Goal: Complete application form

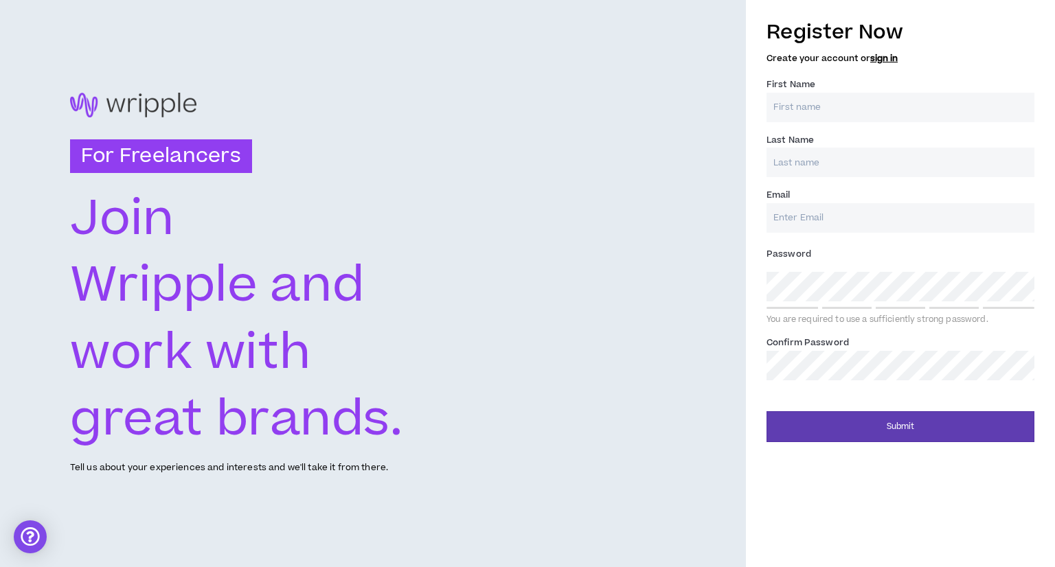
click at [850, 106] on input "First Name *" at bounding box center [900, 108] width 268 height 30
type input "[PERSON_NAME]"
click at [852, 155] on input "Last Name *" at bounding box center [900, 163] width 268 height 30
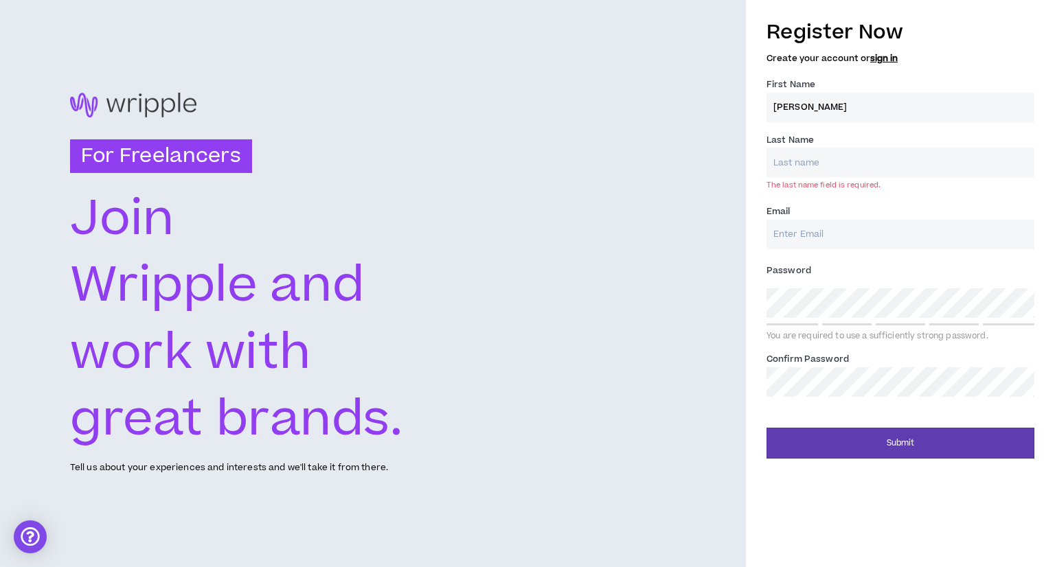
click at [808, 221] on input "Email *" at bounding box center [900, 235] width 268 height 30
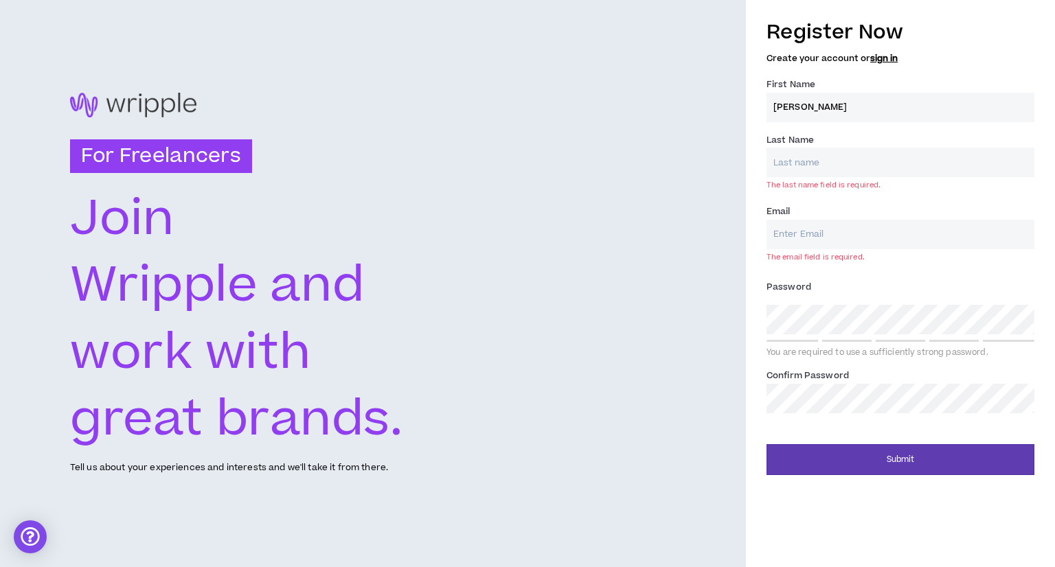
click at [827, 166] on input "Last Name *" at bounding box center [900, 163] width 268 height 30
type input "Colangoy"
click at [821, 223] on input "Email *" at bounding box center [900, 235] width 268 height 30
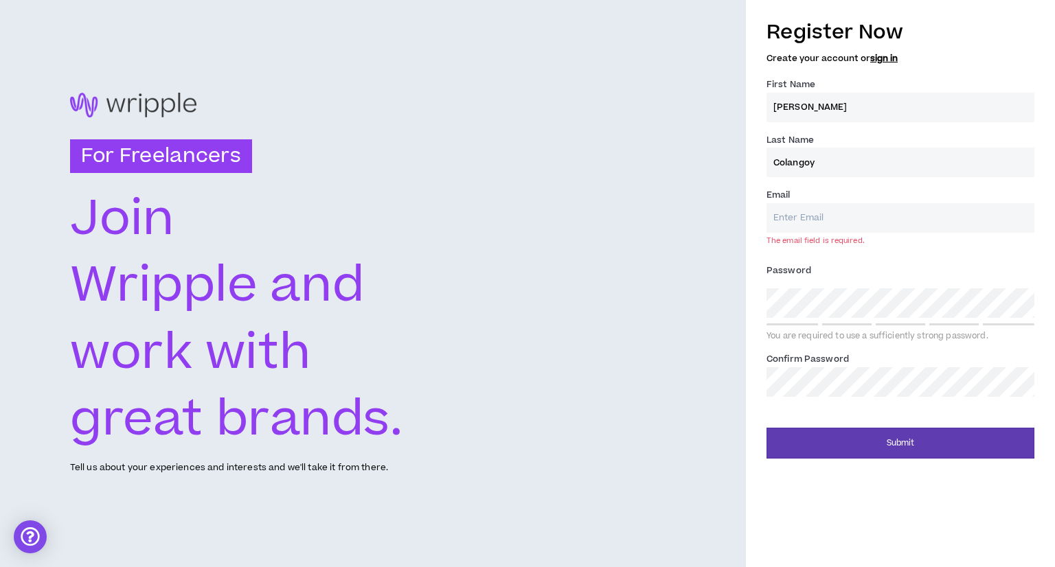
type input "[EMAIL_ADDRESS][DOMAIN_NAME]"
click at [827, 302] on div "Password * You are required to use a sufficiently strong password." at bounding box center [900, 301] width 268 height 82
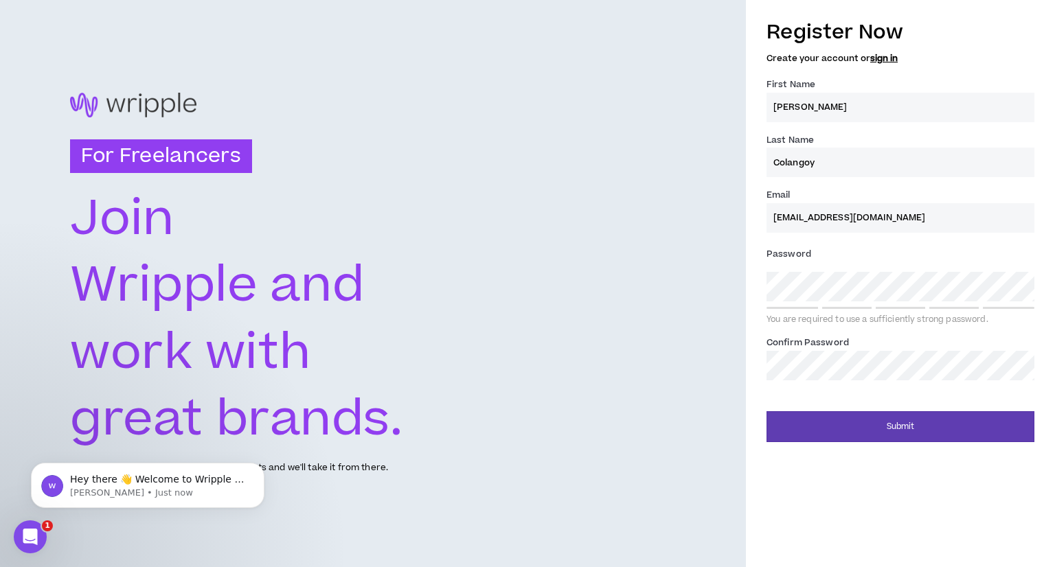
click at [931, 348] on div "Confirm Password *" at bounding box center [900, 357] width 268 height 45
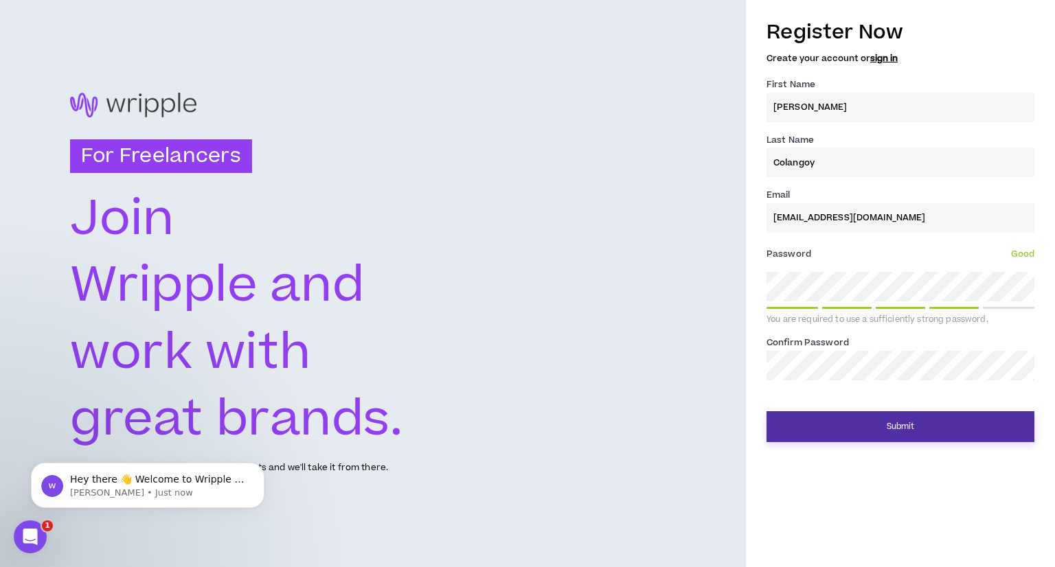
click at [896, 434] on button "Submit" at bounding box center [900, 426] width 268 height 31
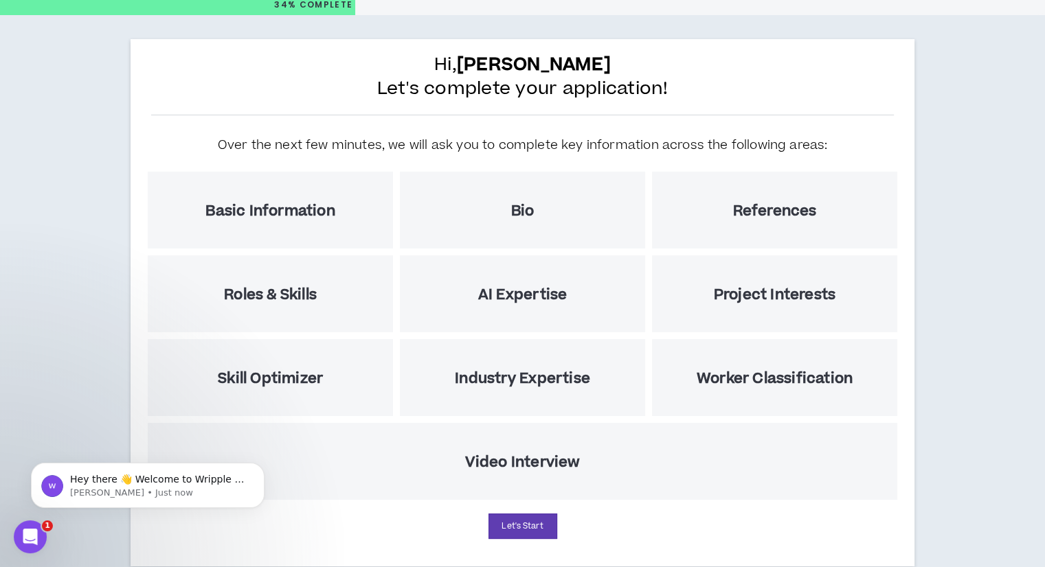
scroll to position [69, 0]
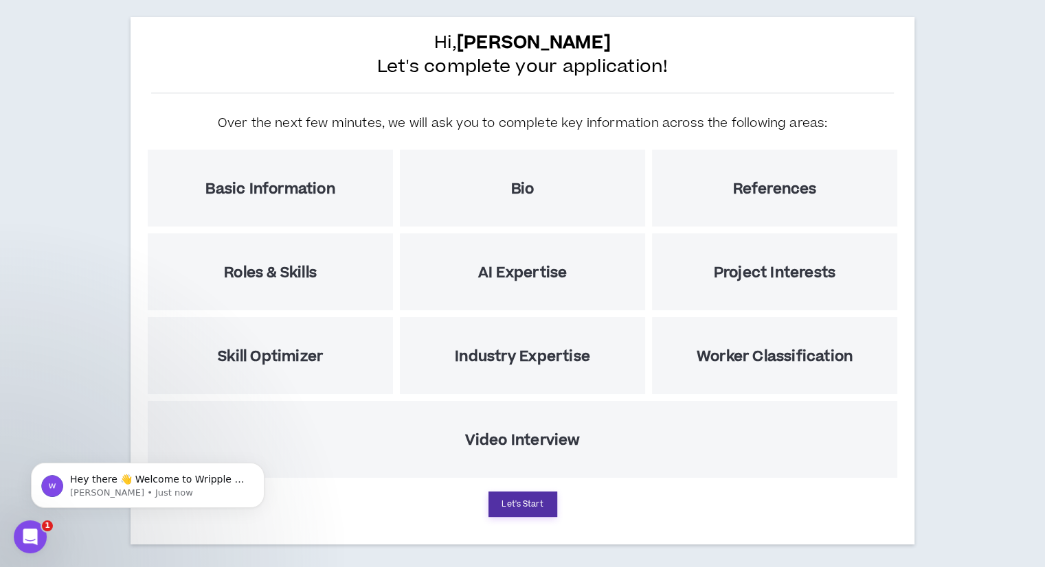
click at [543, 492] on button "Let's Start" at bounding box center [522, 504] width 69 height 25
select select "US"
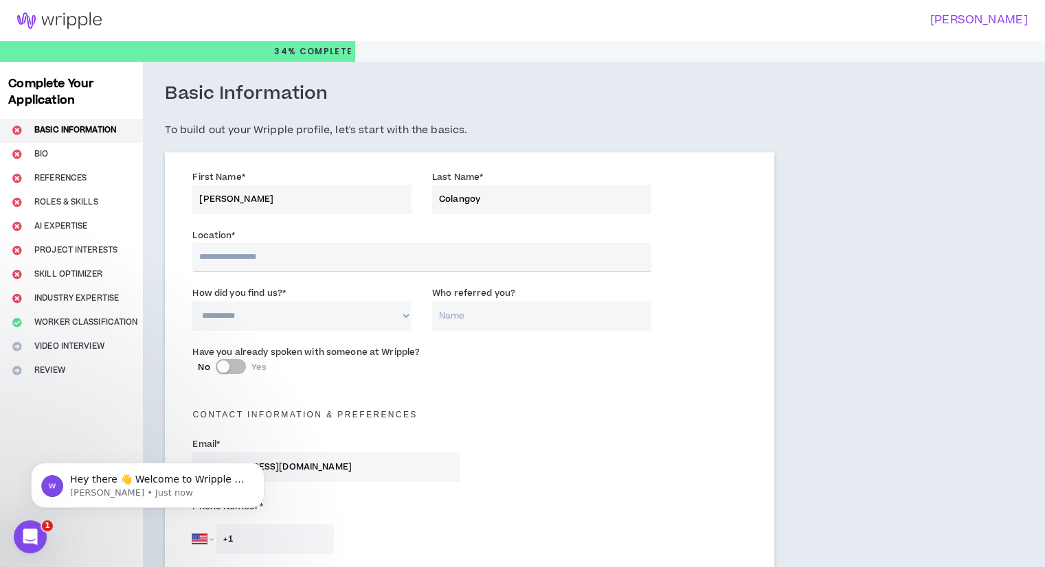
click at [319, 270] on input "text" at bounding box center [421, 257] width 458 height 29
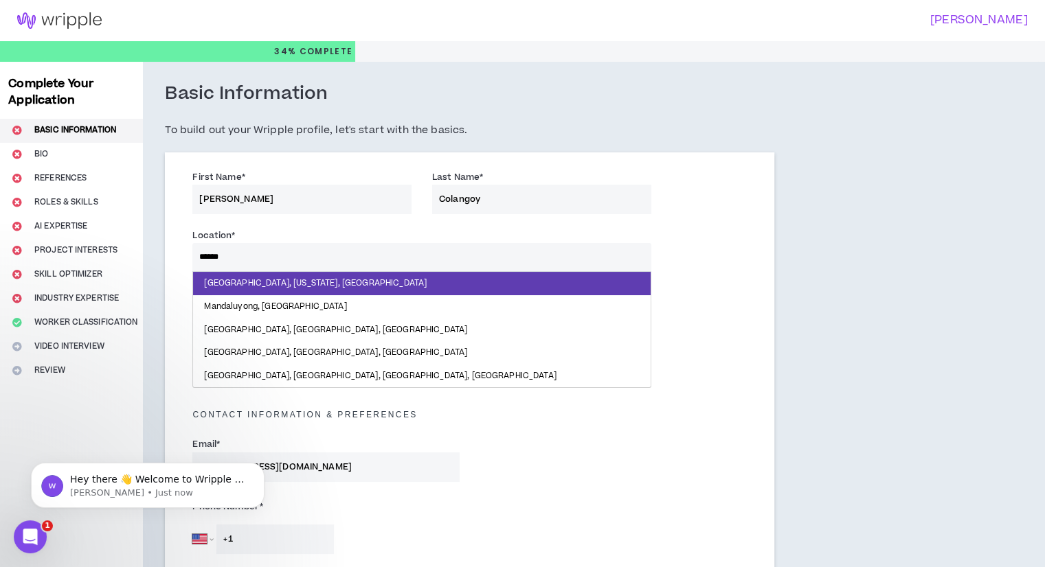
type input "******"
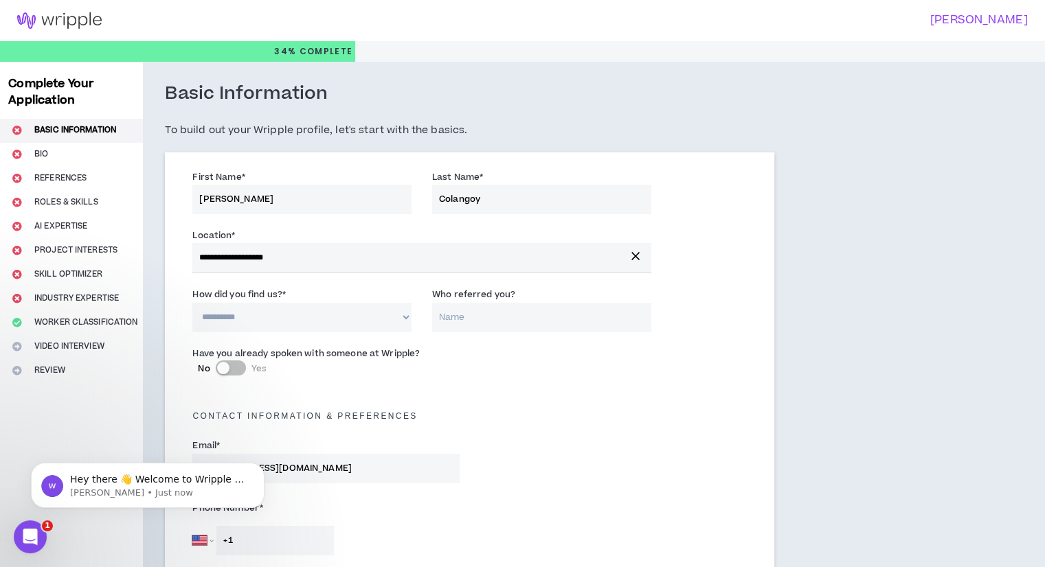
click at [280, 287] on label "How did you find us? *" at bounding box center [238, 295] width 93 height 22
click at [280, 303] on select "**********" at bounding box center [301, 318] width 219 height 30
click at [283, 317] on select "**********" at bounding box center [301, 318] width 219 height 30
click at [192, 303] on select "**********" at bounding box center [301, 318] width 219 height 30
click at [461, 321] on input "Who referred you?" at bounding box center [541, 318] width 219 height 30
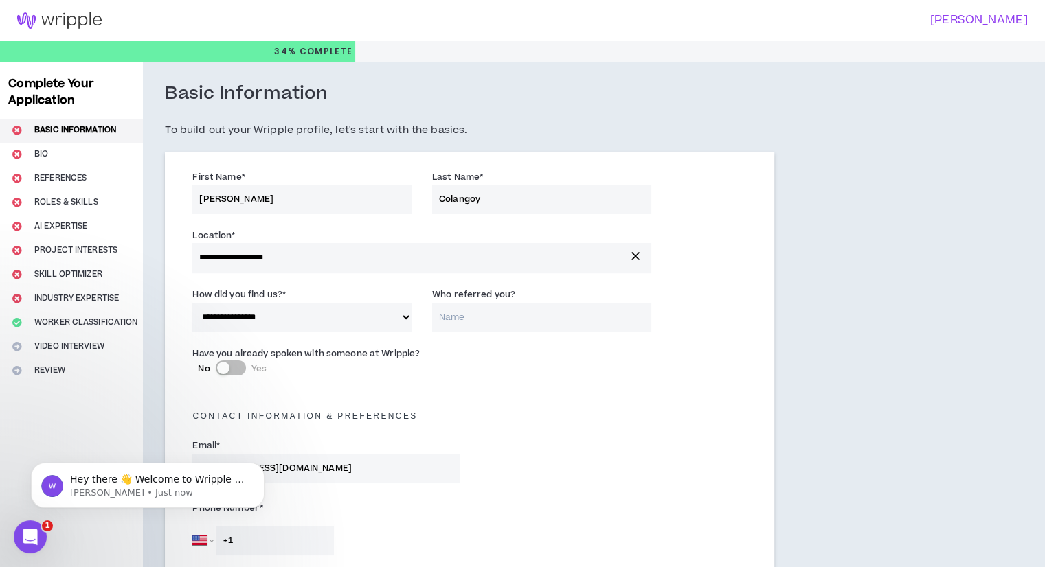
click at [298, 319] on select "**********" at bounding box center [301, 318] width 219 height 30
select select "*"
click at [192, 303] on select "**********" at bounding box center [301, 318] width 219 height 30
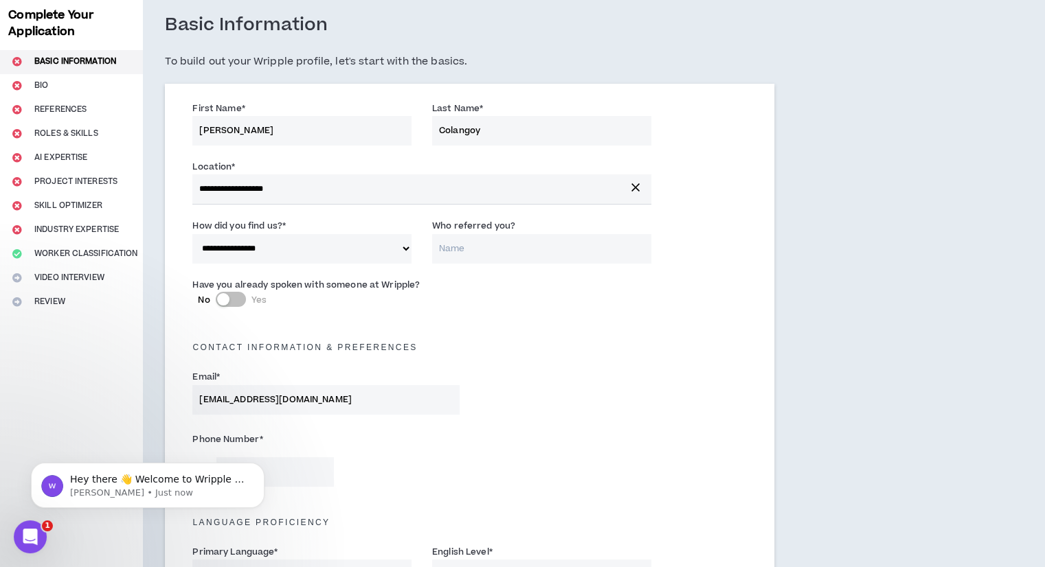
scroll to position [275, 0]
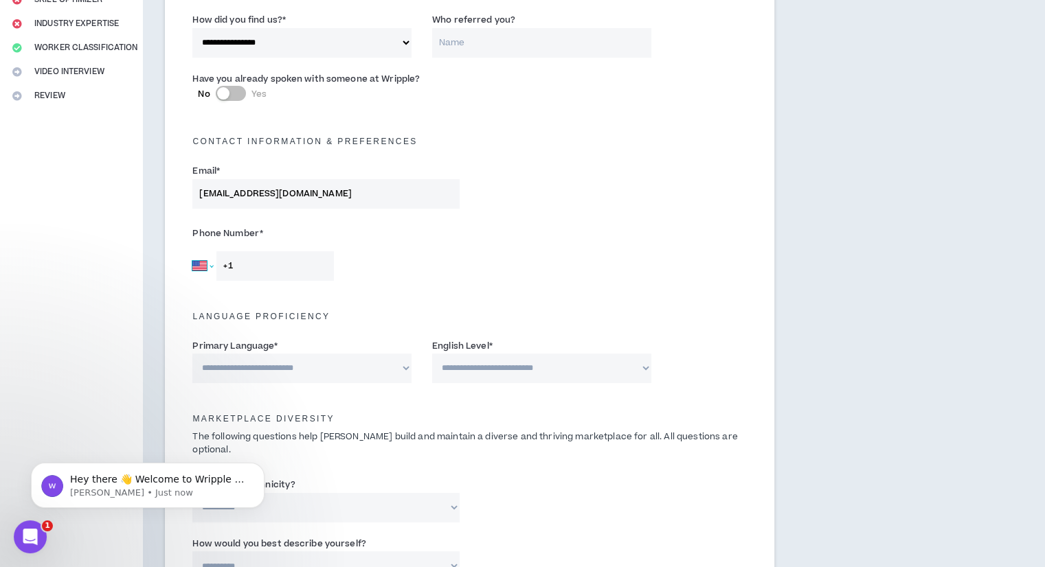
click at [198, 272] on select "[GEOGRAPHIC_DATA] [GEOGRAPHIC_DATA] [GEOGRAPHIC_DATA] [GEOGRAPHIC_DATA] [US_STA…" at bounding box center [202, 266] width 21 height 30
select select "PH"
click at [192, 251] on select "[GEOGRAPHIC_DATA] [GEOGRAPHIC_DATA] [GEOGRAPHIC_DATA] [GEOGRAPHIC_DATA] [US_STA…" at bounding box center [202, 266] width 21 height 30
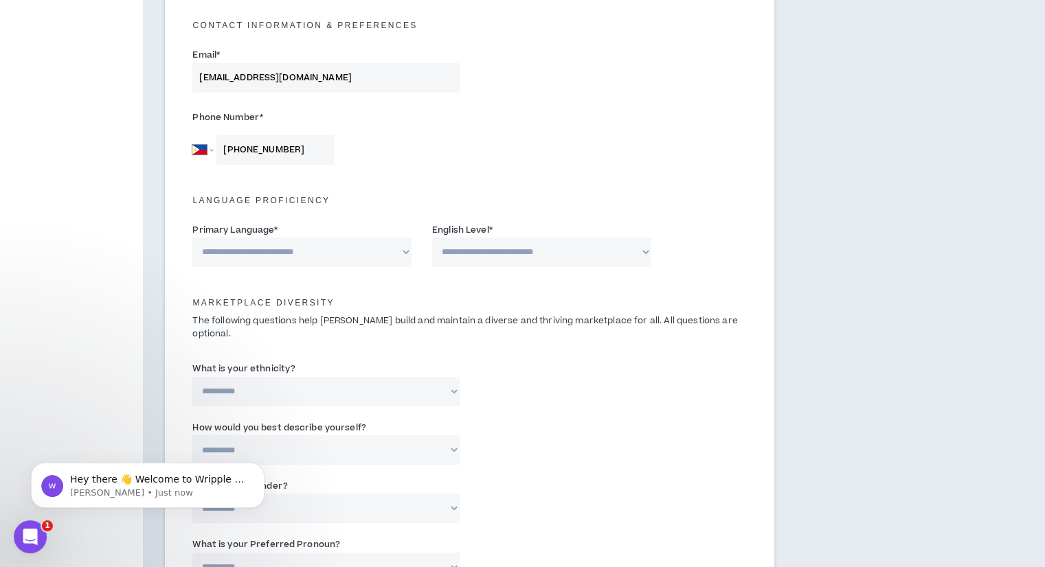
scroll to position [412, 0]
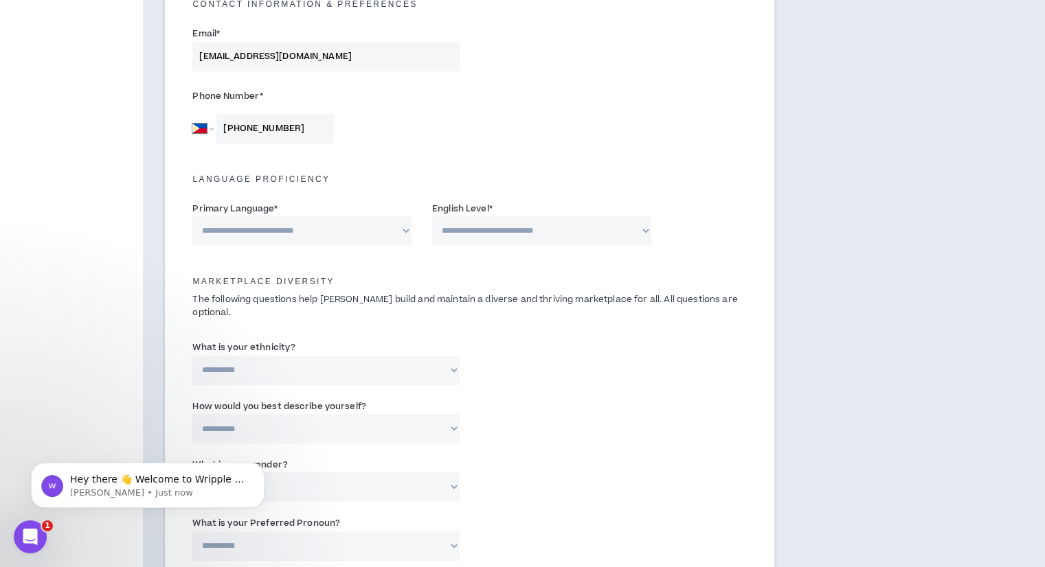
type input "[PHONE_NUMBER]"
click at [329, 240] on select "**********" at bounding box center [301, 231] width 219 height 30
click at [331, 232] on select "**********" at bounding box center [301, 231] width 219 height 30
click at [192, 216] on select "**********" at bounding box center [301, 231] width 219 height 30
click at [299, 219] on select "**********" at bounding box center [301, 231] width 219 height 30
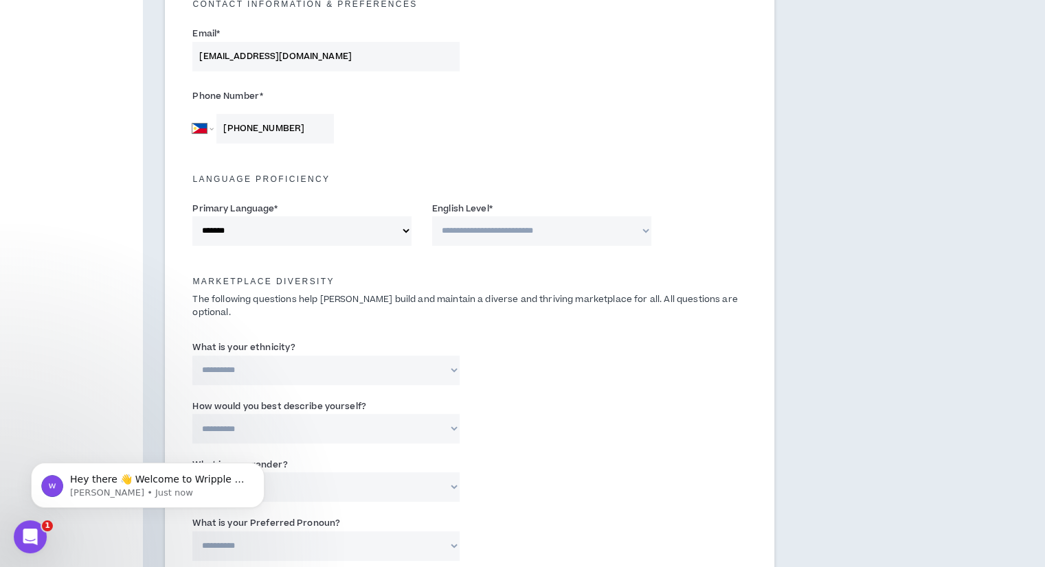
select select "*******"
click at [192, 216] on select "**********" at bounding box center [301, 231] width 219 height 30
click at [458, 238] on select "**********" at bounding box center [541, 231] width 219 height 30
click at [432, 216] on select "**********" at bounding box center [541, 231] width 219 height 30
click at [506, 226] on select "**********" at bounding box center [541, 231] width 219 height 30
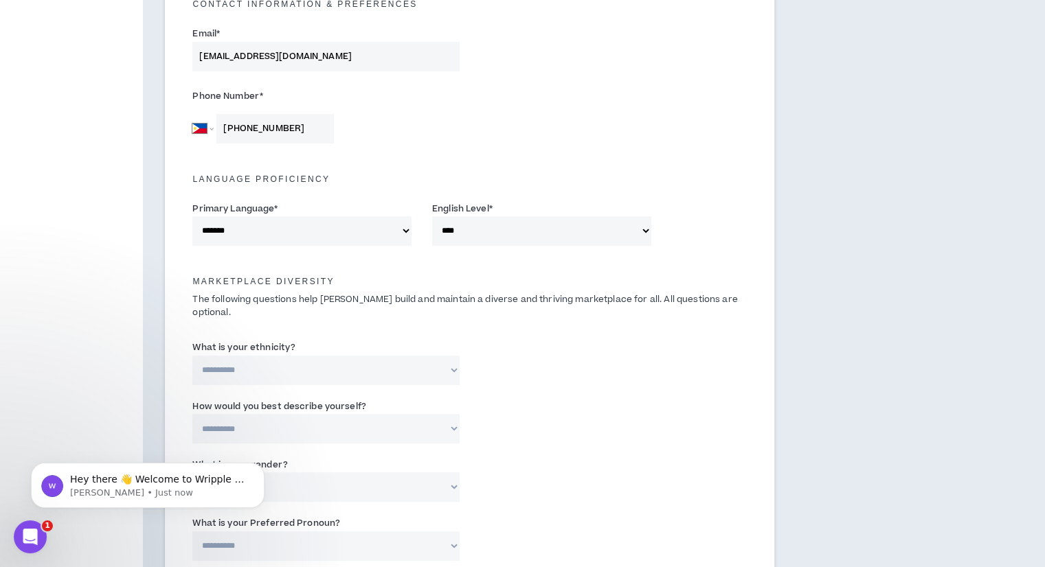
click at [432, 216] on select "**********" at bounding box center [541, 231] width 219 height 30
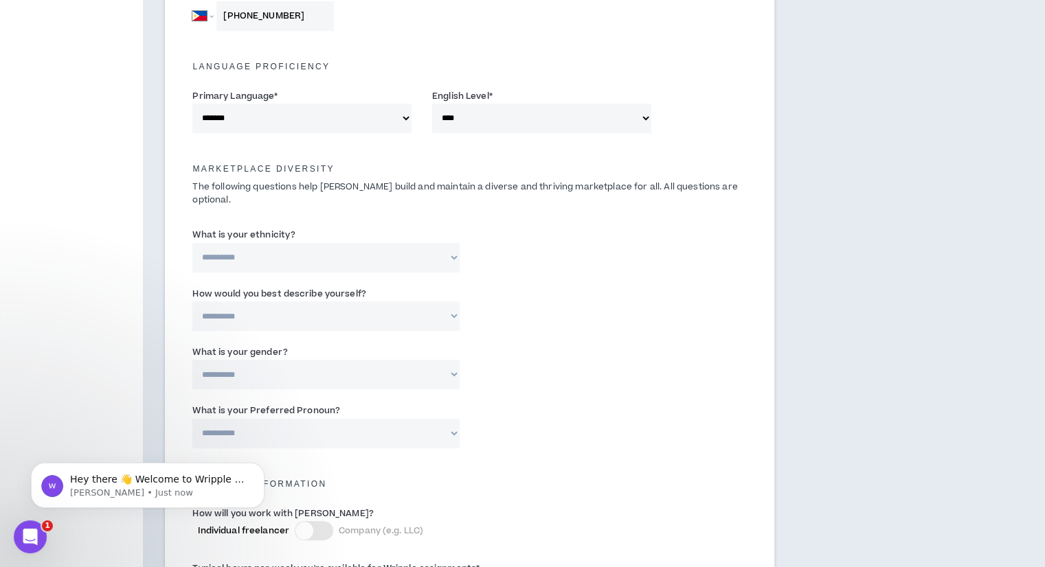
scroll to position [549, 0]
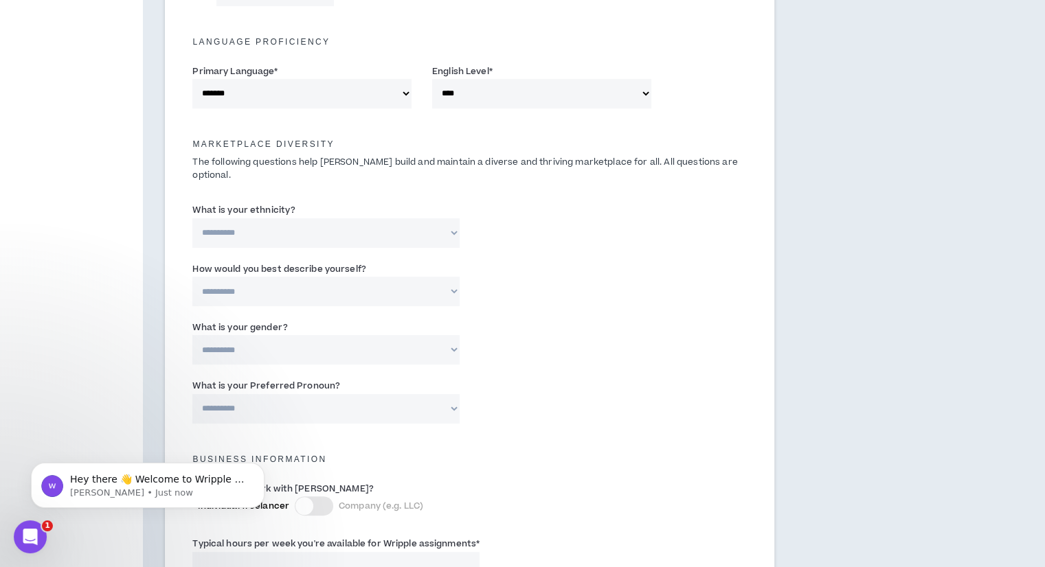
click at [494, 97] on select "**********" at bounding box center [541, 94] width 219 height 30
select select "*"
click at [432, 79] on select "**********" at bounding box center [541, 94] width 219 height 30
click at [302, 235] on div "**********" at bounding box center [469, 228] width 575 height 58
click at [309, 222] on select "**********" at bounding box center [325, 233] width 266 height 30
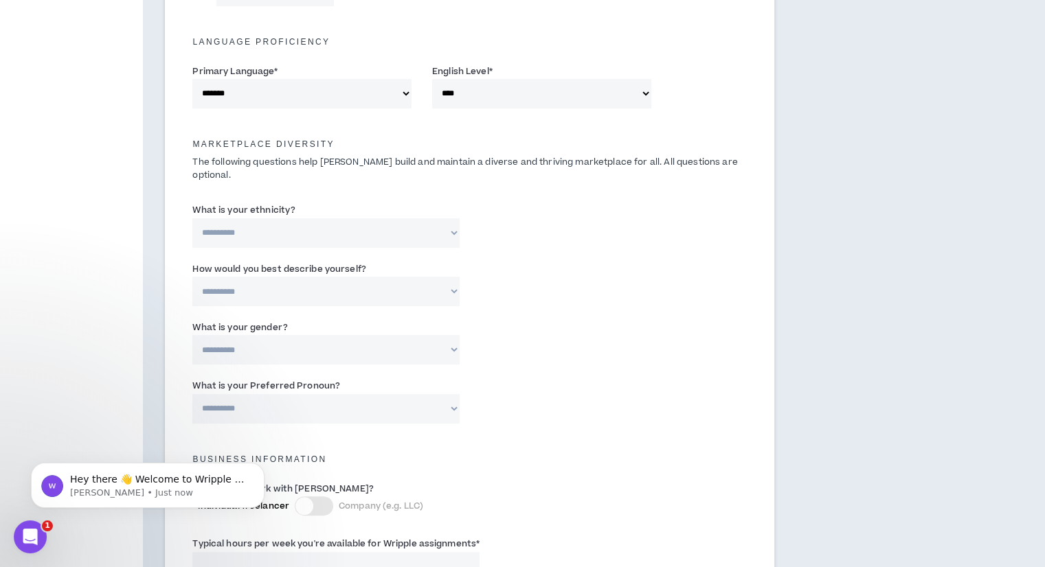
select select "**********"
click at [192, 218] on select "**********" at bounding box center [325, 233] width 266 height 30
click at [516, 218] on input "Please specify *" at bounding box center [565, 233] width 171 height 30
type input "a"
click at [514, 218] on input "[DEMOGRAPHIC_DATA]" at bounding box center [565, 233] width 171 height 30
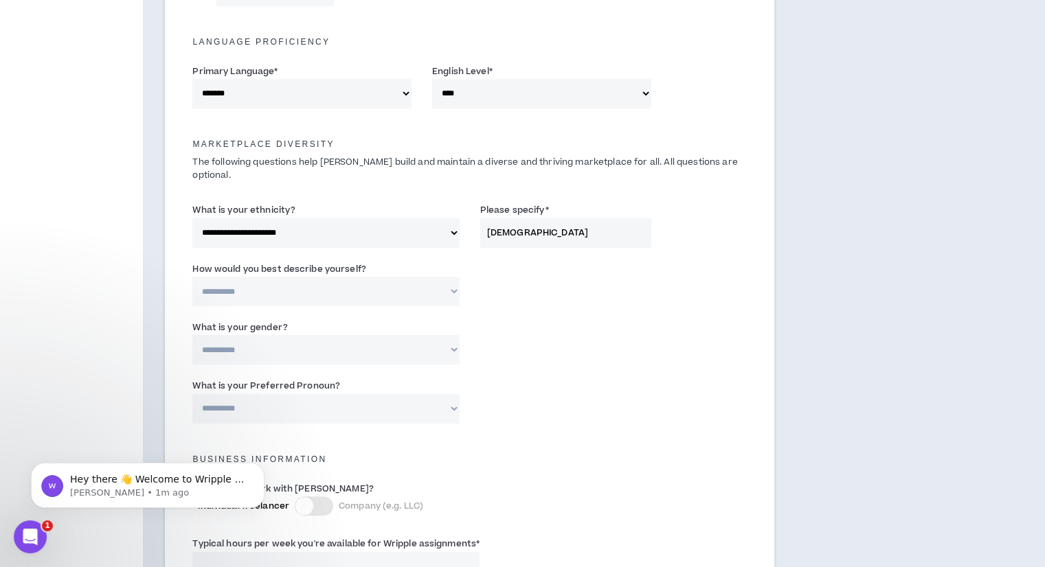
type input "[DEMOGRAPHIC_DATA]"
click at [385, 262] on div "**********" at bounding box center [325, 284] width 266 height 45
drag, startPoint x: 376, startPoint y: 284, endPoint x: 372, endPoint y: 292, distance: 9.5
click at [376, 284] on select "**********" at bounding box center [325, 292] width 266 height 30
select select "*****"
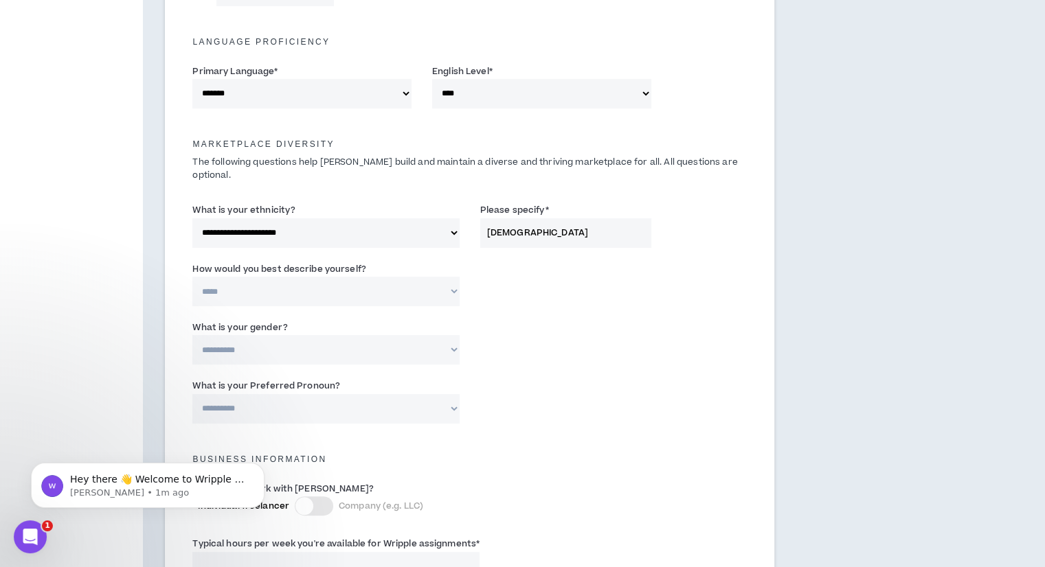
click at [192, 277] on select "**********" at bounding box center [325, 292] width 266 height 30
click at [538, 220] on input "[DEMOGRAPHIC_DATA]" at bounding box center [565, 233] width 171 height 30
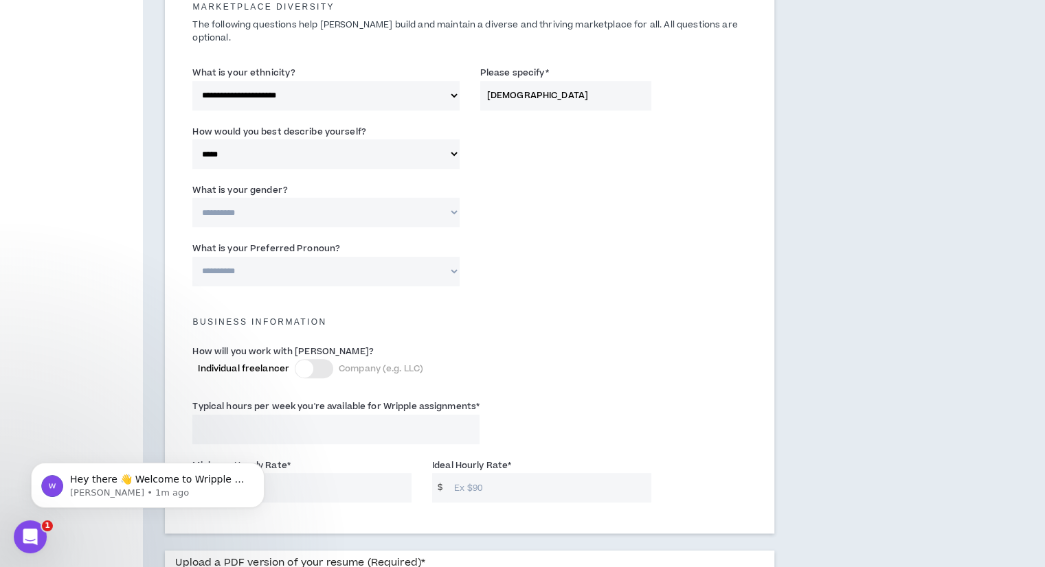
click at [381, 198] on select "**********" at bounding box center [325, 213] width 266 height 30
select select "***"
click at [192, 198] on select "**********" at bounding box center [325, 213] width 266 height 30
click at [292, 257] on select "**********" at bounding box center [325, 272] width 266 height 30
select select "**********"
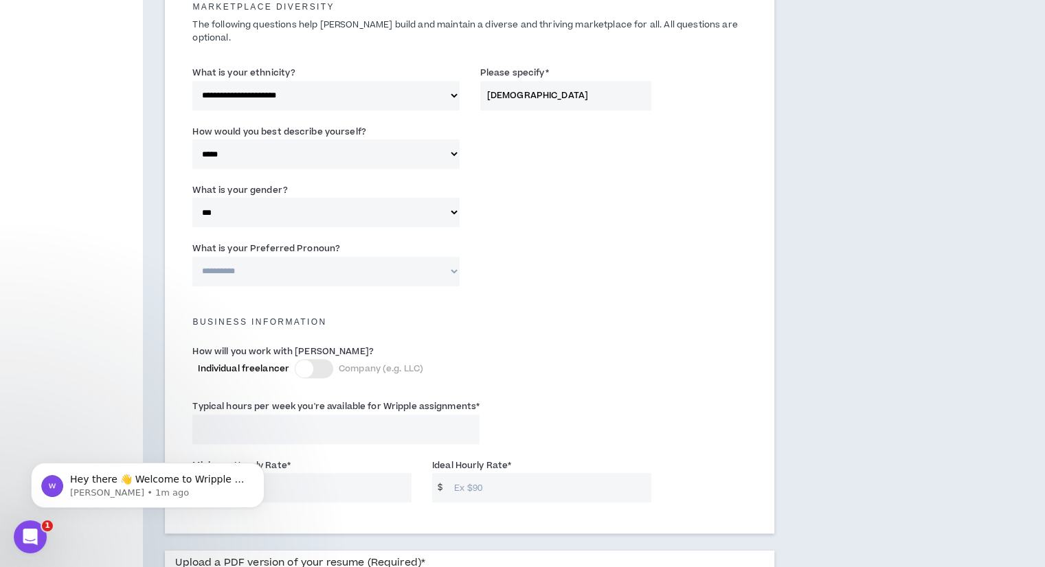
click at [192, 257] on select "**********" at bounding box center [325, 272] width 266 height 30
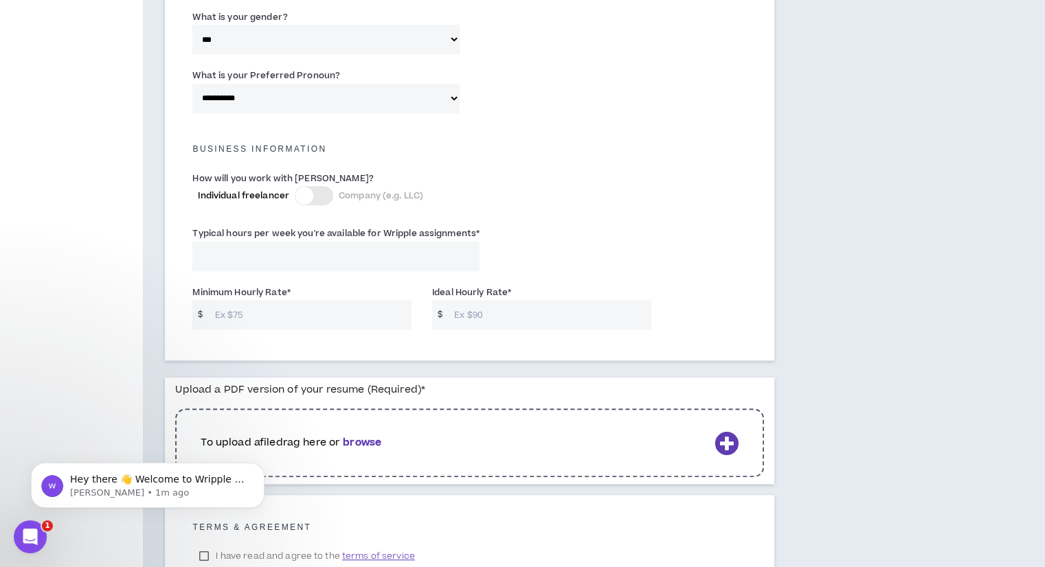
scroll to position [893, 0]
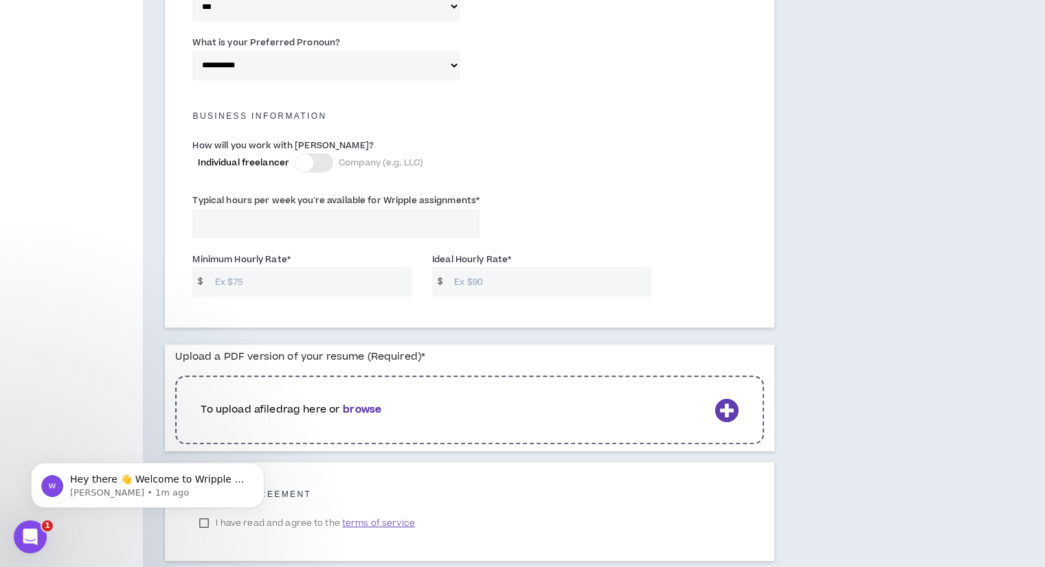
click at [294, 209] on input "Typical hours per week you're available for Wripple assignments *" at bounding box center [335, 224] width 287 height 30
type input "40"
click at [275, 267] on input "Minimum Hourly Rate *" at bounding box center [309, 282] width 203 height 30
type input "25"
click at [509, 269] on input "Ideal Hourly Rate *" at bounding box center [548, 282] width 203 height 30
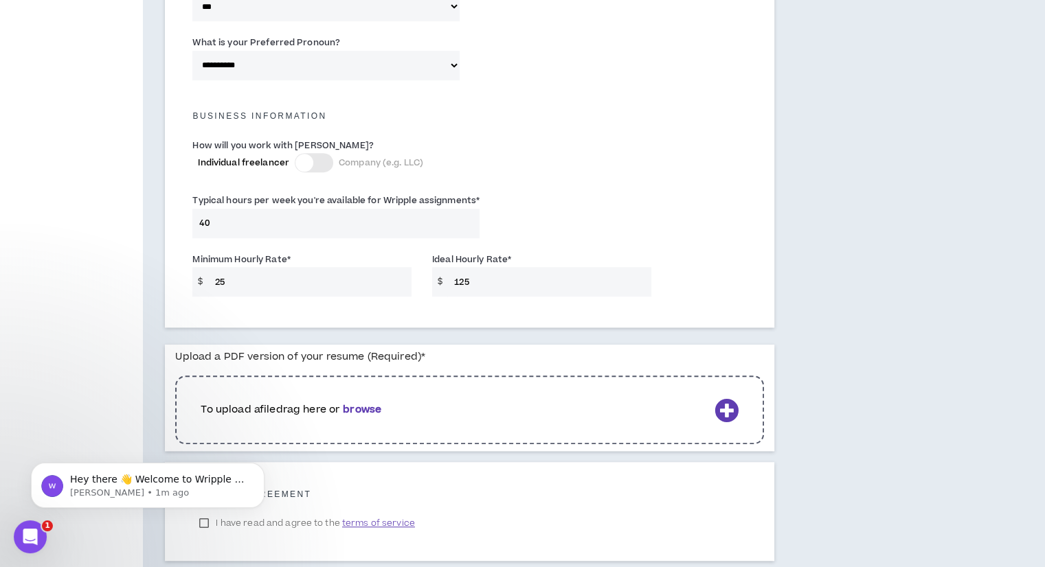
type input "125"
click at [719, 264] on div "Minimum Hourly Rate * $ 25 Ideal Hourly Rate * $ 125" at bounding box center [469, 278] width 575 height 58
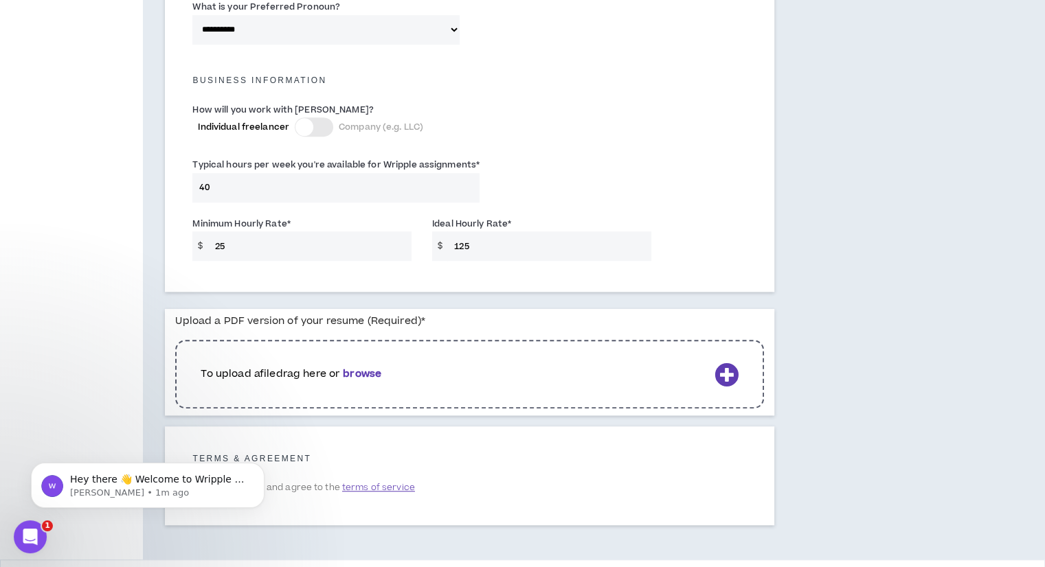
scroll to position [962, 0]
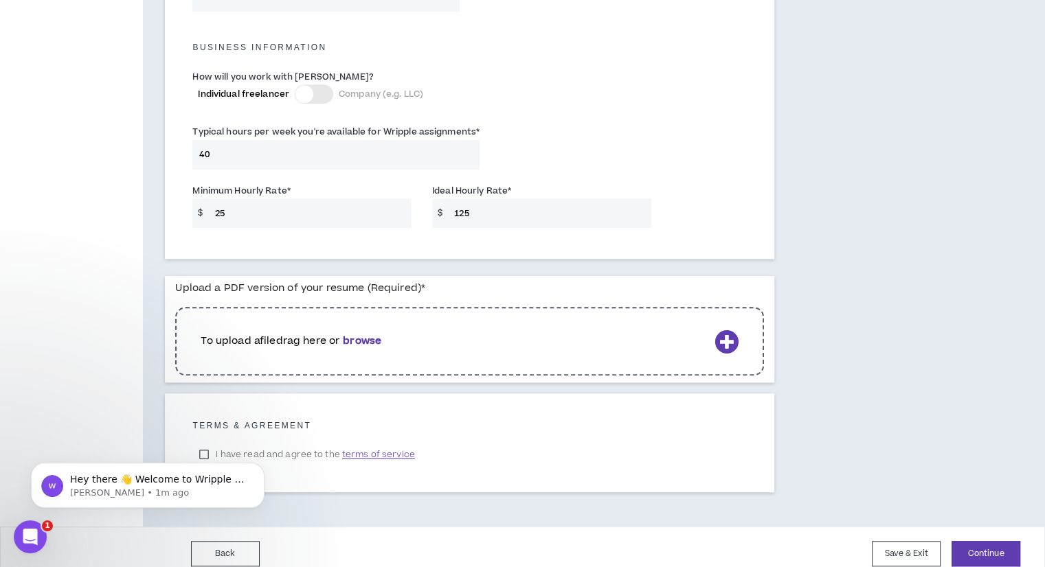
click at [580, 334] on p "To upload a file drag here or browse" at bounding box center [455, 341] width 508 height 15
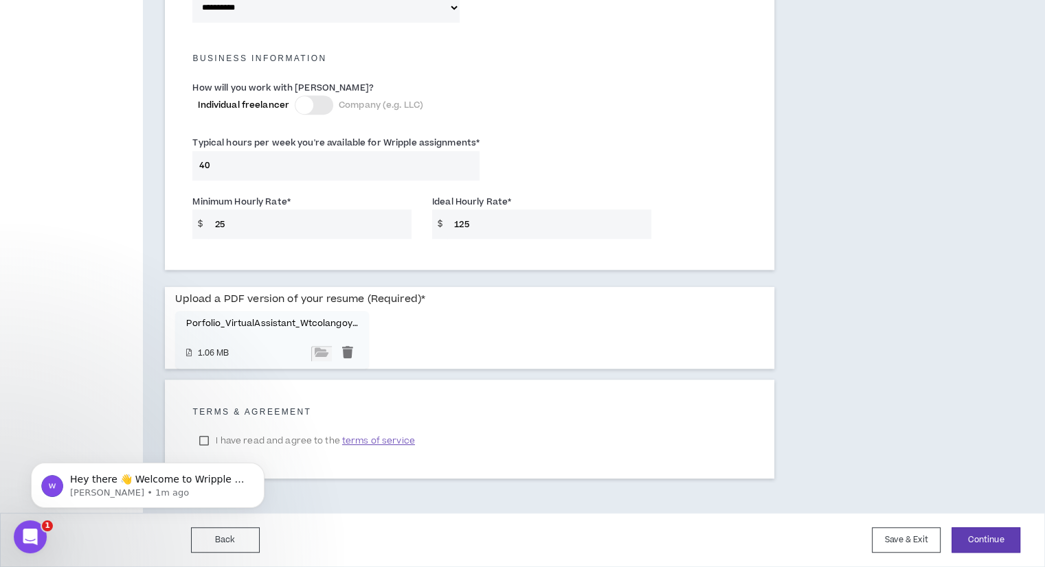
scroll to position [937, 0]
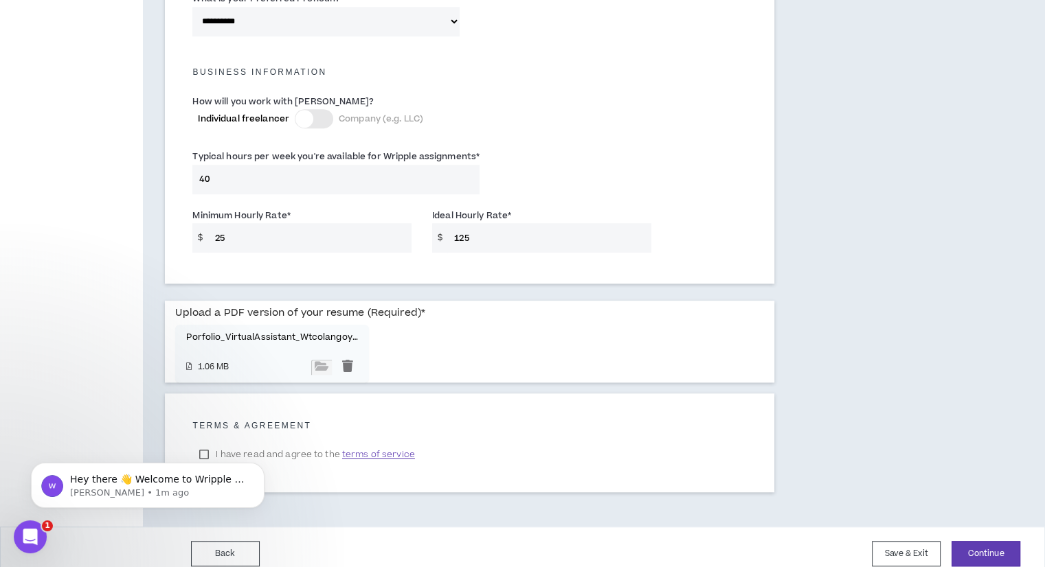
click at [217, 440] on body "Hey there 👋 Welcome to Wripple 🙌 Take a look around! If you have any questions,…" at bounding box center [148, 482] width 264 height 85
click at [201, 436] on html "Hey there 👋 Welcome to Wripple 🙌 Take a look around! If you have any questions,…" at bounding box center [147, 482] width 275 height 96
click at [207, 446] on body "Hey there 👋 Welcome to Wripple 🙌 Take a look around! If you have any questions,…" at bounding box center [148, 482] width 264 height 85
click at [202, 444] on body "Hey there 👋 Welcome to Wripple 🙌 Take a look around! If you have any questions,…" at bounding box center [148, 482] width 264 height 85
click at [213, 442] on body "Hey there 👋 Welcome to Wripple 🙌 Take a look around! If you have any questions,…" at bounding box center [148, 482] width 264 height 85
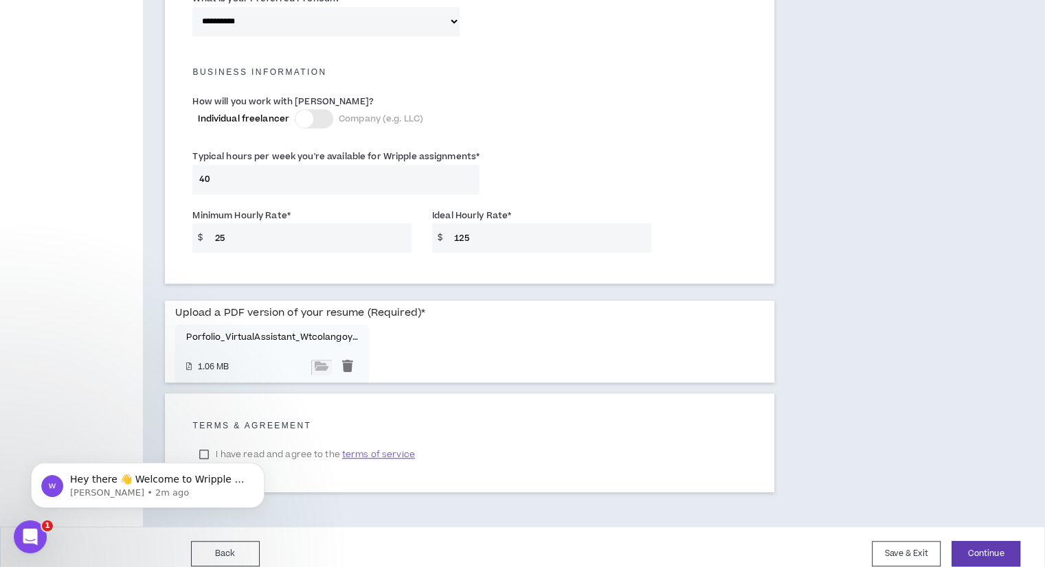
click at [378, 448] on span "terms of service" at bounding box center [378, 455] width 73 height 14
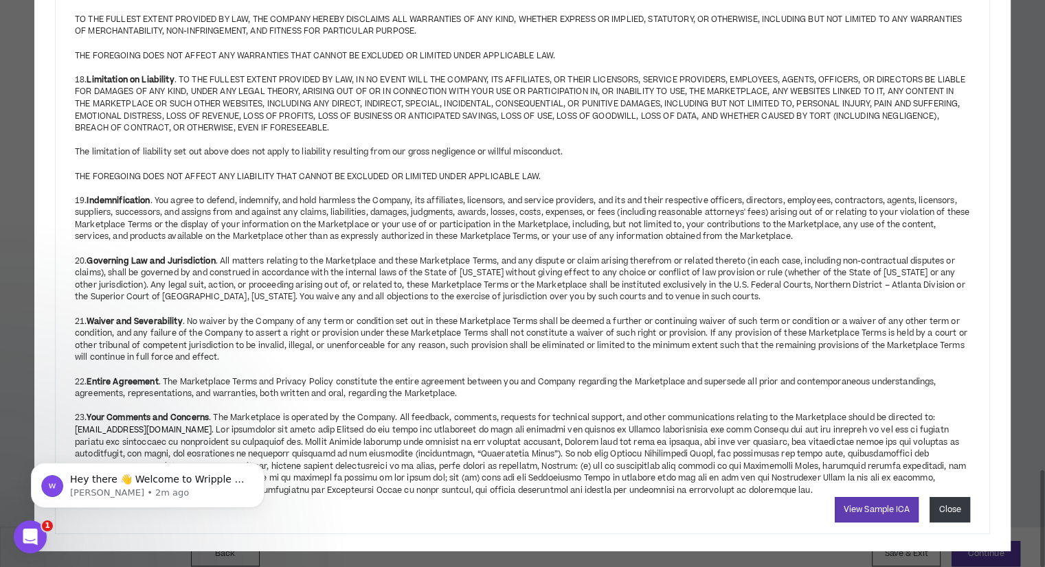
click at [956, 499] on button "Close" at bounding box center [949, 509] width 41 height 25
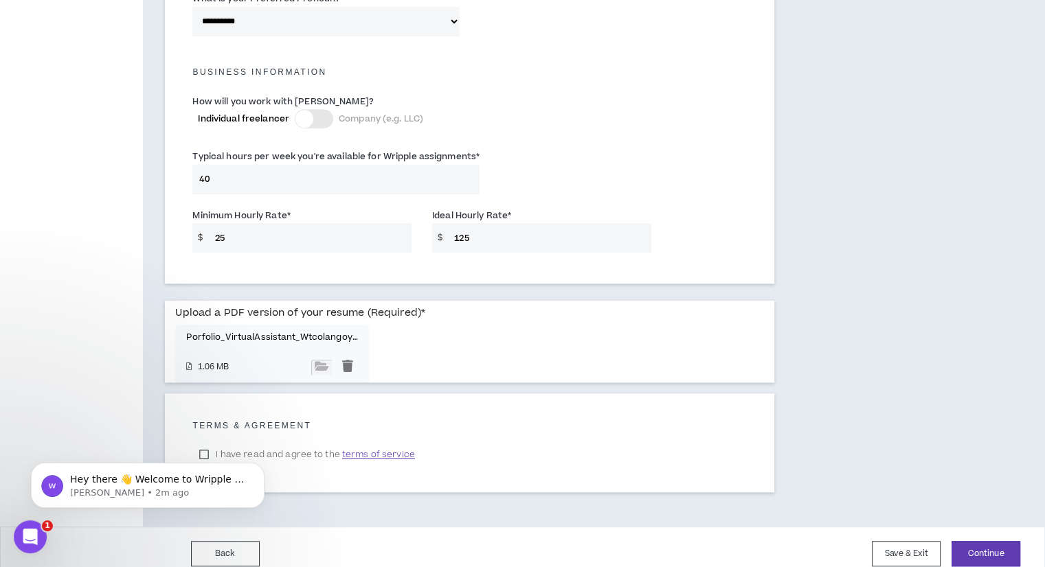
click at [201, 444] on body "Hey there 👋 Welcome to Wripple 🙌 Take a look around! If you have any questions,…" at bounding box center [148, 482] width 264 height 85
click at [376, 448] on span "terms of service" at bounding box center [378, 455] width 73 height 14
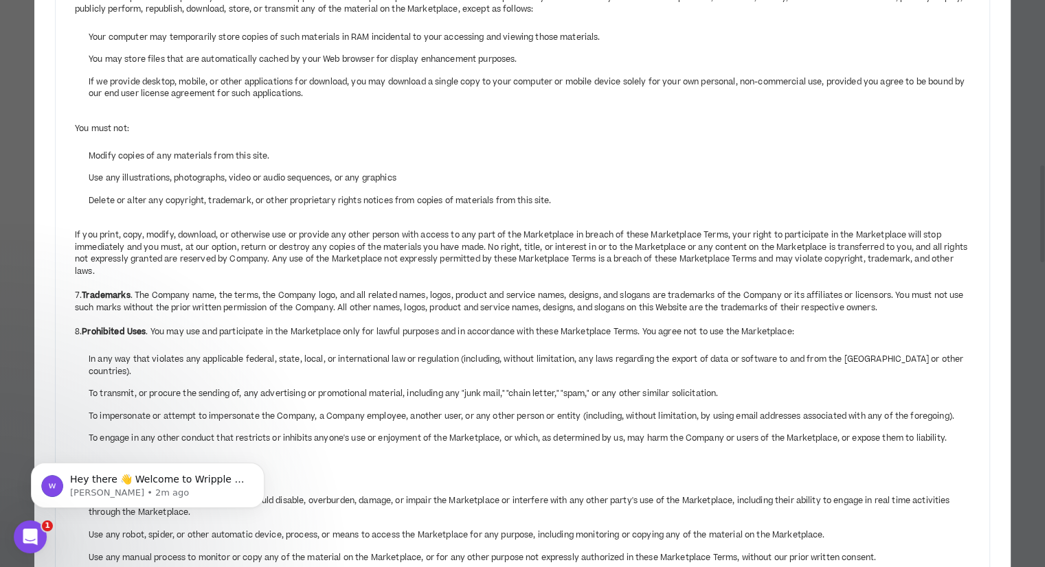
scroll to position [574, 0]
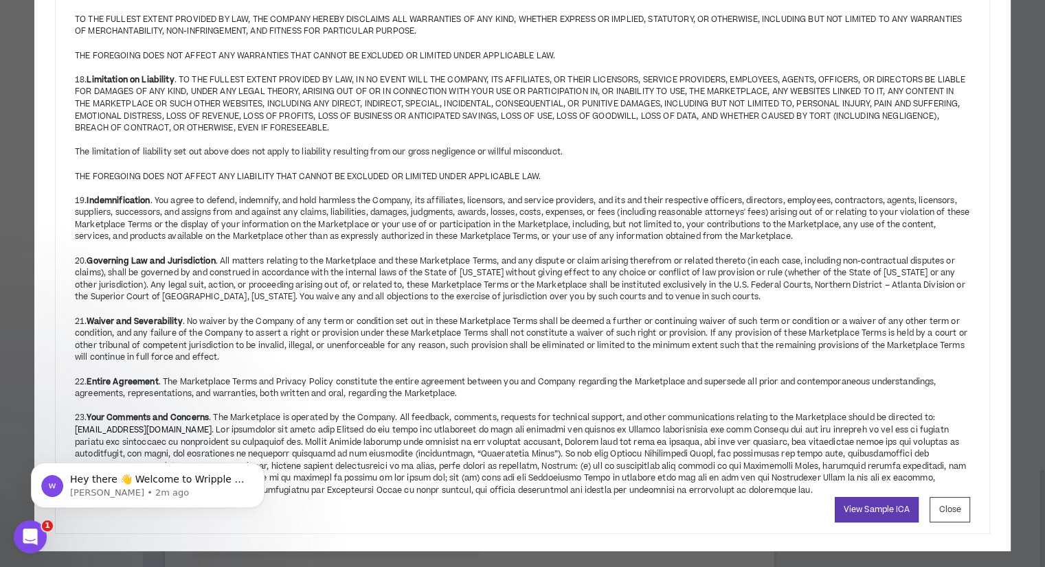
drag, startPoint x: 1041, startPoint y: 233, endPoint x: 1014, endPoint y: 589, distance: 357.5
click at [893, 498] on link "View Sample ICA" at bounding box center [876, 509] width 84 height 25
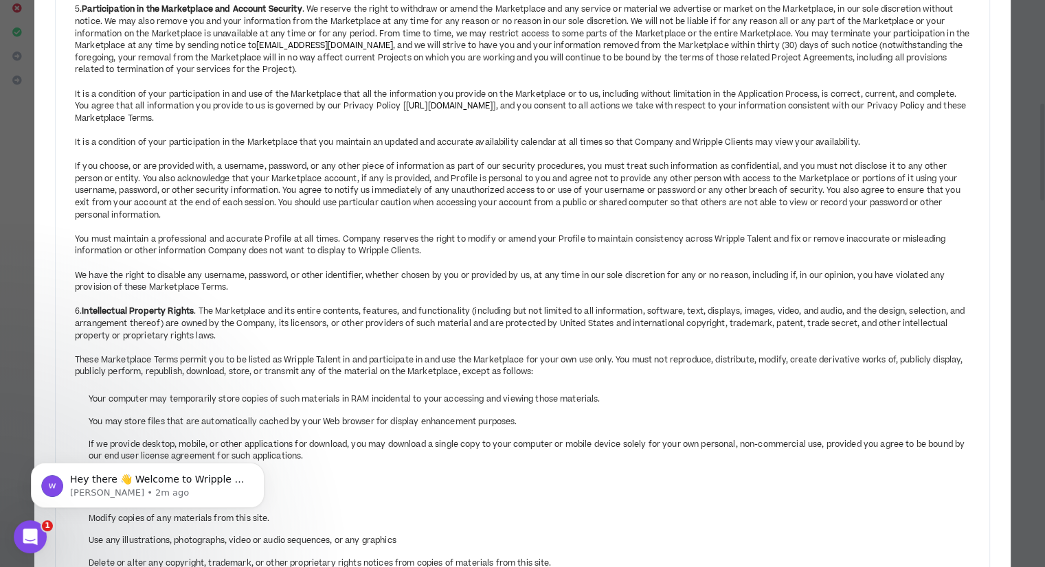
scroll to position [0, 0]
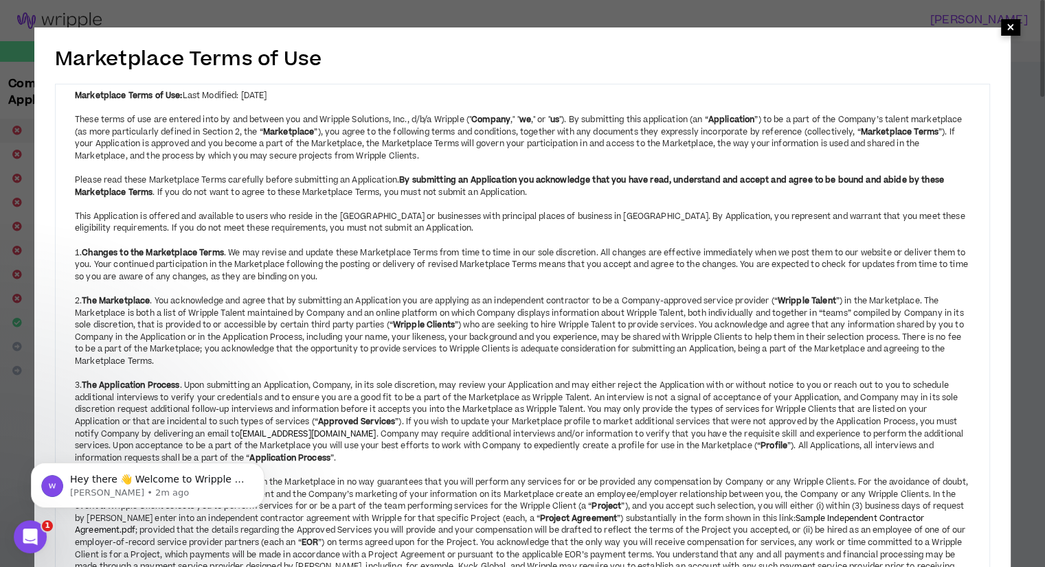
click at [1010, 30] on span "×" at bounding box center [1010, 27] width 8 height 16
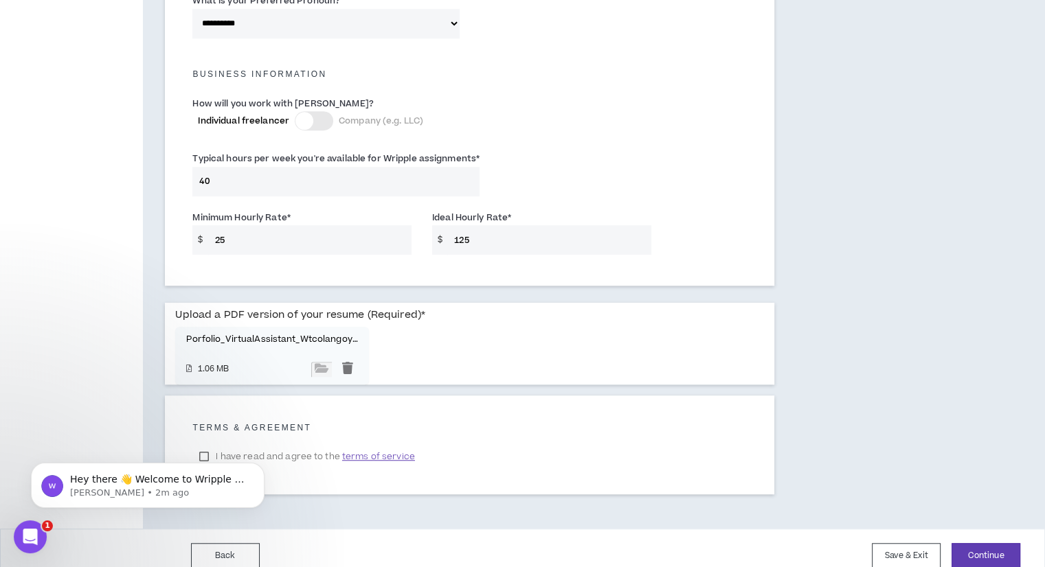
scroll to position [937, 0]
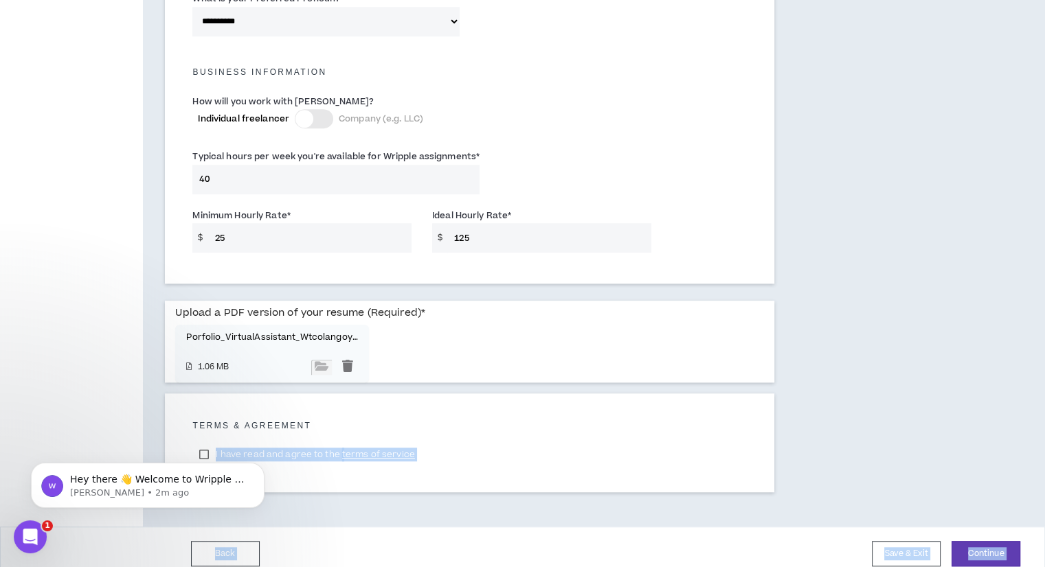
click at [203, 436] on html "Hey there 👋 Welcome to Wripple 🙌 Take a look around! If you have any questions,…" at bounding box center [147, 482] width 275 height 96
click at [202, 440] on body "Hey there 👋 Welcome to Wripple 🙌 Take a look around! If you have any questions,…" at bounding box center [148, 482] width 264 height 85
click at [202, 442] on body "Hey there 👋 Welcome to Wripple 🙌 Take a look around! If you have any questions,…" at bounding box center [148, 482] width 264 height 85
click at [162, 484] on span "Hey there 👋 Welcome to Wripple 🙌 Take a look around! If you have any questions,…" at bounding box center [158, 500] width 176 height 52
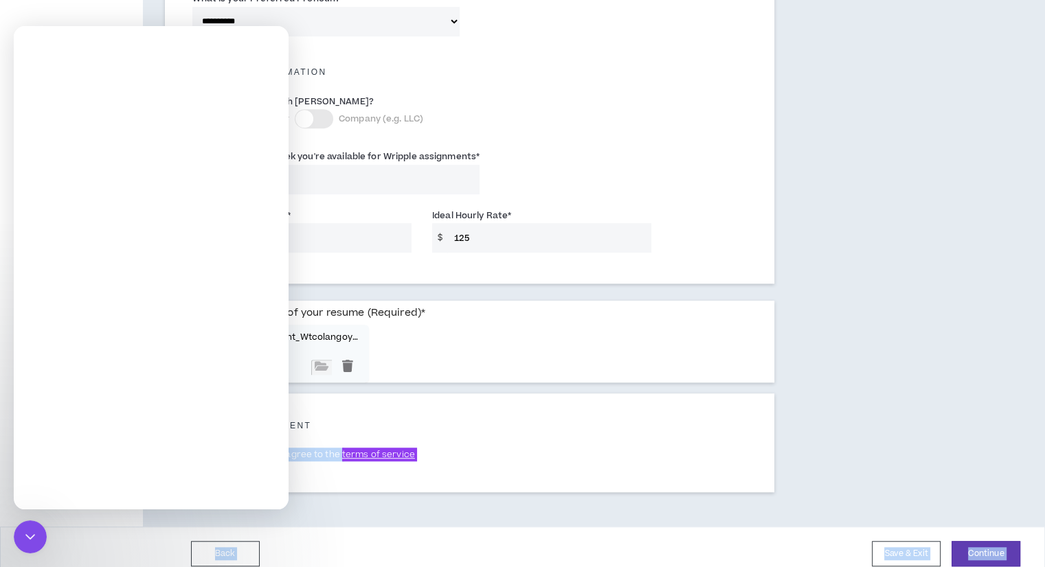
scroll to position [0, 0]
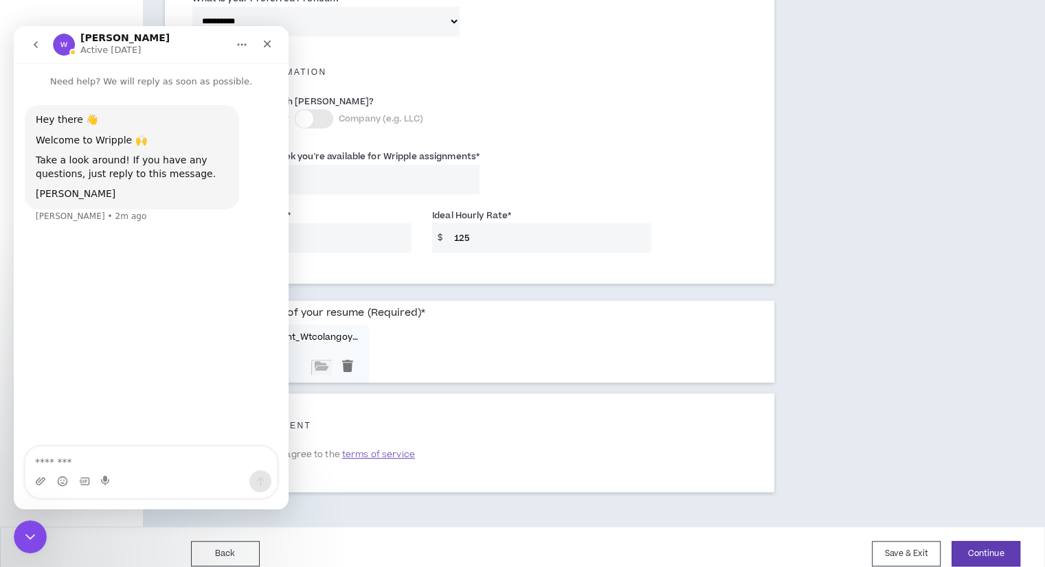
click at [259, 457] on textarea "Message…" at bounding box center [150, 458] width 251 height 23
click at [266, 46] on icon "Close" at bounding box center [267, 43] width 11 height 11
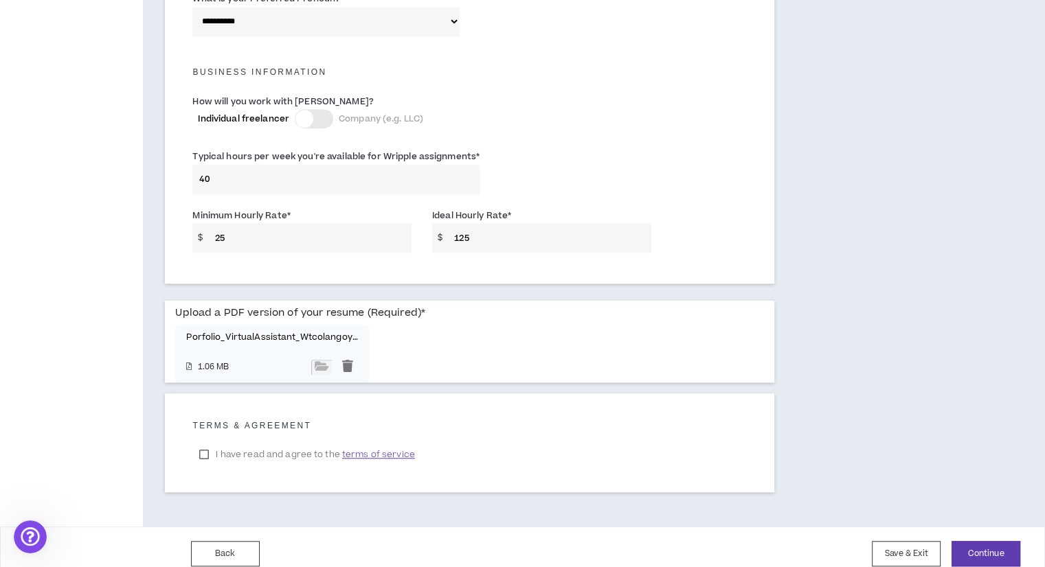
click at [201, 444] on label "I have read and agree to the terms of service" at bounding box center [306, 454] width 229 height 21
click at [210, 541] on button "Back" at bounding box center [225, 553] width 69 height 25
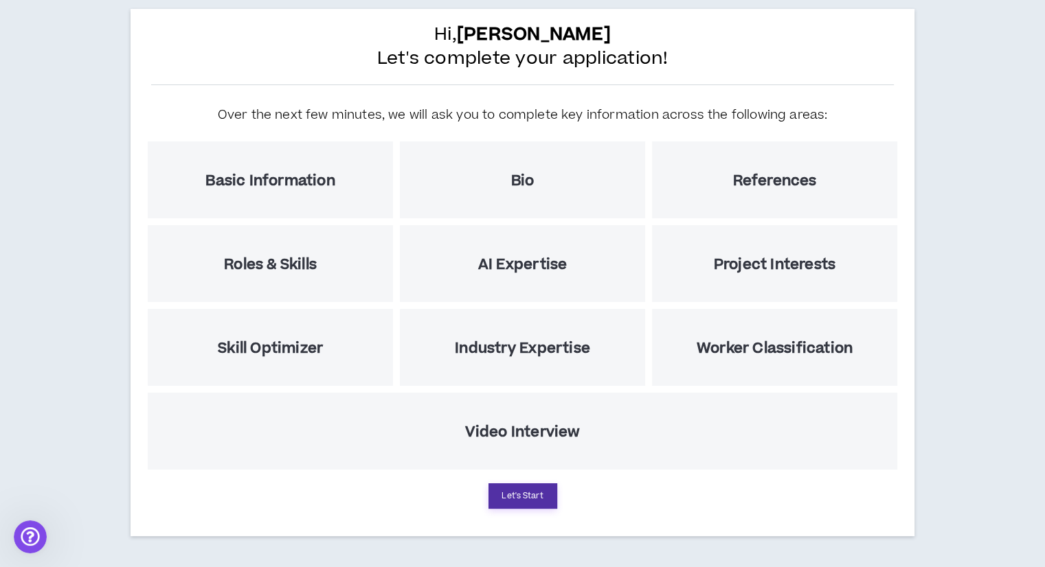
click at [534, 503] on button "Let's Start" at bounding box center [522, 496] width 69 height 25
select select "*"
select select "PH"
select select "*******"
select select "*"
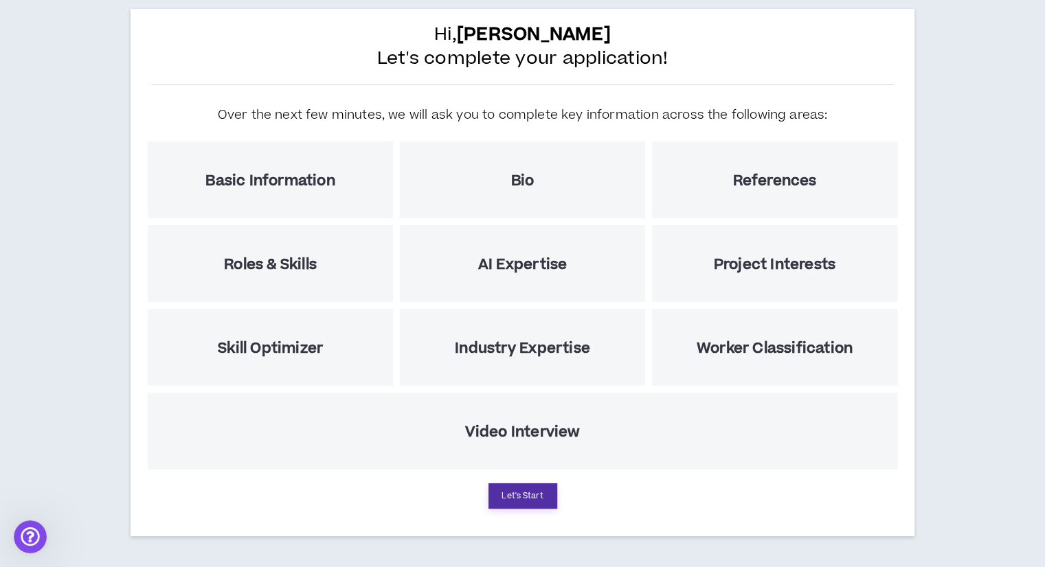
select select "**********"
select select "*****"
select select "***"
select select "**********"
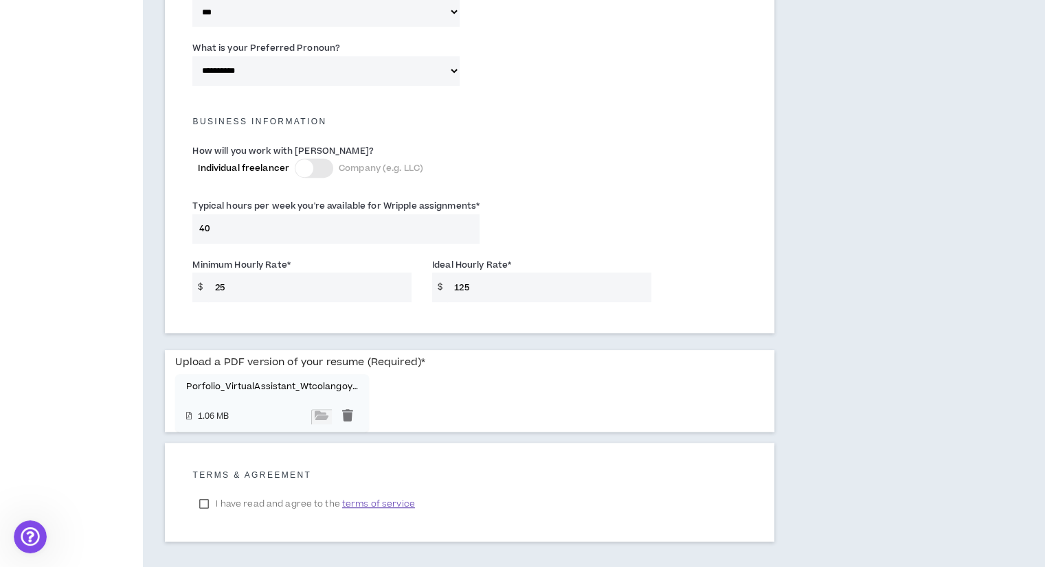
scroll to position [937, 0]
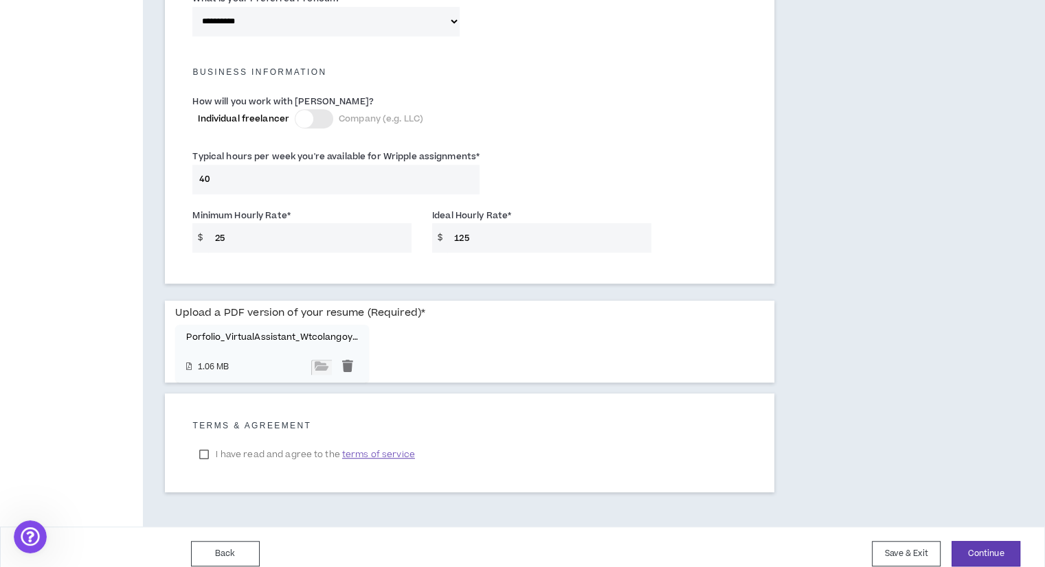
click at [992, 527] on div "Back Save & Exit Continue Save & Exit" at bounding box center [522, 554] width 1045 height 54
click at [994, 541] on button "Continue" at bounding box center [985, 553] width 69 height 25
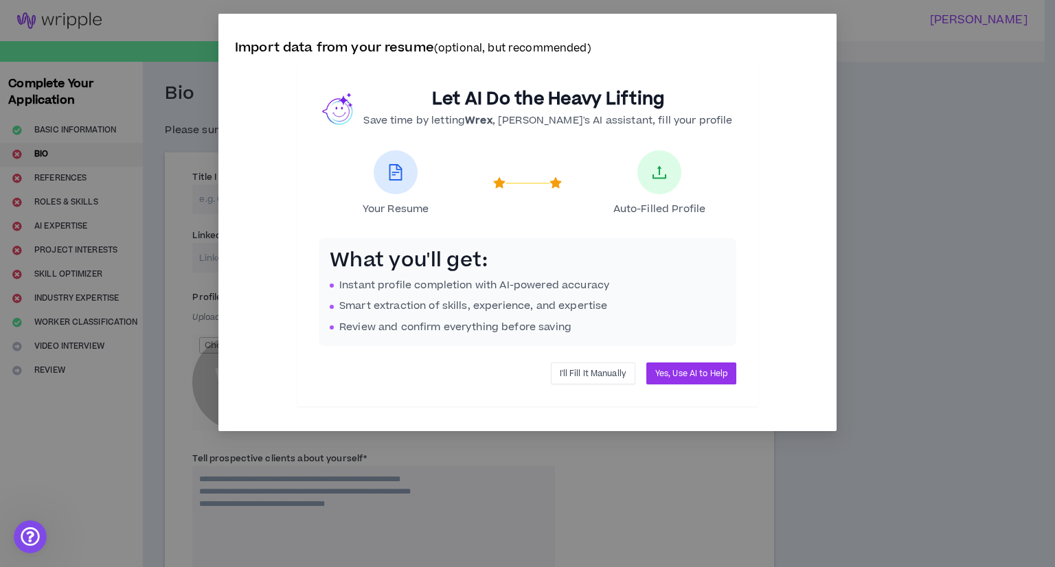
click at [613, 376] on span "I'll Fill It Manually" at bounding box center [593, 373] width 67 height 13
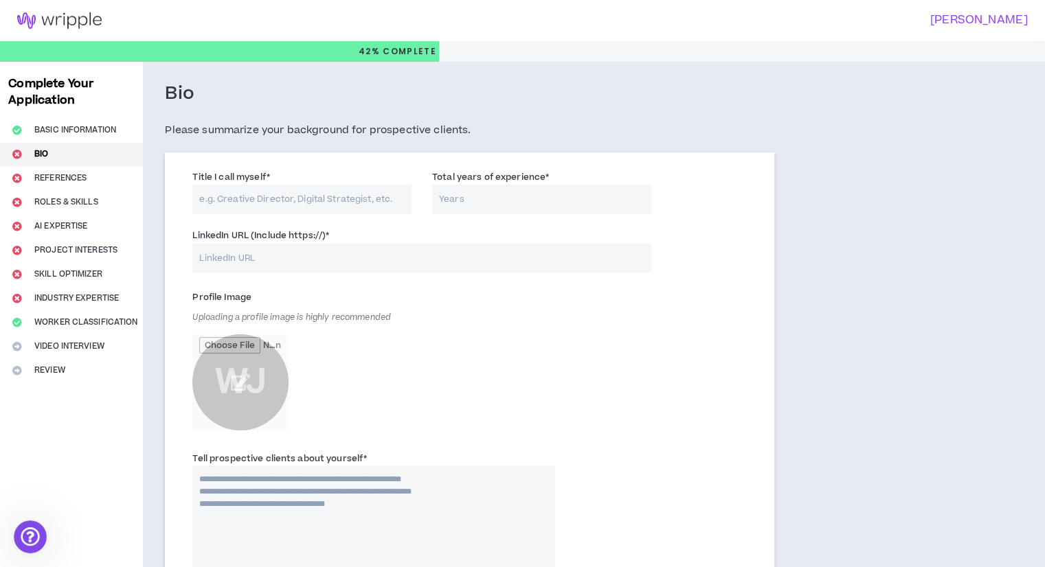
click at [288, 209] on input "Title I call myself *" at bounding box center [301, 200] width 219 height 30
type input "Virtual Assistant Specialist"
click at [522, 207] on input "Total years of experience *" at bounding box center [541, 200] width 219 height 30
type input "1"
click at [519, 205] on input "1" at bounding box center [541, 200] width 219 height 30
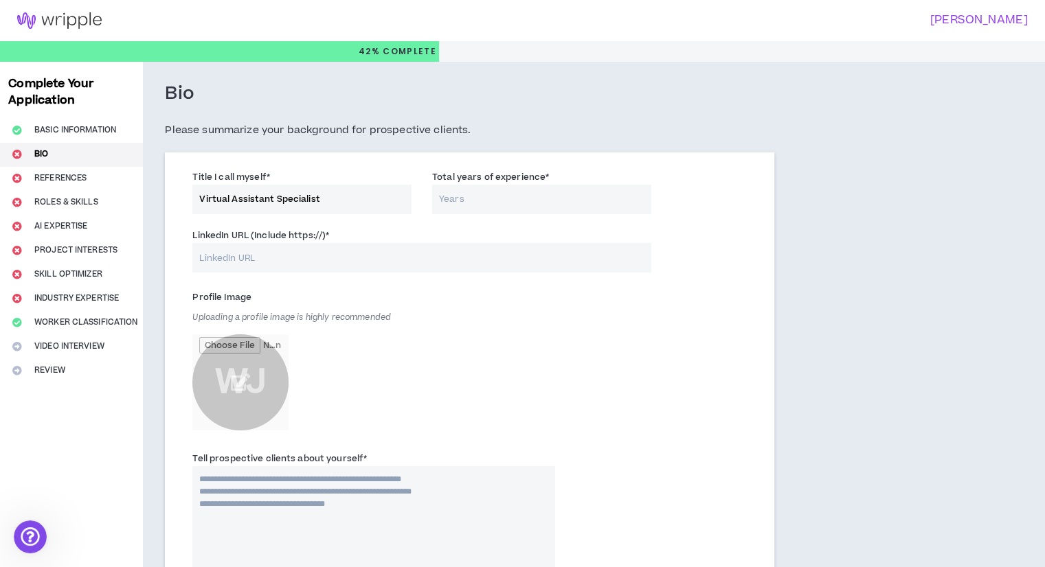
type input "3"
type input "1"
click at [367, 255] on input "LinkedIn URL (Include https://) *" at bounding box center [421, 258] width 458 height 30
paste input "[URL][DOMAIN_NAME]"
type input "[URL][DOMAIN_NAME]"
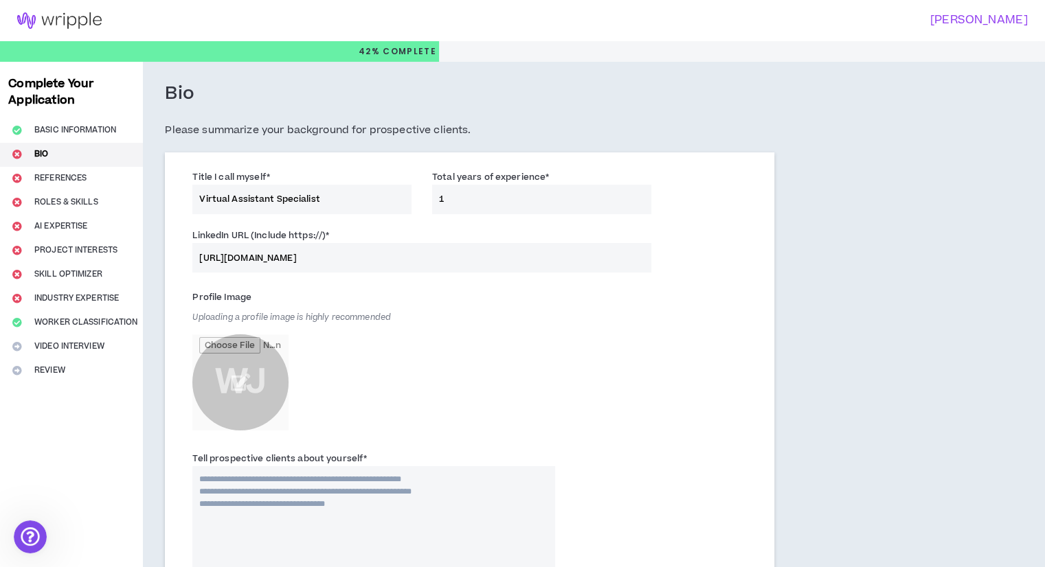
click at [582, 374] on div "Profile Image Uploading a profile image is highly recommended WJ" at bounding box center [469, 365] width 575 height 165
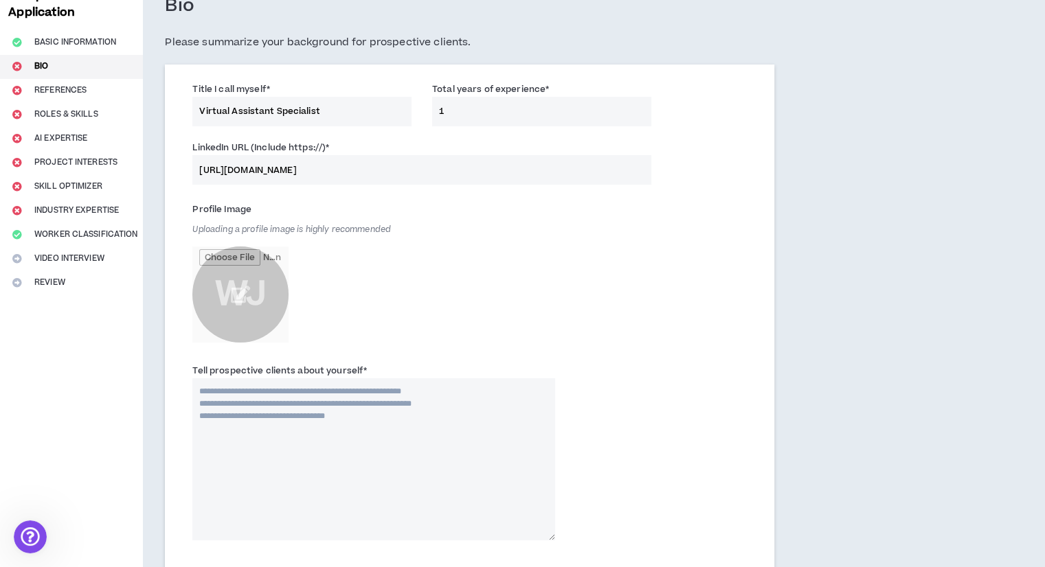
scroll to position [206, 0]
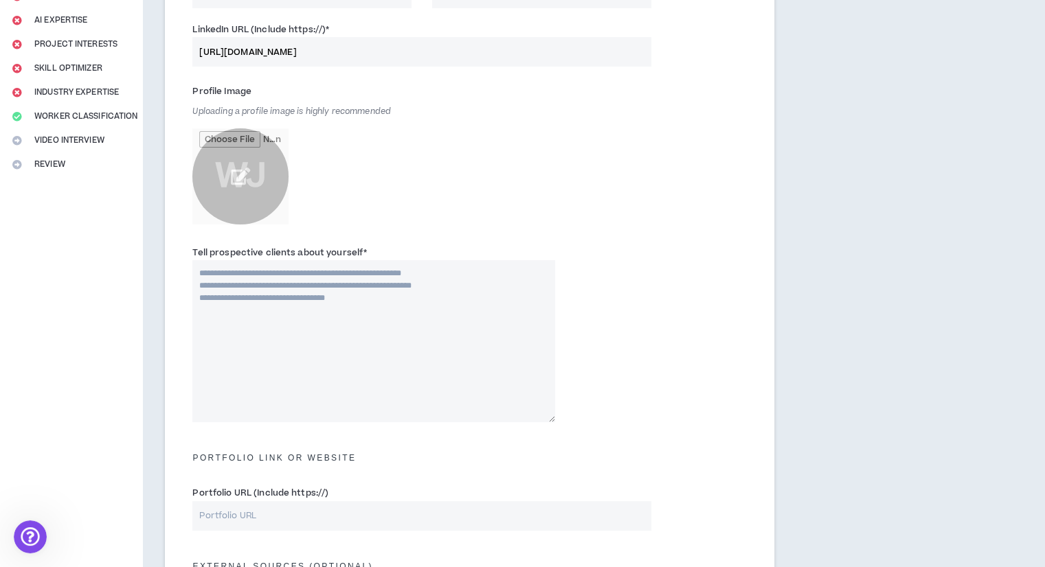
click at [219, 201] on input "file" at bounding box center [240, 176] width 96 height 96
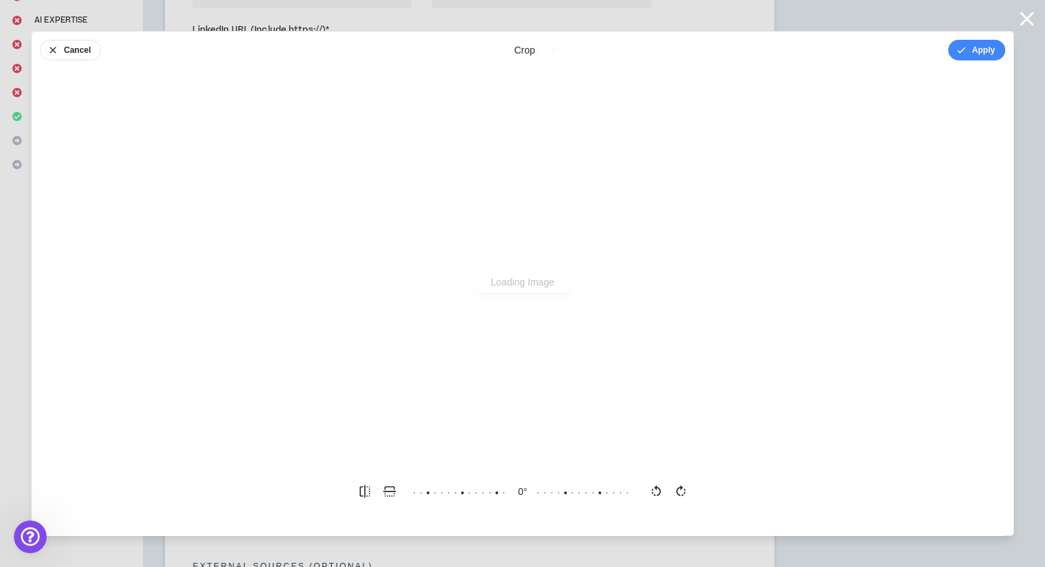
scroll to position [0, 0]
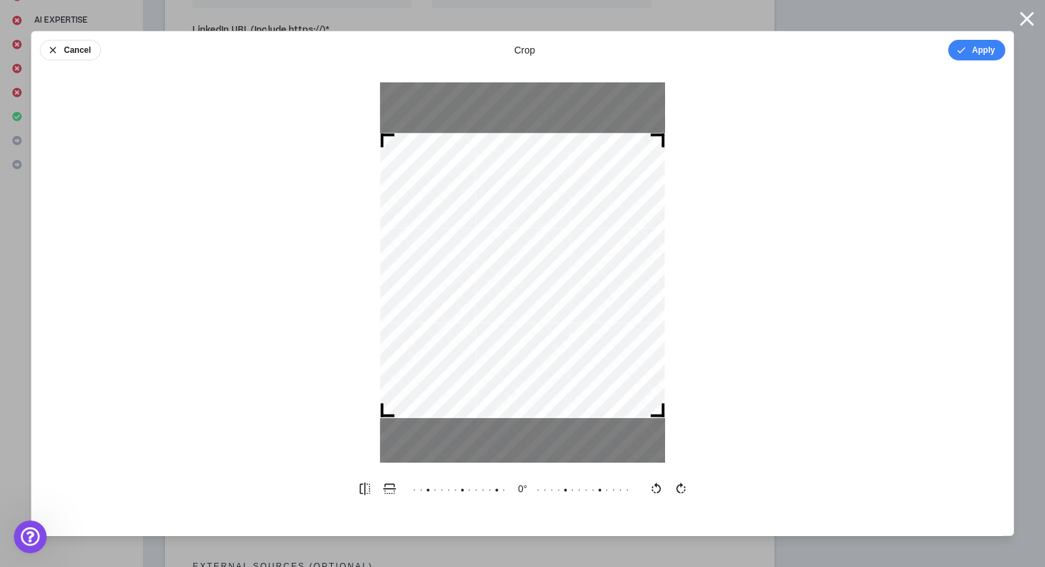
drag, startPoint x: 485, startPoint y: 267, endPoint x: 497, endPoint y: 270, distance: 12.7
click at [497, 270] on div at bounding box center [522, 275] width 285 height 285
click at [973, 59] on div "Cancel crop Apply" at bounding box center [522, 50] width 981 height 37
click at [980, 47] on button "Apply" at bounding box center [976, 50] width 57 height 21
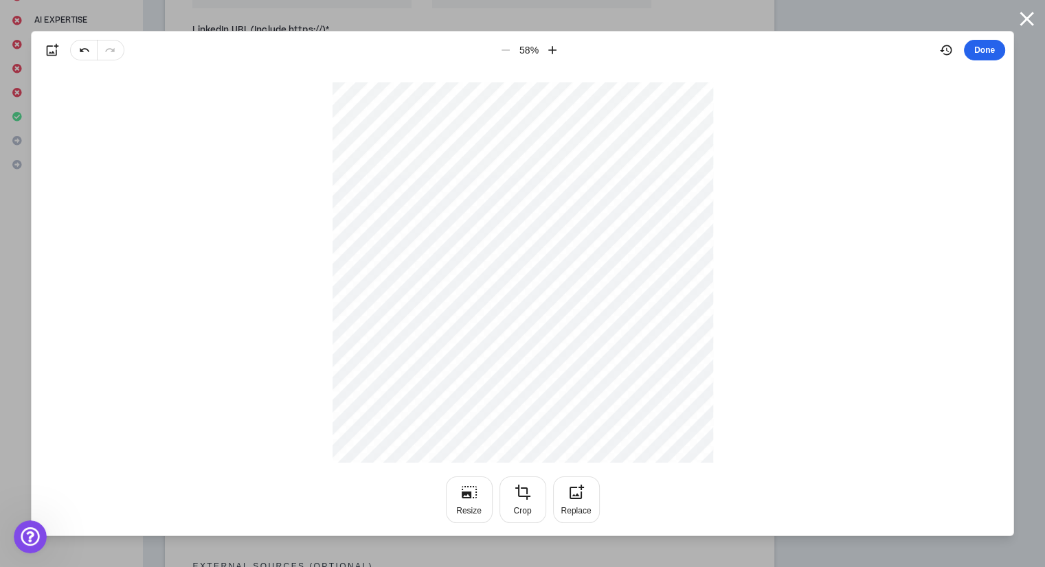
click at [986, 53] on button "Done" at bounding box center [984, 50] width 41 height 21
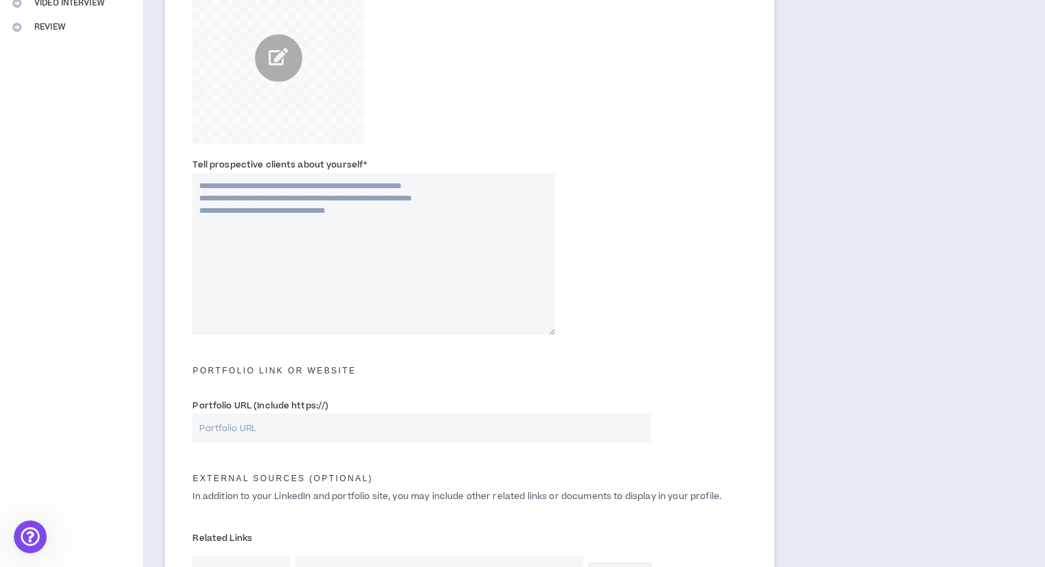
click at [452, 196] on textarea "Tell prospective clients about yourself *" at bounding box center [373, 254] width 363 height 162
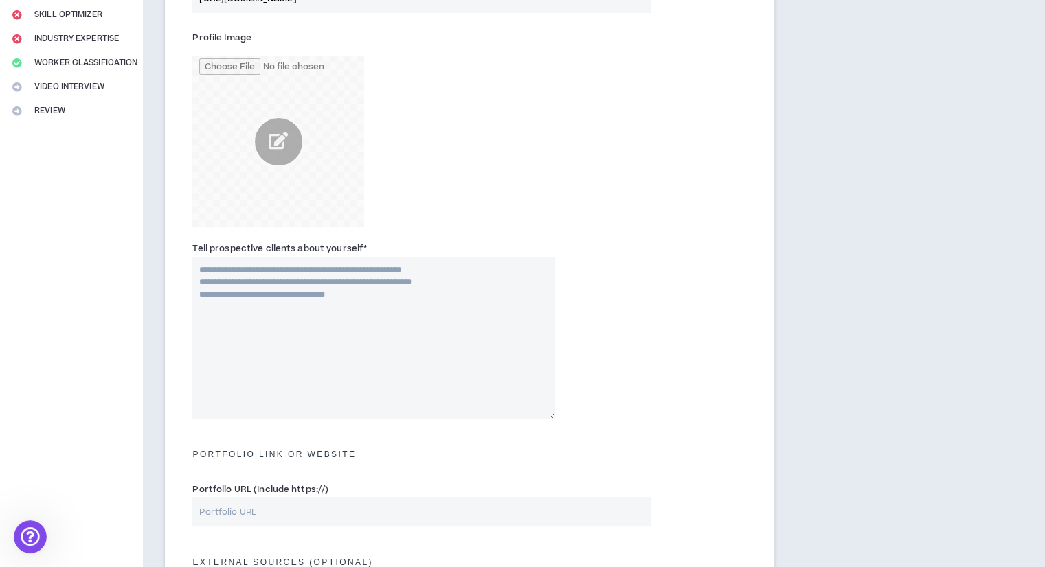
scroll to position [343, 0]
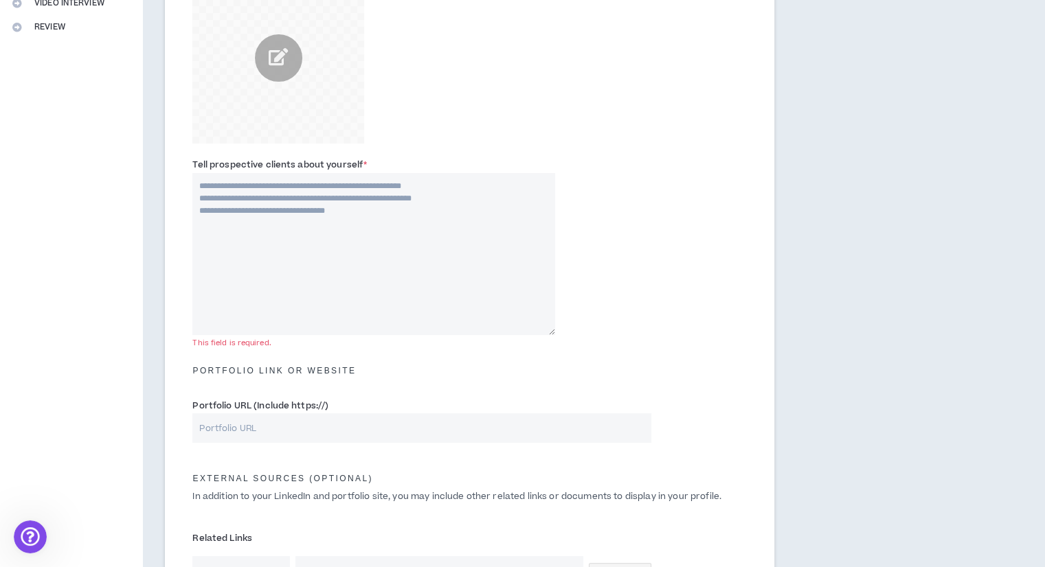
click at [420, 218] on textarea "Tell prospective clients about yourself *" at bounding box center [373, 254] width 363 height 162
paste textarea "**********"
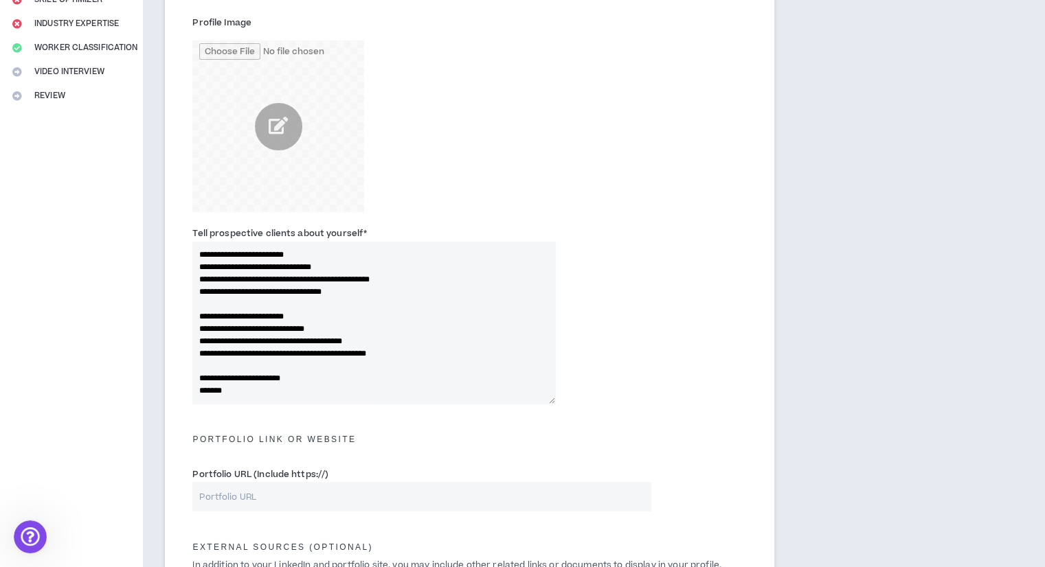
scroll to position [593, 0]
drag, startPoint x: 270, startPoint y: 391, endPoint x: 105, endPoint y: 378, distance: 165.3
click at [105, 378] on div "Complete Your Application Basic Information Bio References Roles & Skills AI Ex…" at bounding box center [522, 316] width 1045 height 1058
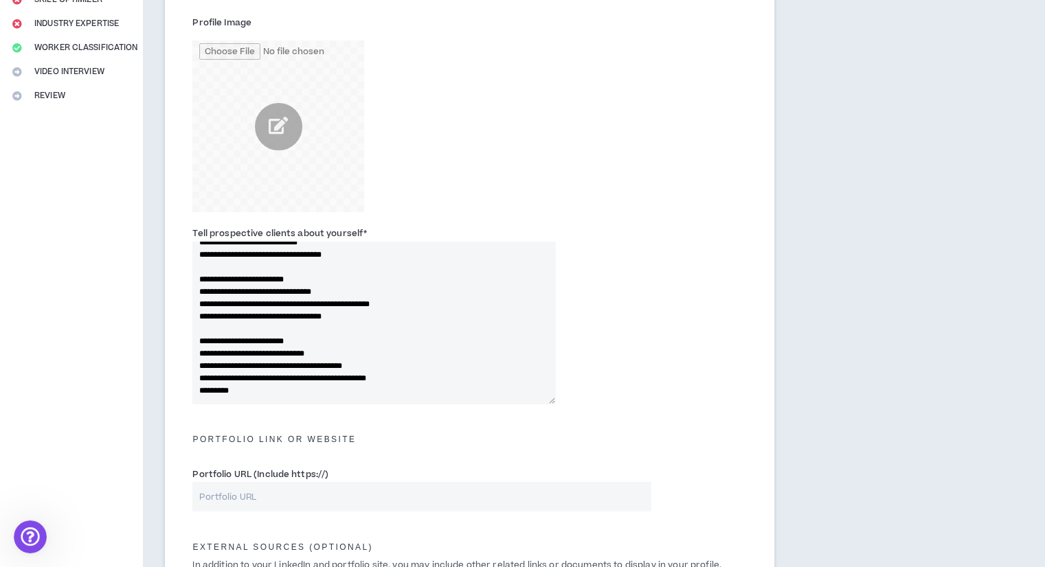
scroll to position [581, 0]
paste textarea "**********"
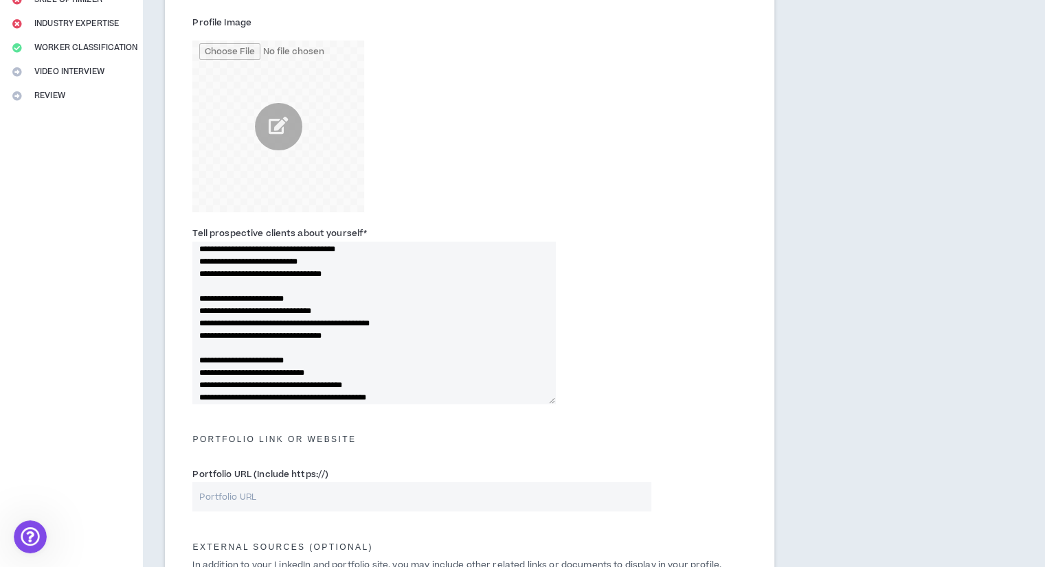
scroll to position [593, 0]
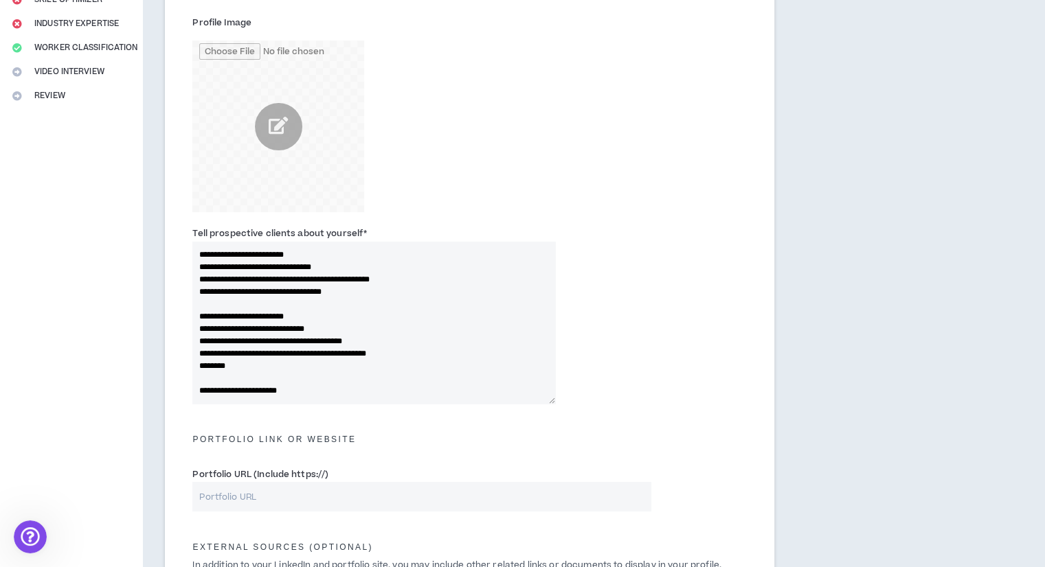
drag, startPoint x: 448, startPoint y: 355, endPoint x: 194, endPoint y: 304, distance: 259.8
click at [194, 304] on textarea "Tell prospective clients about yourself *" at bounding box center [373, 323] width 363 height 162
drag, startPoint x: 323, startPoint y: 396, endPoint x: 0, endPoint y: 387, distance: 322.9
click at [0, 387] on div "Complete Your Application Basic Information Bio References Roles & Skills AI Ex…" at bounding box center [522, 316] width 1045 height 1058
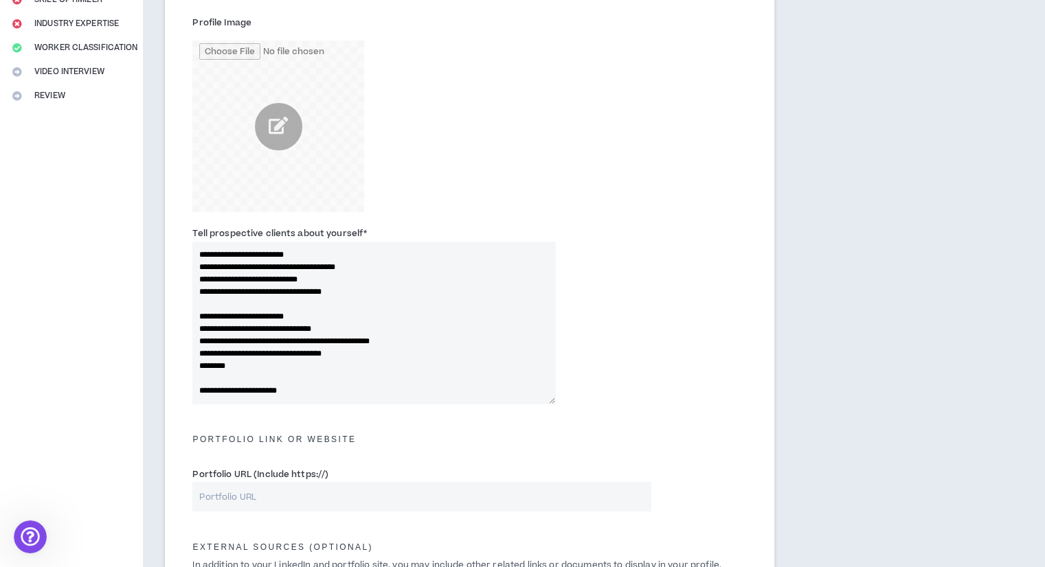
paste textarea "**********"
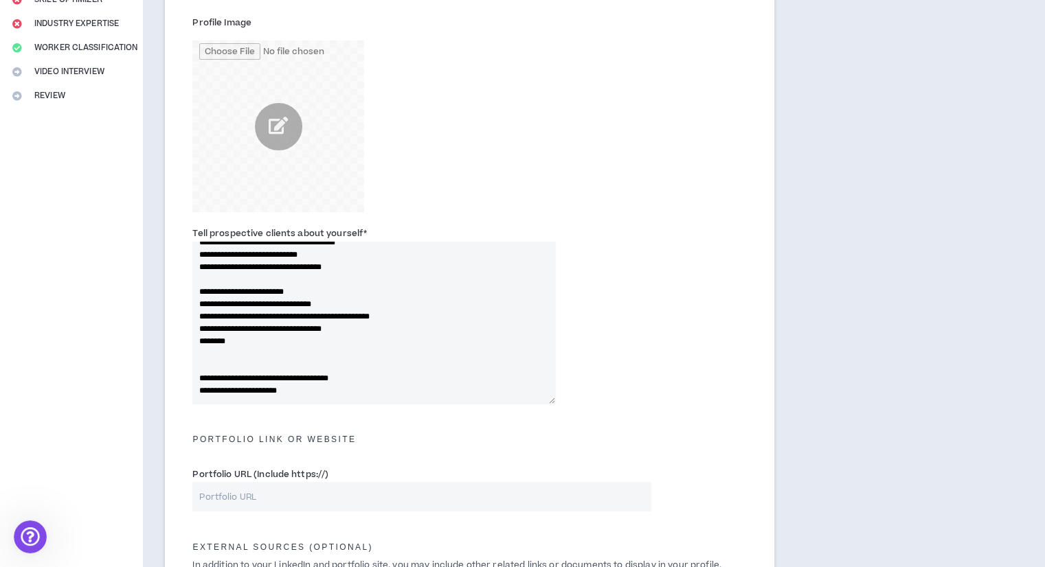
scroll to position [556, 0]
type textarea "**********"
click at [701, 394] on div "Tell prospective clients about yourself *" at bounding box center [469, 318] width 575 height 191
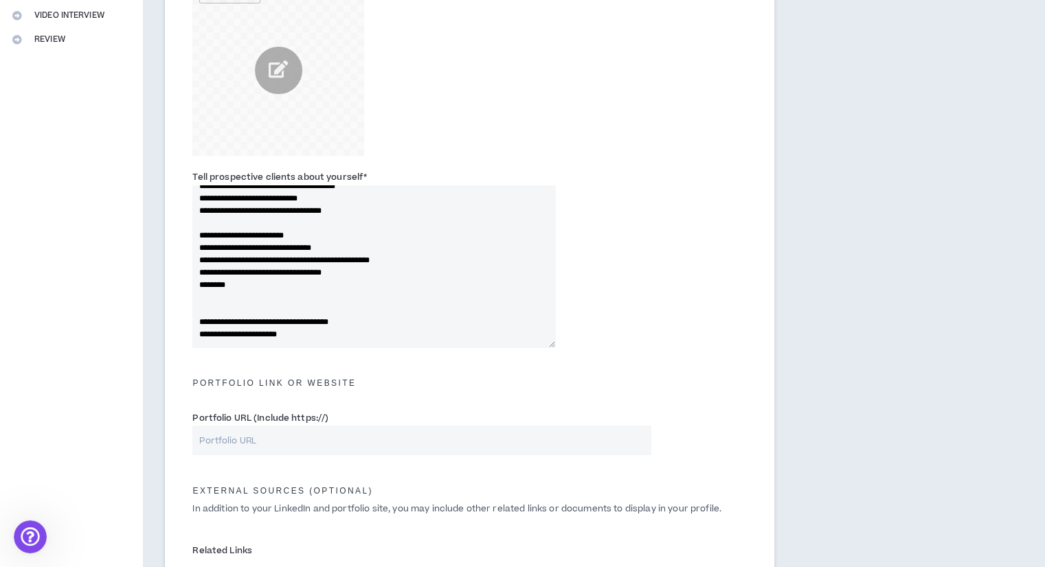
scroll to position [481, 0]
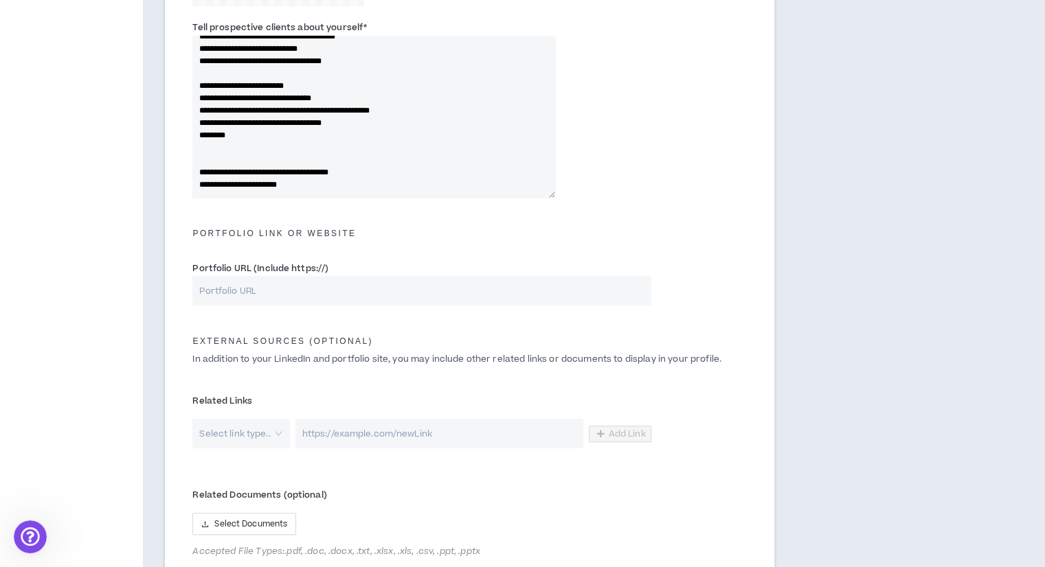
click at [299, 284] on input "Portfolio URL (Include https://)" at bounding box center [421, 291] width 458 height 30
paste input "[URL][DOMAIN_NAME]"
type input "[URL][DOMAIN_NAME]"
click at [762, 316] on div "Title I call myself * Virtual Assistant Specialist Total years of experience * …" at bounding box center [469, 130] width 609 height 917
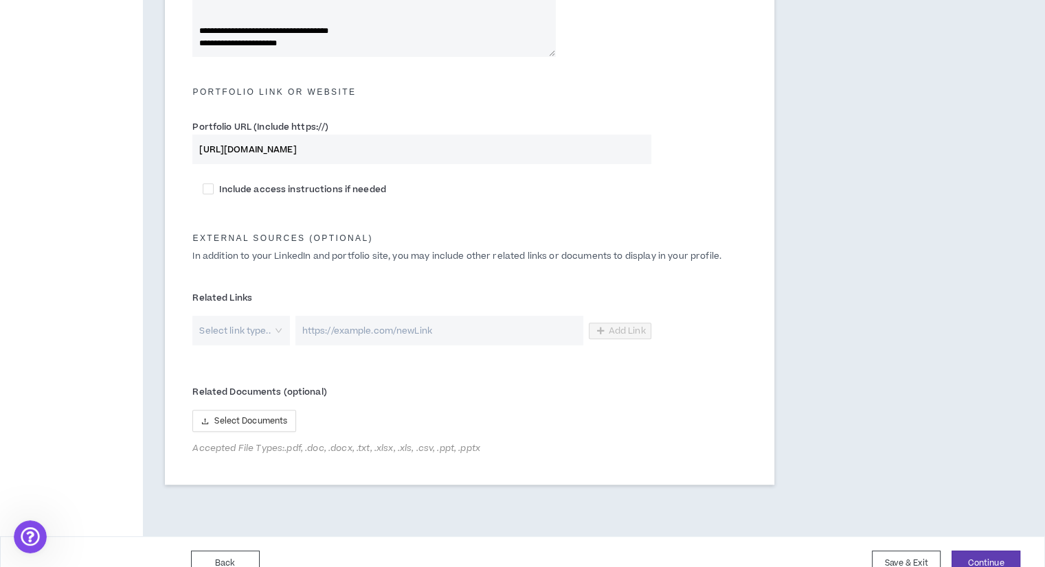
scroll to position [646, 0]
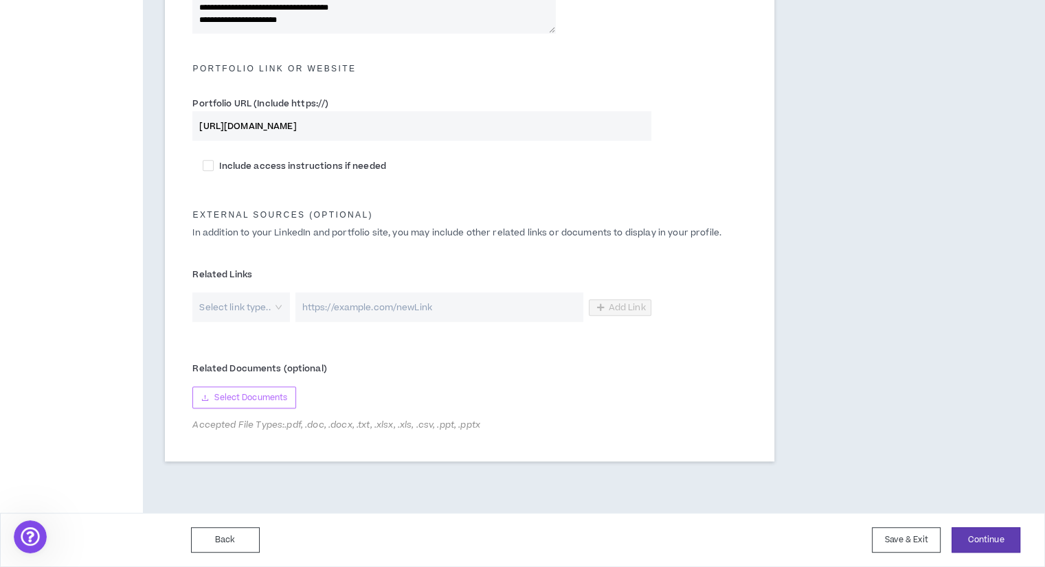
click at [262, 387] on button "Select Documents" at bounding box center [244, 398] width 104 height 22
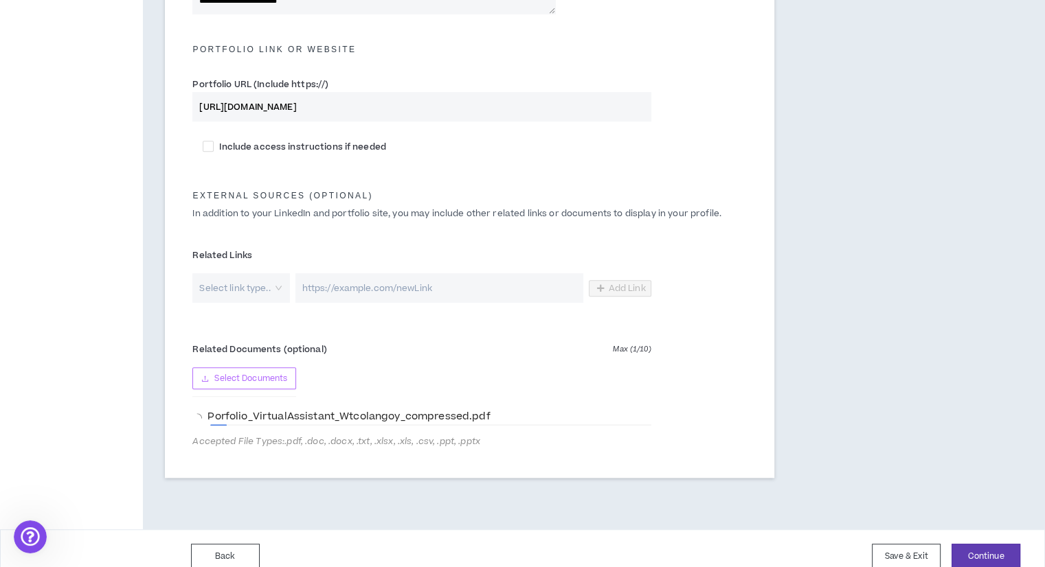
scroll to position [681, 0]
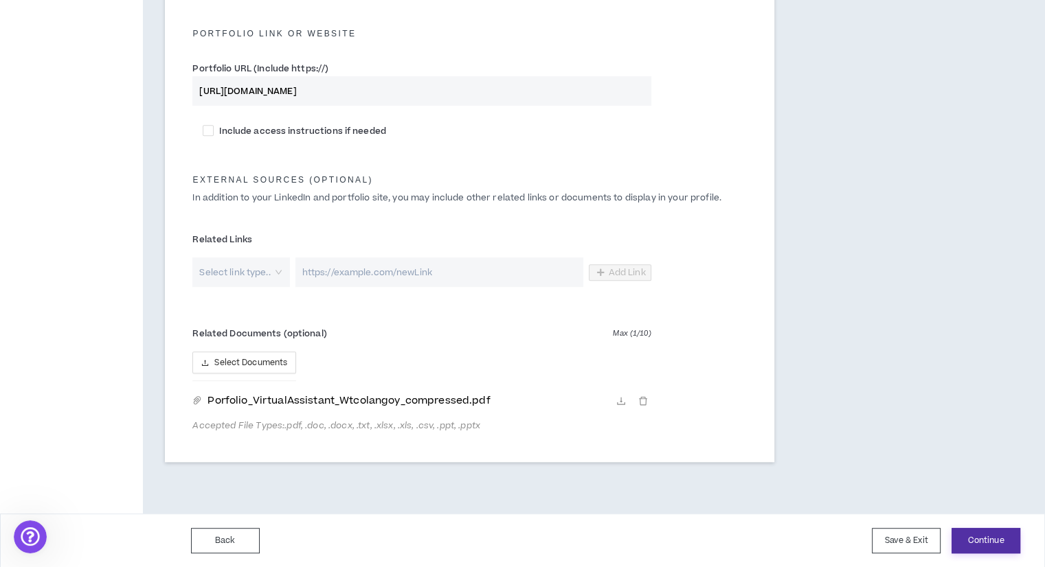
click at [991, 550] on button "Continue" at bounding box center [985, 540] width 69 height 25
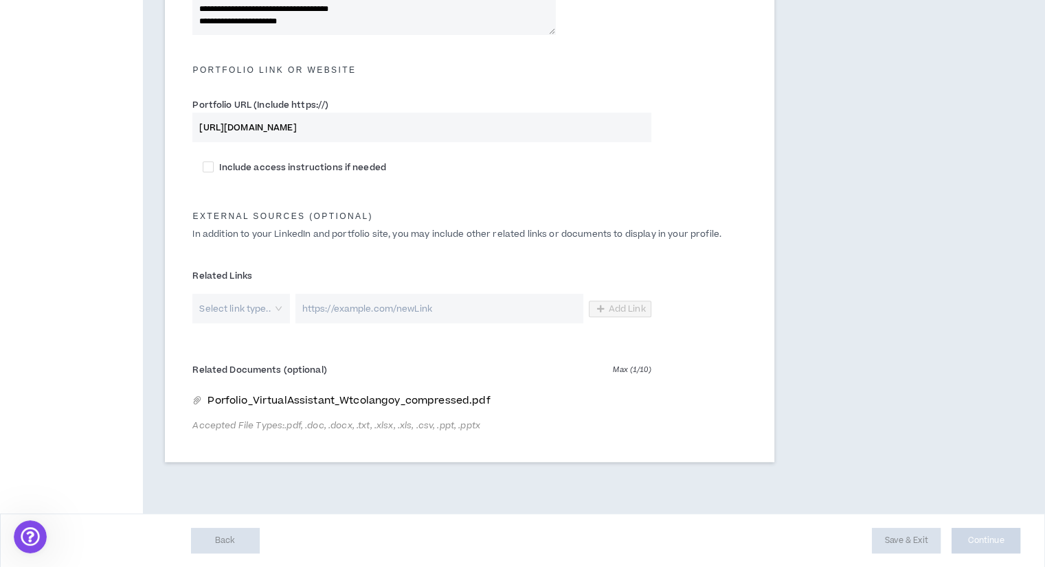
scroll to position [369, 0]
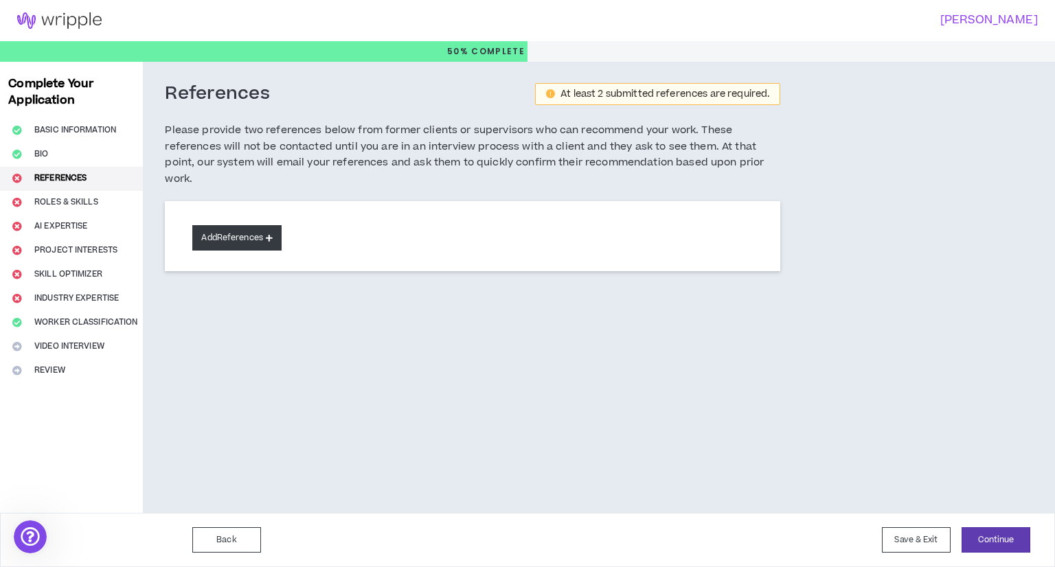
click at [249, 241] on button "Add References" at bounding box center [236, 237] width 89 height 25
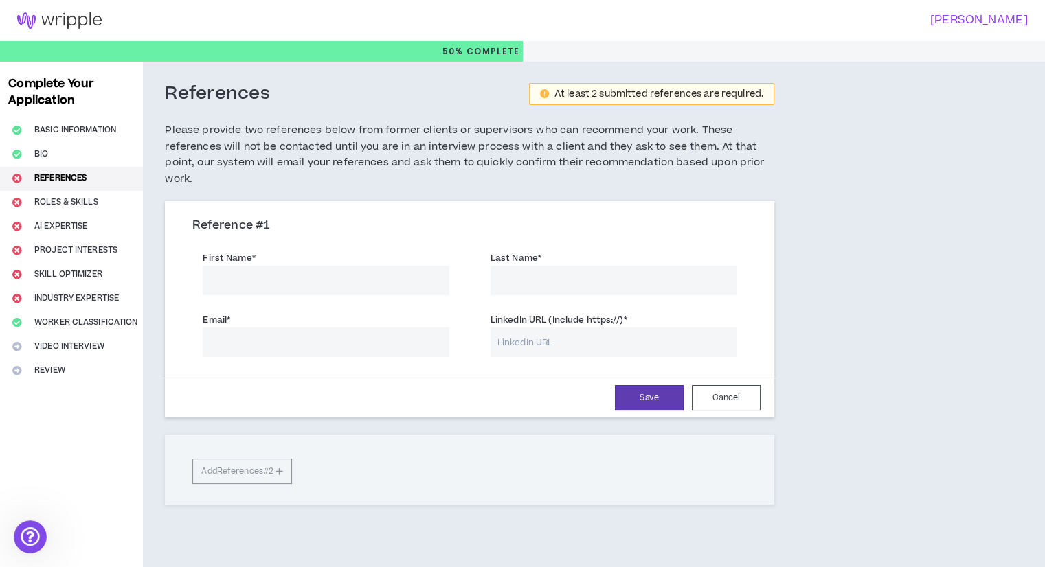
click at [714, 402] on button "Cancel" at bounding box center [726, 397] width 69 height 25
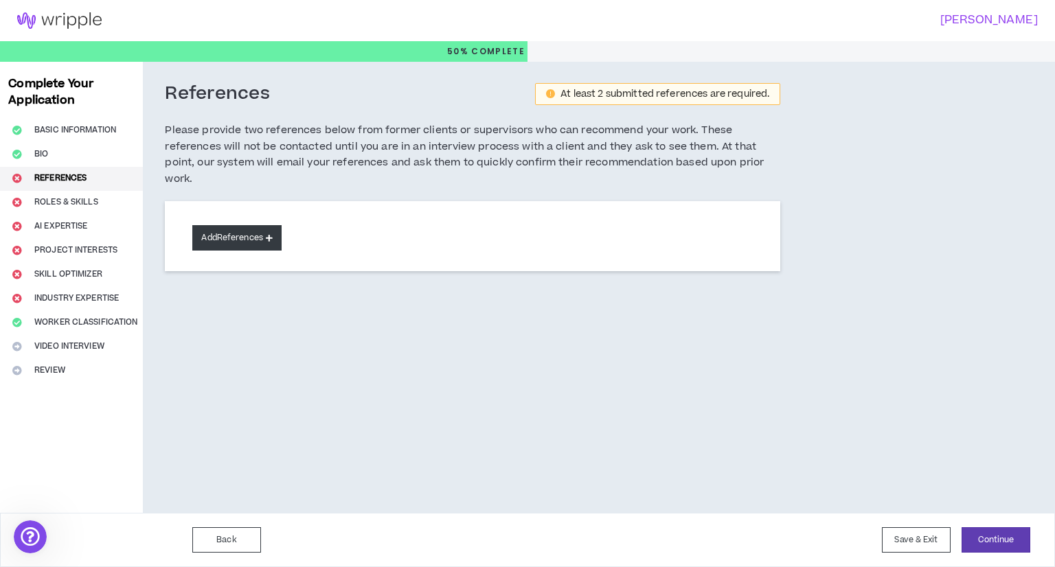
click at [266, 235] on button "Add References" at bounding box center [236, 237] width 89 height 25
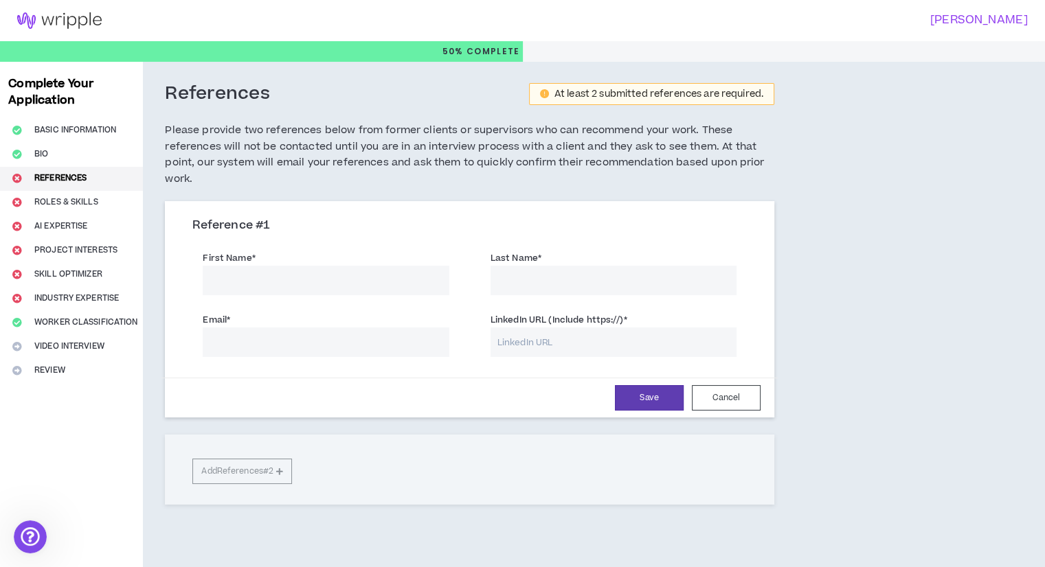
click at [365, 288] on input "First Name *" at bounding box center [326, 281] width 246 height 30
type input "Nhill Braz"
click at [319, 328] on div "Email *" at bounding box center [326, 334] width 246 height 45
click at [321, 344] on input "Email *" at bounding box center [326, 343] width 246 height 30
paste input "[URL][DOMAIN_NAME]"
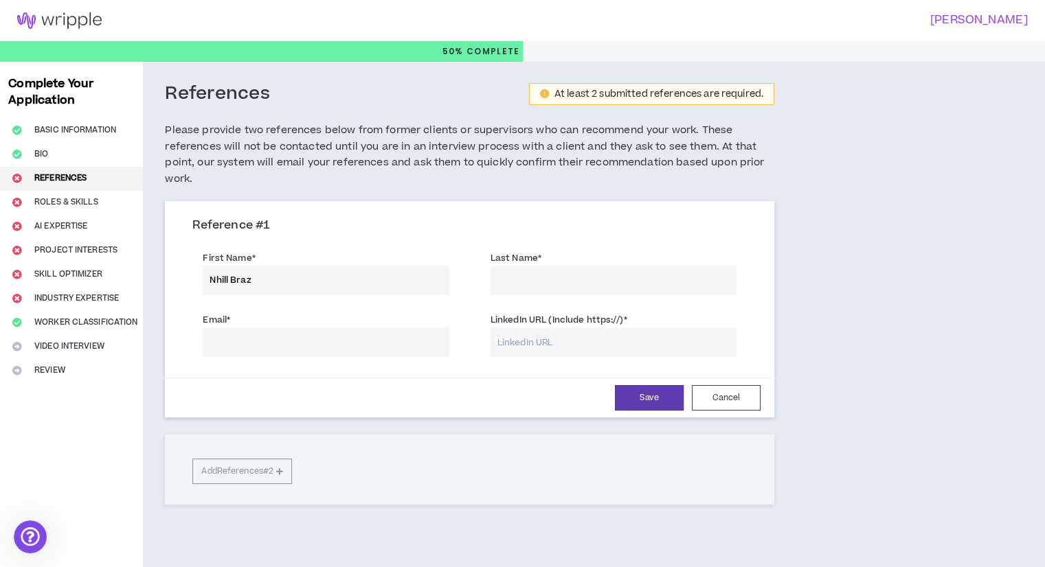
type input "[URL][DOMAIN_NAME]"
click at [502, 286] on input "Last Name *" at bounding box center [613, 281] width 246 height 30
click at [404, 317] on div "Email * The email field is required." at bounding box center [326, 334] width 246 height 45
click at [388, 338] on input "Email *" at bounding box center [326, 343] width 246 height 30
paste input "[EMAIL_ADDRESS][DOMAIN_NAME]"
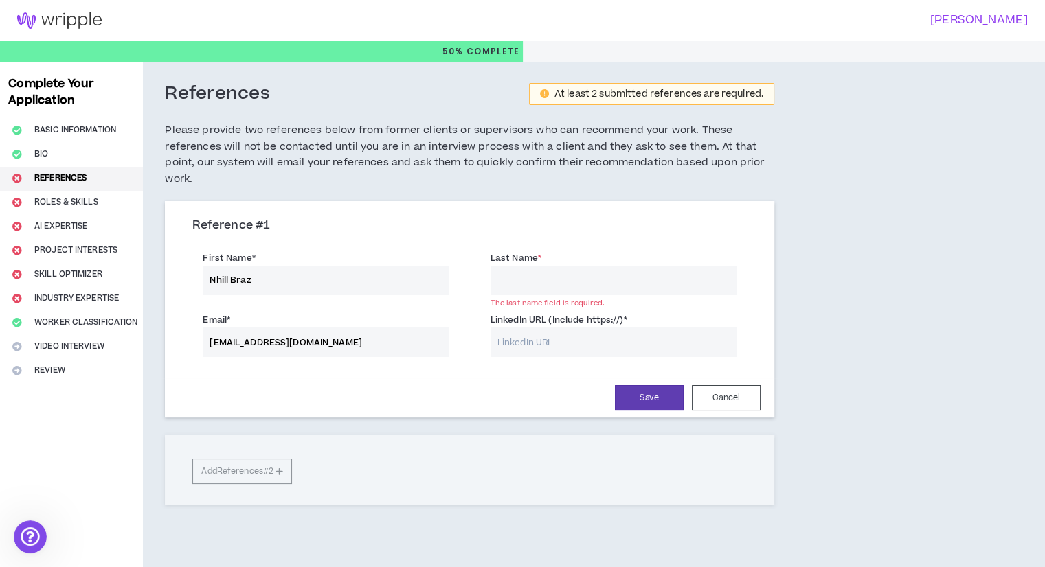
type input "[EMAIL_ADDRESS][DOMAIN_NAME]"
click at [360, 276] on input "Nhill Braz" at bounding box center [326, 281] width 246 height 30
click at [294, 285] on input "Nhill Braz" at bounding box center [326, 281] width 246 height 30
paste input "[PERSON_NAME] [GEOGRAPHIC_DATA] <[EMAIL_ADDRESS][DOMAIN_NAME]>"
drag, startPoint x: 294, startPoint y: 277, endPoint x: 494, endPoint y: 277, distance: 200.5
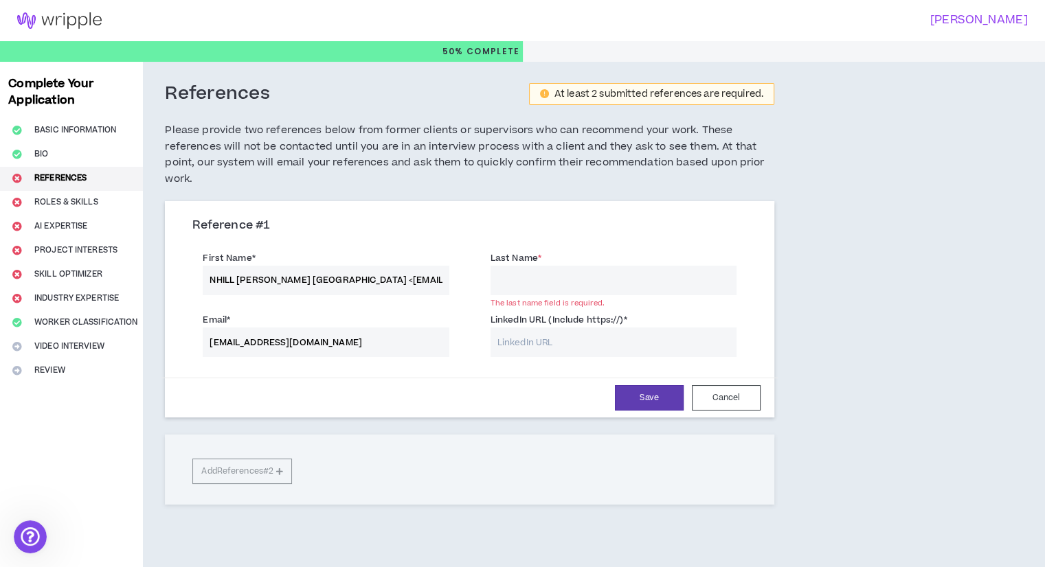
click at [494, 277] on div "First Name * NHILL [PERSON_NAME] [GEOGRAPHIC_DATA] <[EMAIL_ADDRESS][DOMAIN_NAME…" at bounding box center [469, 275] width 575 height 62
drag, startPoint x: 264, startPoint y: 280, endPoint x: 405, endPoint y: 280, distance: 140.8
click at [404, 280] on input "NHILL [PERSON_NAME] [GEOGRAPHIC_DATA]" at bounding box center [326, 281] width 246 height 30
type input "NHILL [PERSON_NAME]"
click at [557, 275] on input "Last Name *" at bounding box center [613, 281] width 246 height 30
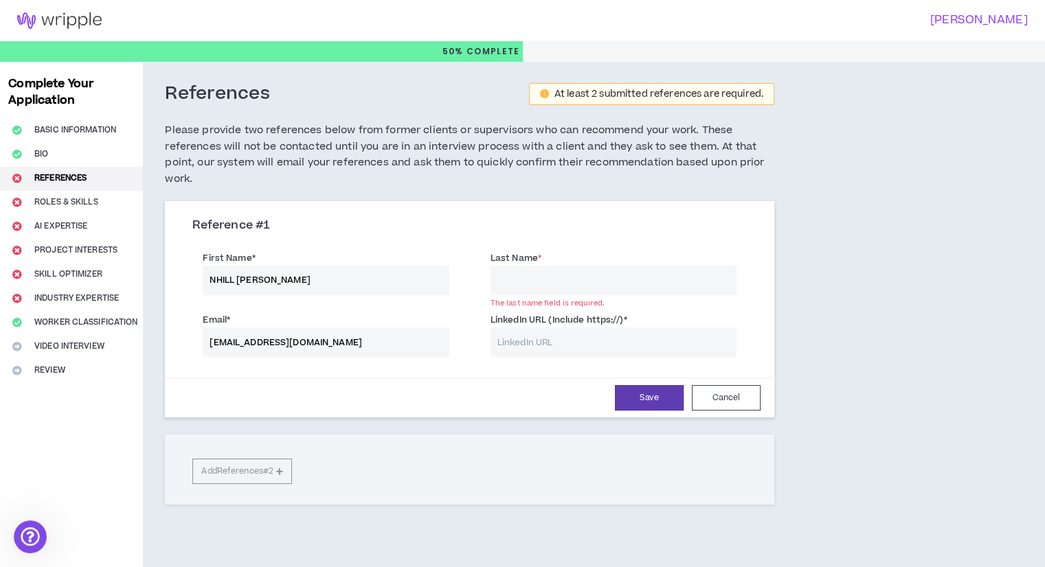
paste input "[GEOGRAPHIC_DATA]"
type input "[GEOGRAPHIC_DATA]"
click at [810, 275] on div "References At least 2 submitted references are required. Please provide two ref…" at bounding box center [535, 317] width 784 height 511
click at [602, 344] on input "LinkedIn URL (Include https://) *" at bounding box center [613, 343] width 246 height 30
paste input "[URL][DOMAIN_NAME][PERSON_NAME]"
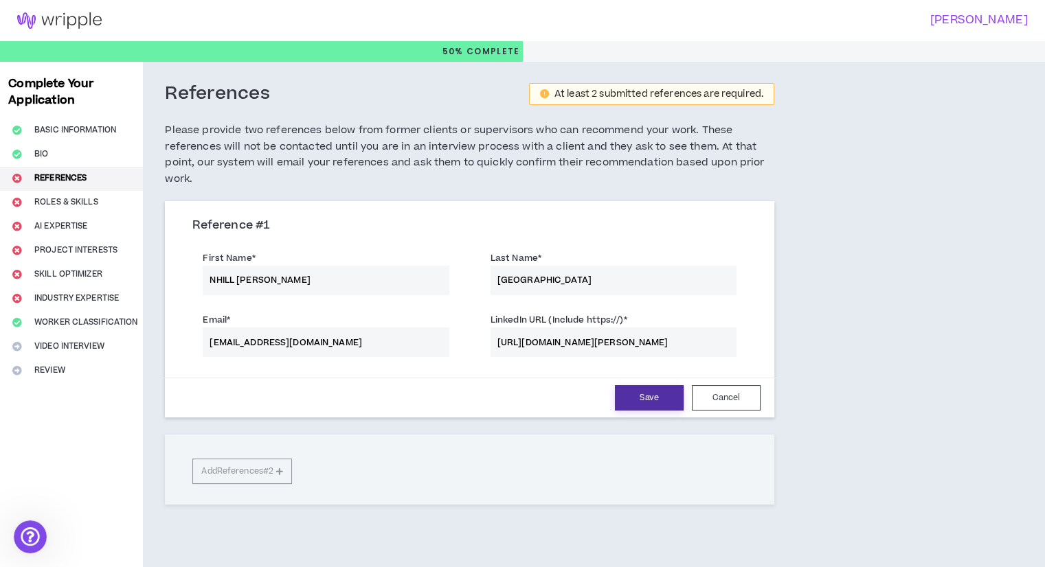
type input "[URL][DOMAIN_NAME][PERSON_NAME]"
click at [643, 399] on button "Save" at bounding box center [649, 397] width 69 height 25
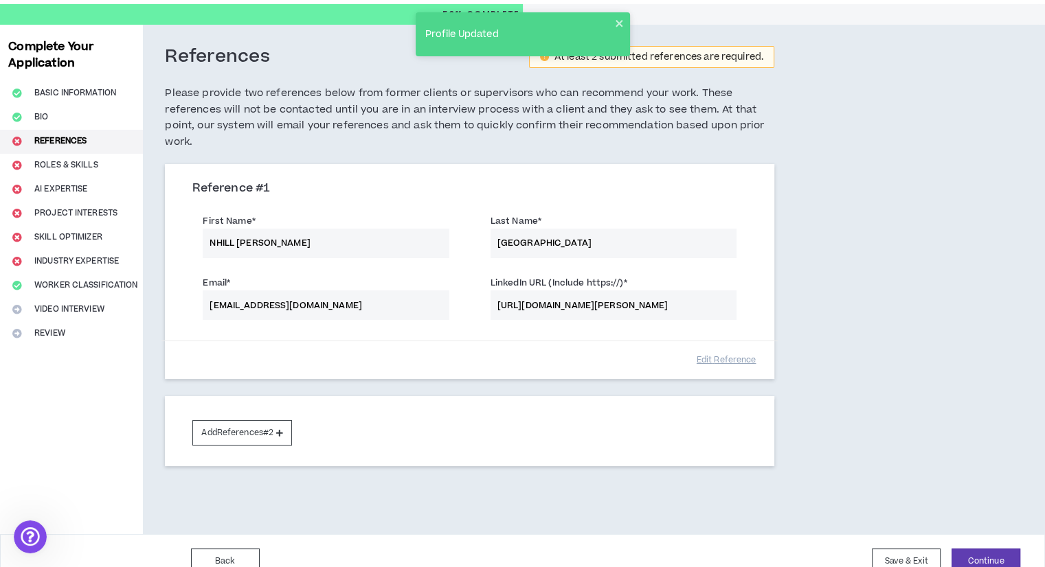
scroll to position [58, 0]
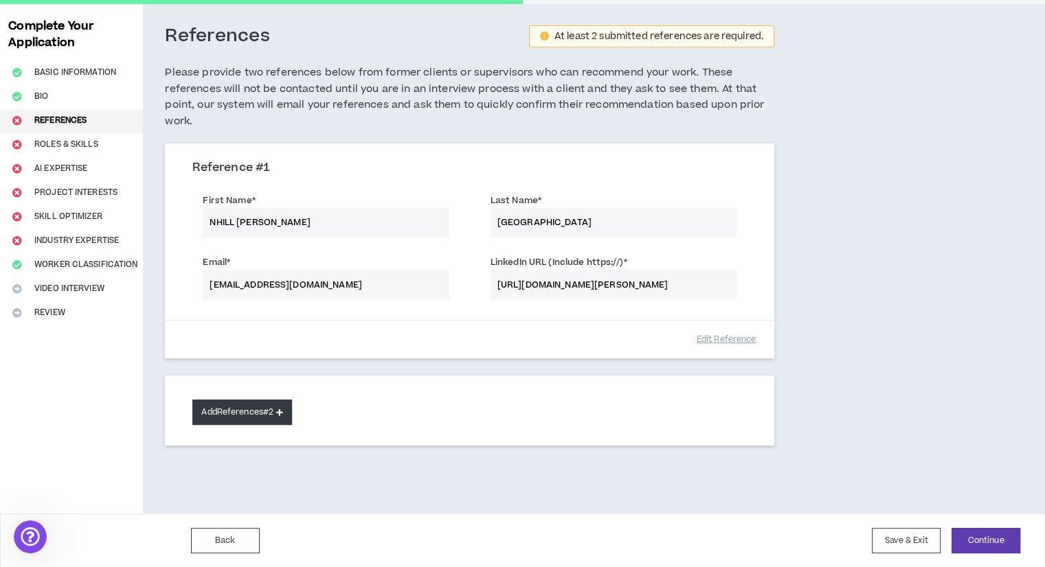
click at [263, 414] on button "Add References #2" at bounding box center [242, 412] width 100 height 25
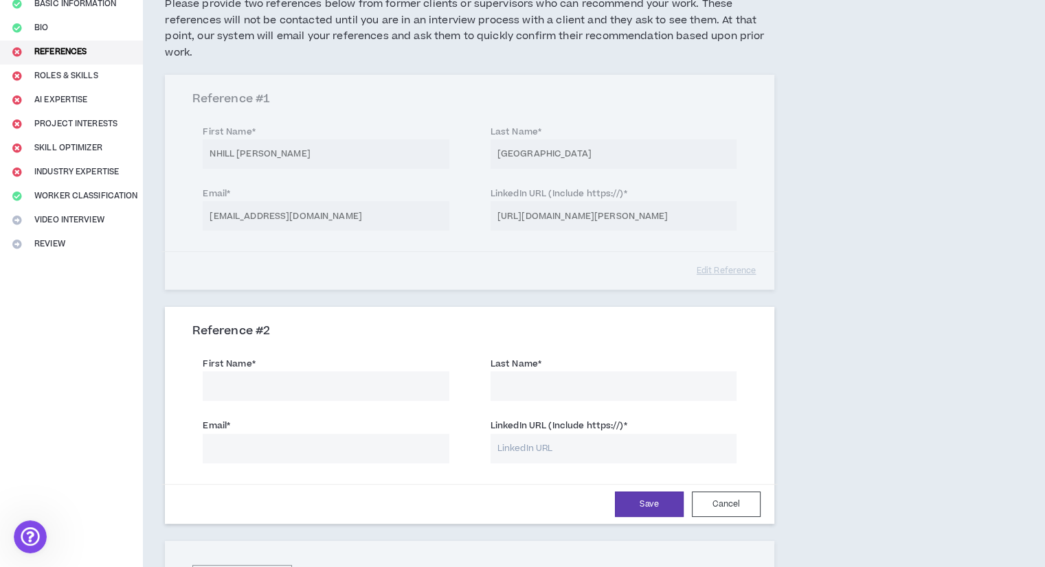
scroll to position [126, 0]
click at [343, 386] on input "First Name *" at bounding box center [326, 387] width 246 height 30
type input "J"
click at [560, 391] on input "Last Name *" at bounding box center [613, 387] width 246 height 30
drag, startPoint x: 275, startPoint y: 387, endPoint x: 407, endPoint y: 388, distance: 132.6
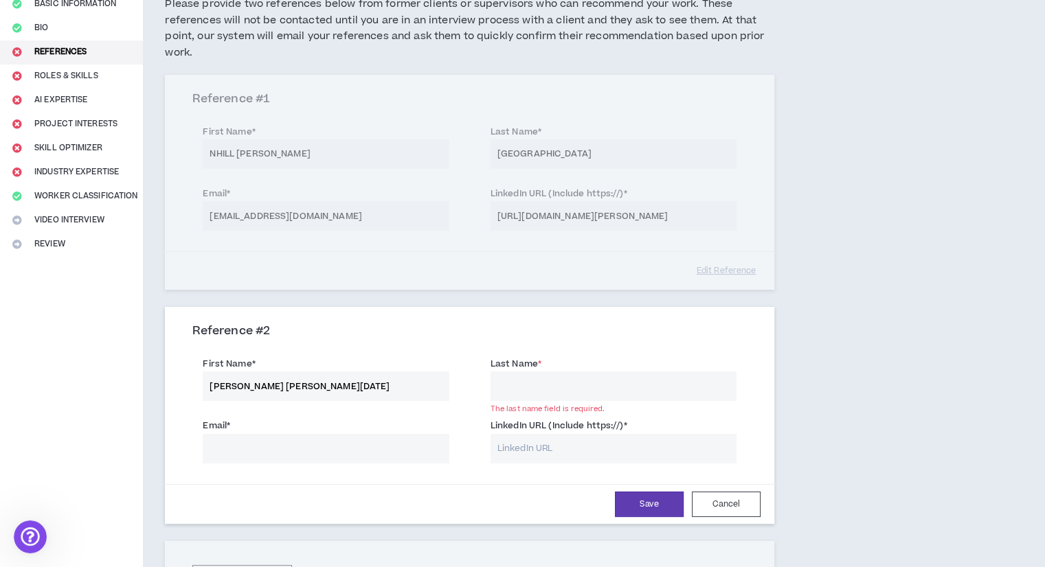
click at [402, 385] on input "[PERSON_NAME] [PERSON_NAME][DATE]" at bounding box center [326, 387] width 246 height 30
type input "[PERSON_NAME]"
click at [534, 377] on input "Last Name *" at bounding box center [613, 387] width 246 height 30
paste input "[DATE]"
type input "[DATE]"
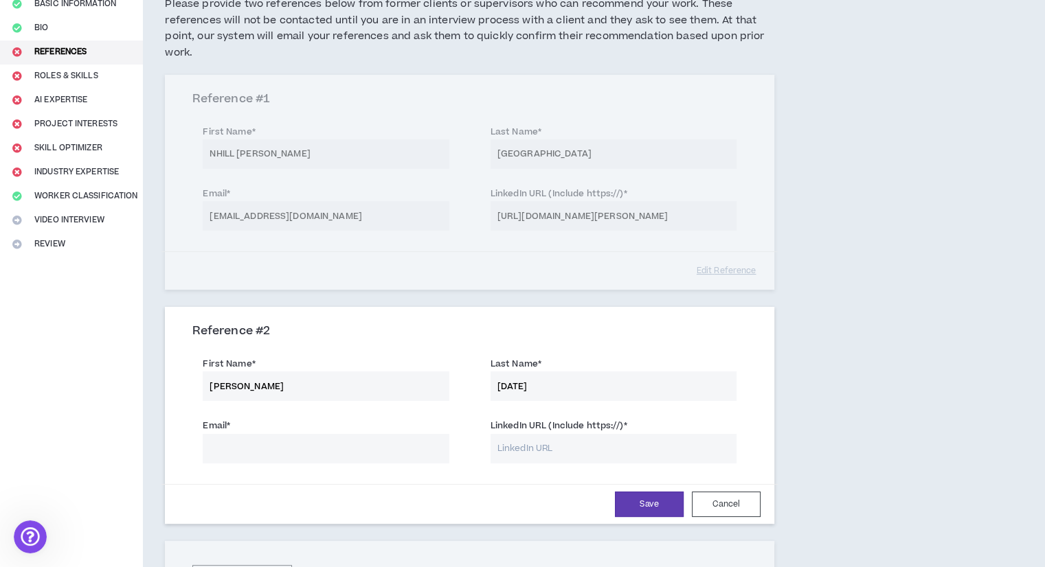
click at [272, 441] on input "Email *" at bounding box center [326, 449] width 246 height 30
paste input "[PERSON_NAME] [PERSON_NAME][DATE]"
type input "[PERSON_NAME] [PERSON_NAME][DATE]"
click at [378, 383] on input "[PERSON_NAME]" at bounding box center [326, 387] width 246 height 30
paste input "[DATE]"
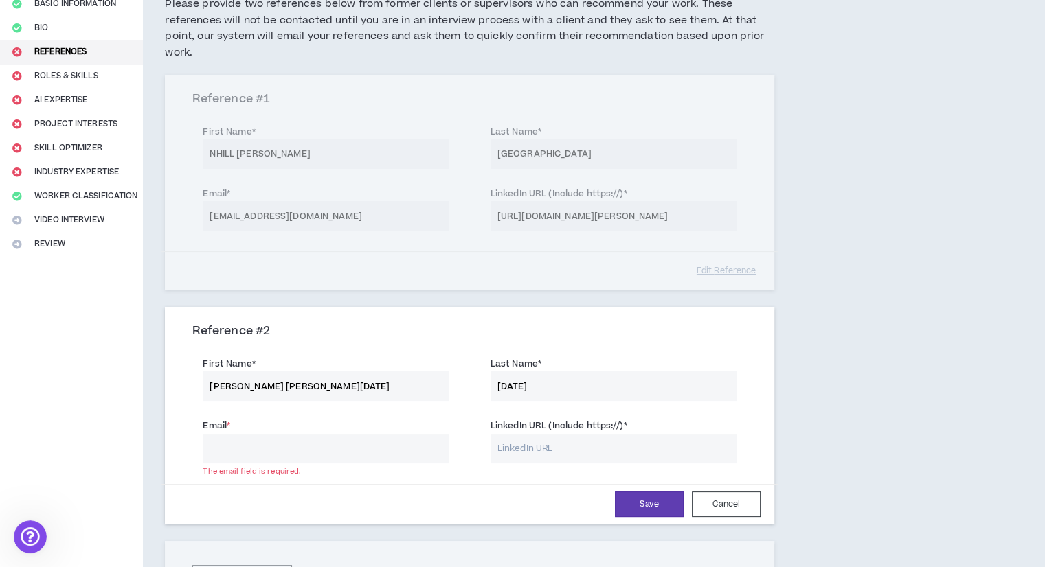
type input "[PERSON_NAME]"
click at [298, 448] on input "Email *" at bounding box center [326, 449] width 246 height 30
paste input "[EMAIL_ADDRESS][DOMAIN_NAME]"
type input "[EMAIL_ADDRESS][DOMAIN_NAME]"
click at [712, 348] on div "Reference # 2" at bounding box center [469, 336] width 554 height 25
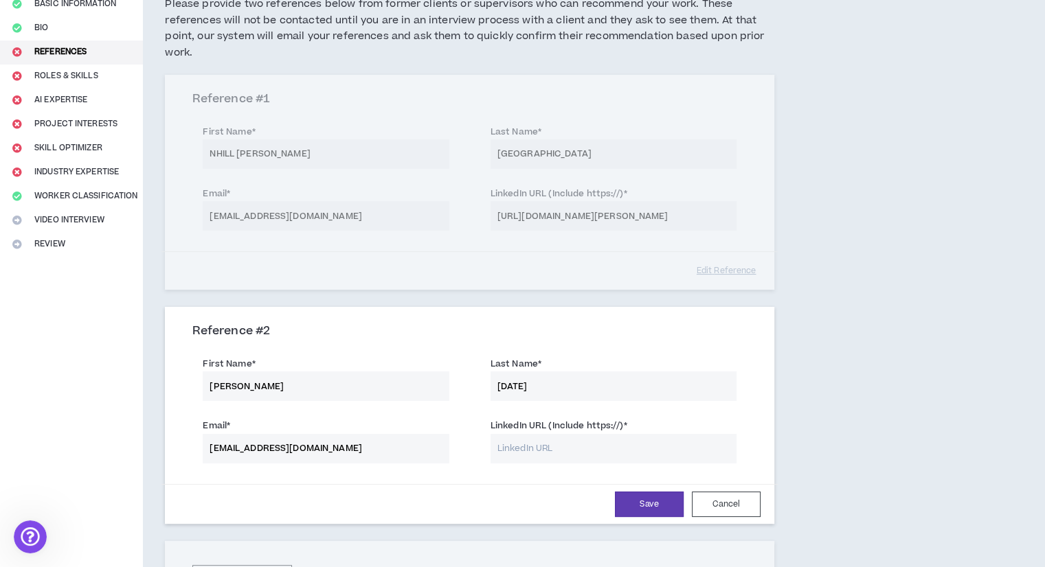
click at [563, 440] on input "LinkedIn URL (Include https://) *" at bounding box center [613, 449] width 246 height 30
paste input "[URL][DOMAIN_NAME][PERSON_NAME][DATE]"
type input "[URL][DOMAIN_NAME][PERSON_NAME][DATE]"
click at [828, 440] on div "References At least 2 submitted references are required. Please provide two ref…" at bounding box center [535, 307] width 784 height 744
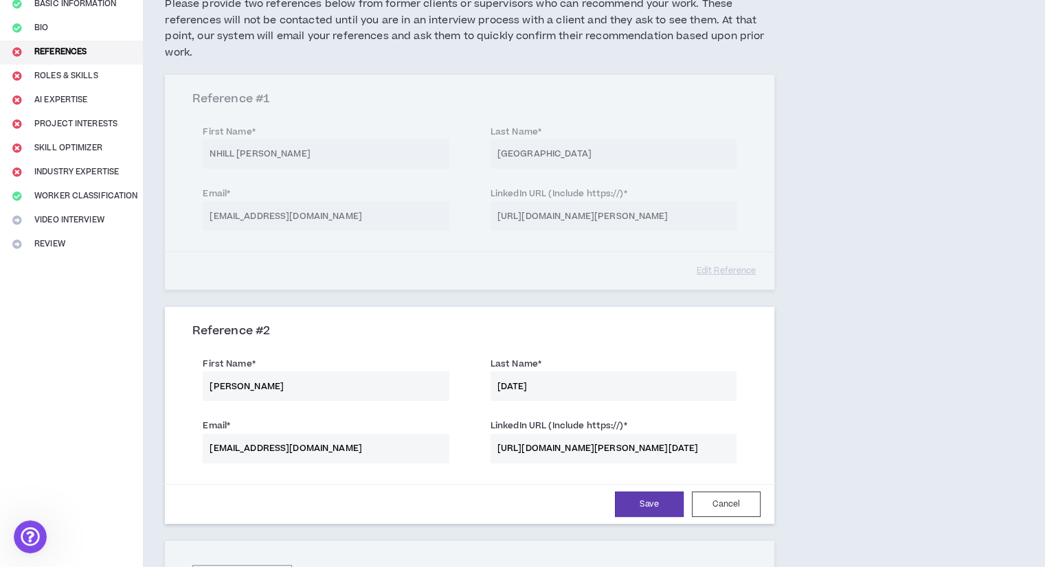
scroll to position [0, 0]
click at [354, 187] on div "Reference # 1 First Name * NHILL [PERSON_NAME] Last Name * [GEOGRAPHIC_DATA] Em…" at bounding box center [469, 182] width 609 height 215
click at [639, 508] on button "Save" at bounding box center [649, 504] width 69 height 25
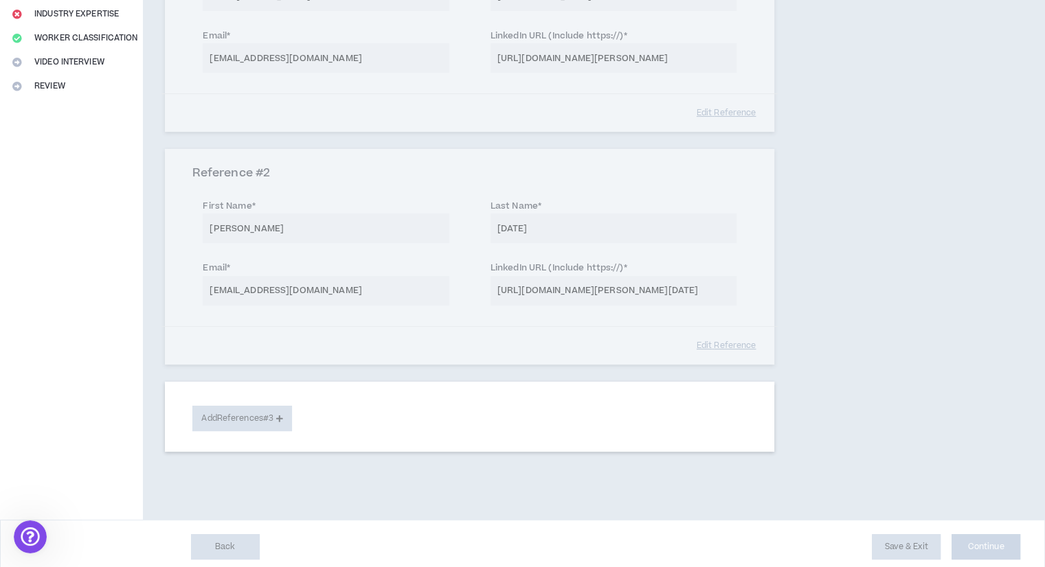
scroll to position [289, 0]
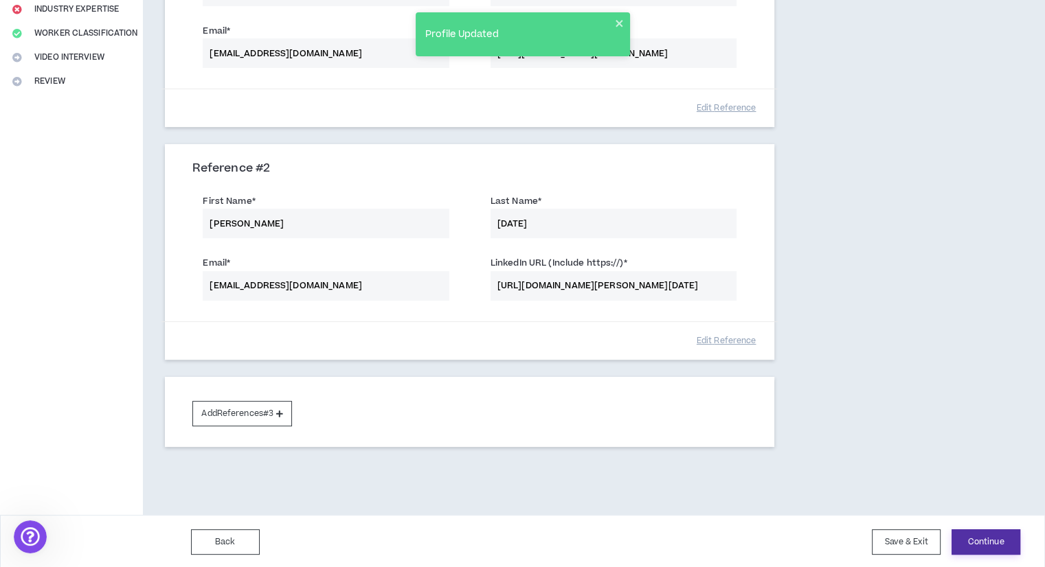
click at [992, 536] on button "Continue" at bounding box center [985, 542] width 69 height 25
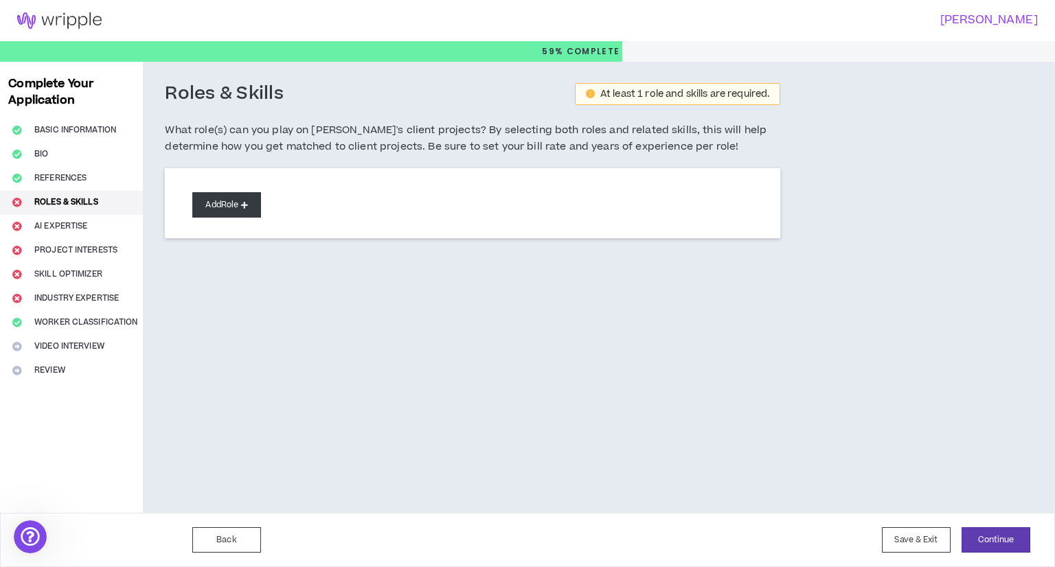
click at [247, 212] on button "Add Role" at bounding box center [226, 204] width 69 height 25
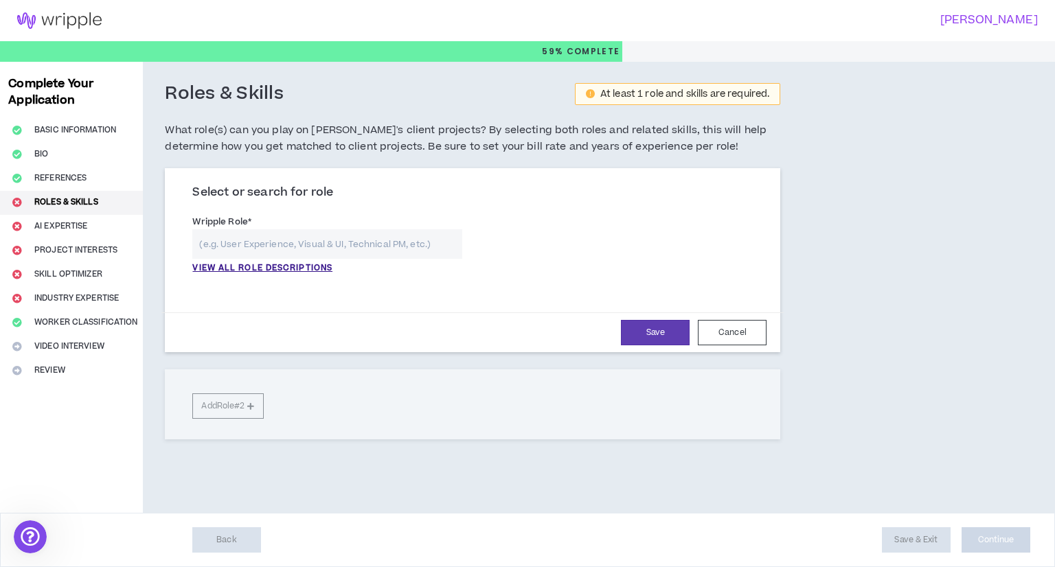
click at [401, 236] on input "text" at bounding box center [327, 244] width 270 height 30
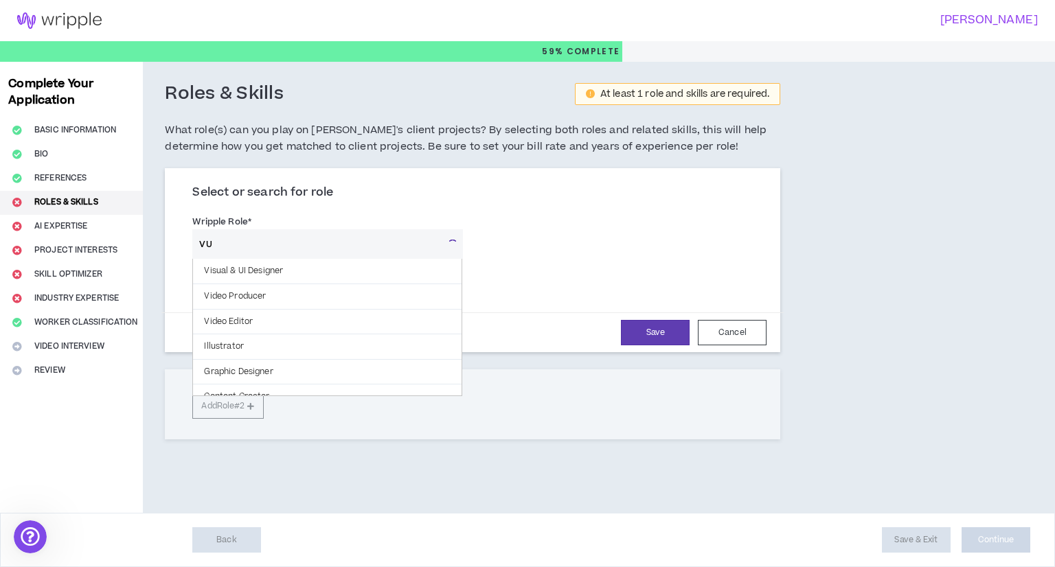
type input "V"
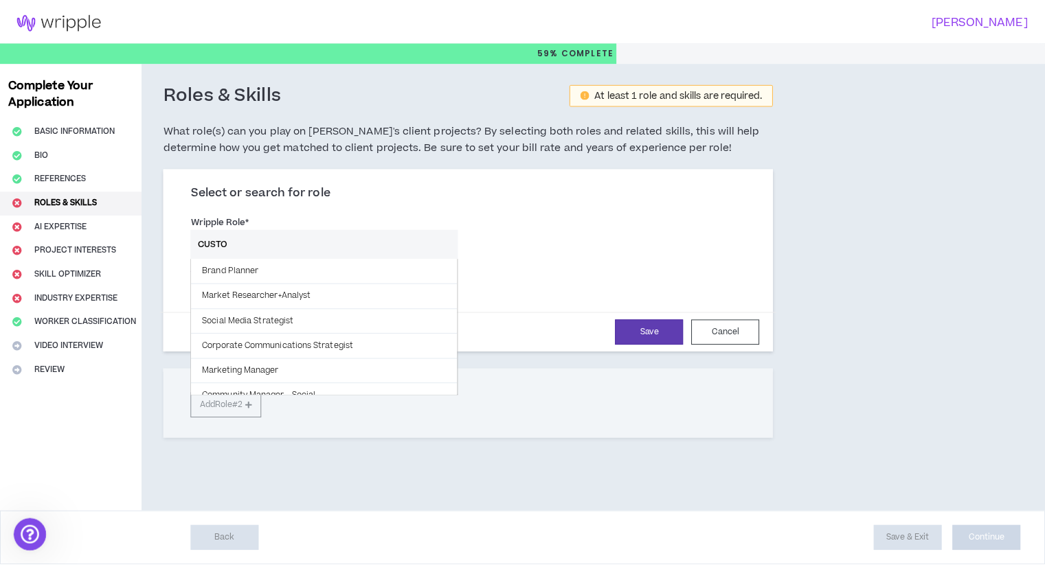
scroll to position [12, 0]
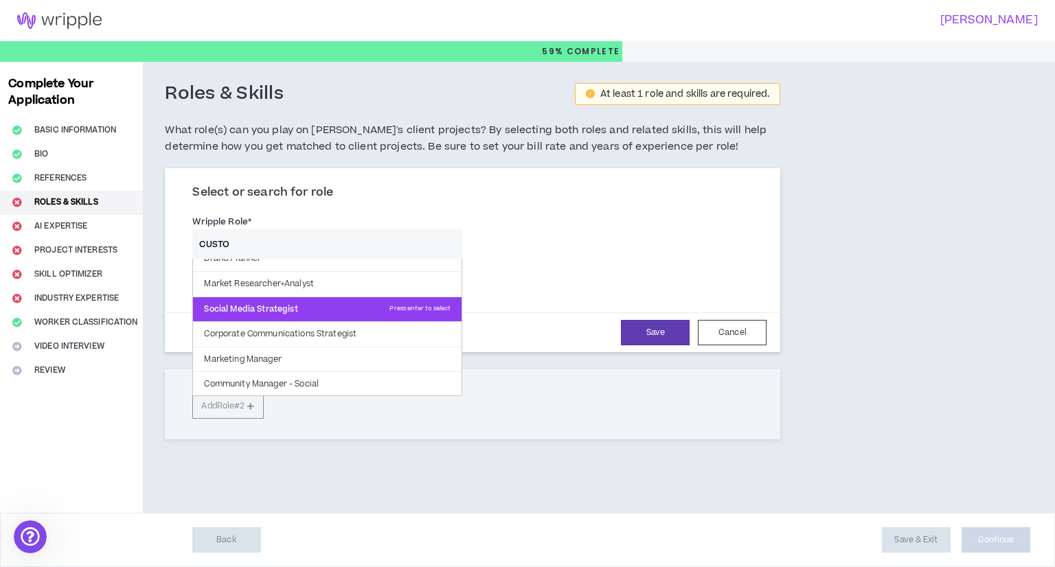
click at [319, 308] on p "Social Media Strategist Press enter to select" at bounding box center [327, 309] width 269 height 25
type input "Social Media Strategist"
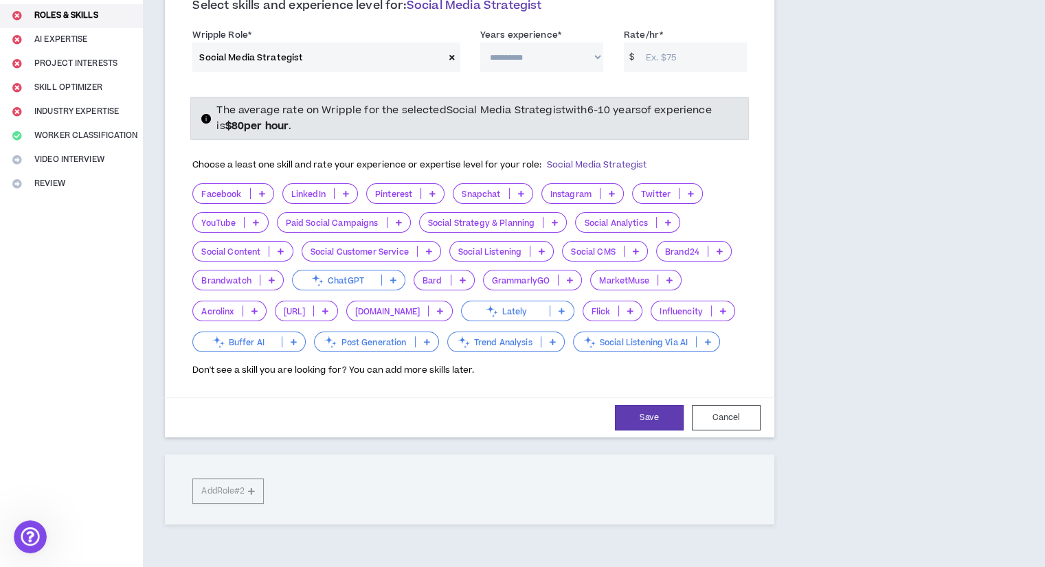
scroll to position [206, 0]
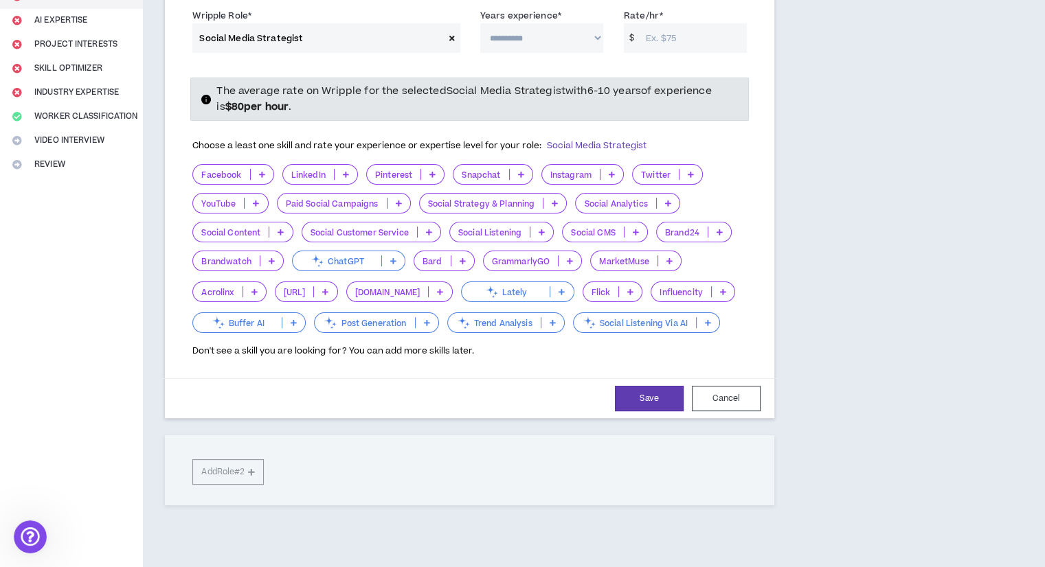
click at [231, 173] on p "Facebook" at bounding box center [221, 175] width 56 height 10
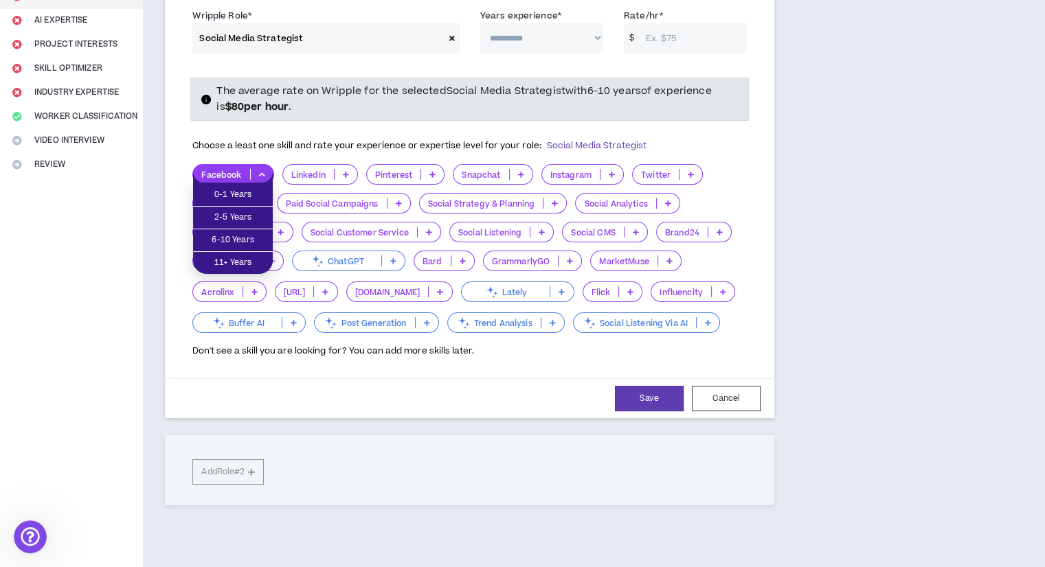
click at [297, 170] on p "LinkedIn" at bounding box center [308, 175] width 51 height 10
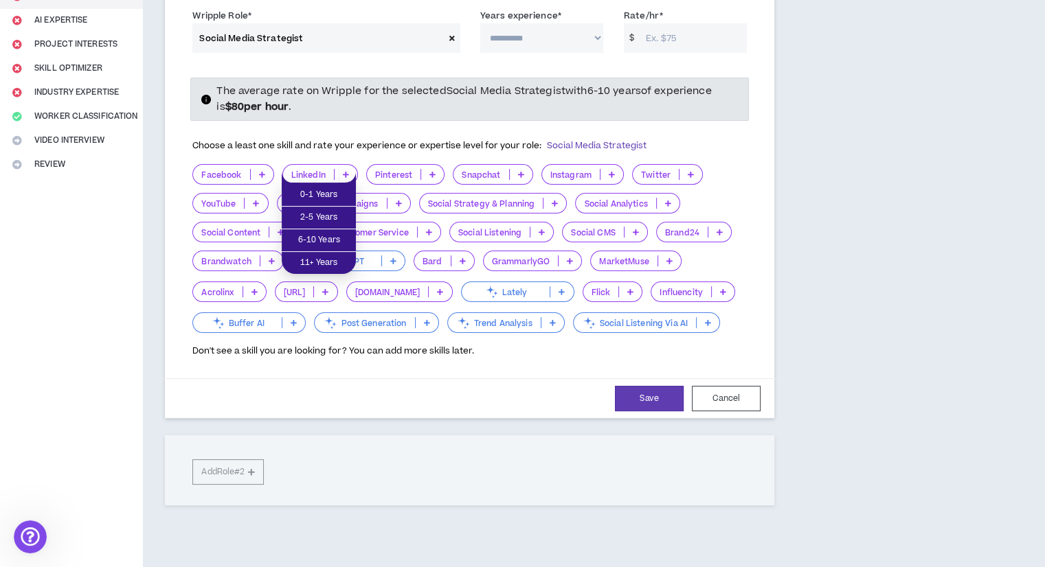
click at [219, 179] on p "Facebook" at bounding box center [221, 175] width 56 height 10
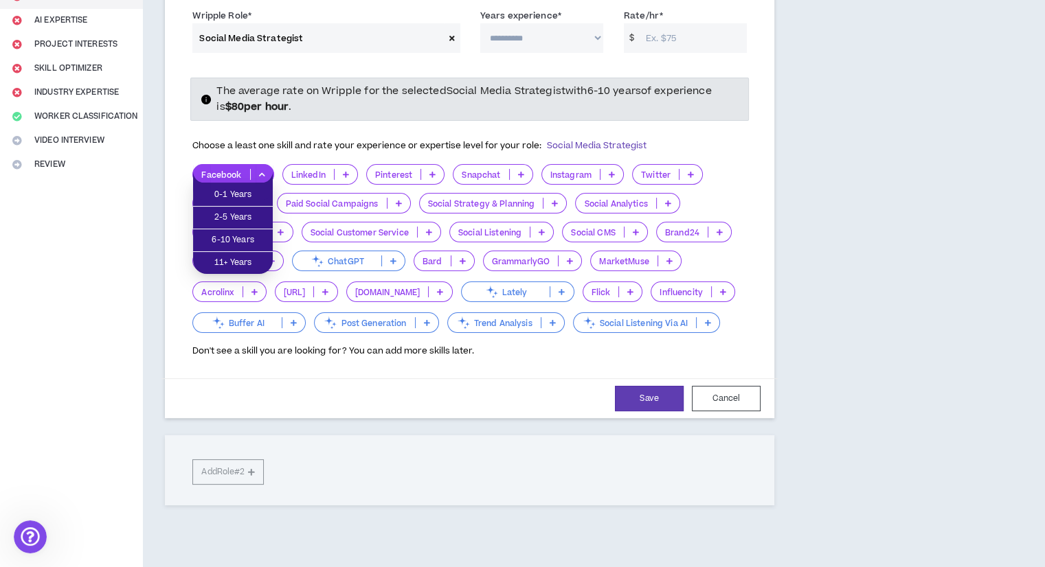
click at [319, 174] on p "LinkedIn" at bounding box center [308, 175] width 51 height 10
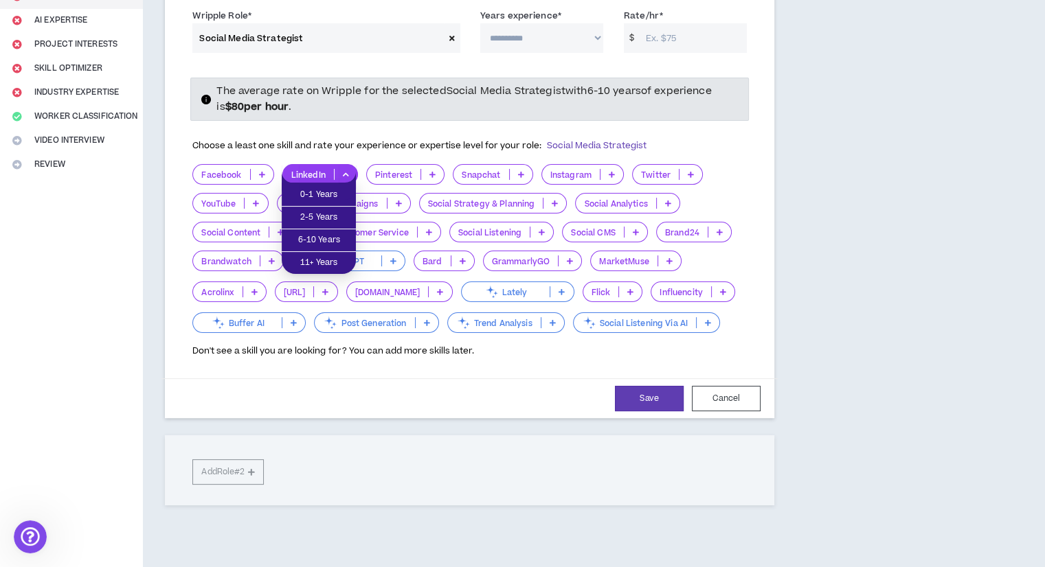
click at [598, 193] on div "Social Analytics" at bounding box center [627, 203] width 104 height 21
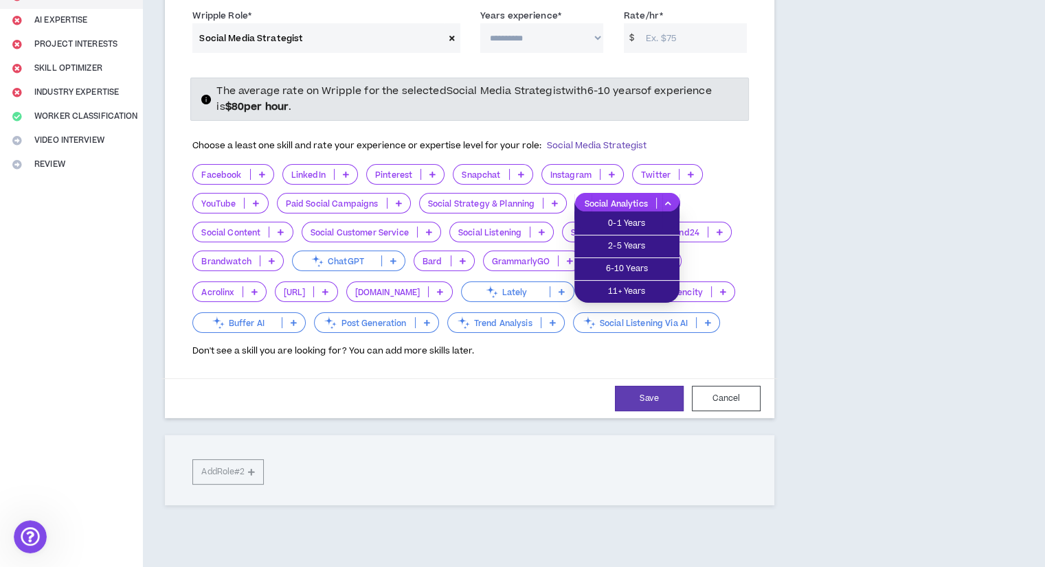
click at [666, 179] on p "Twitter" at bounding box center [656, 175] width 46 height 10
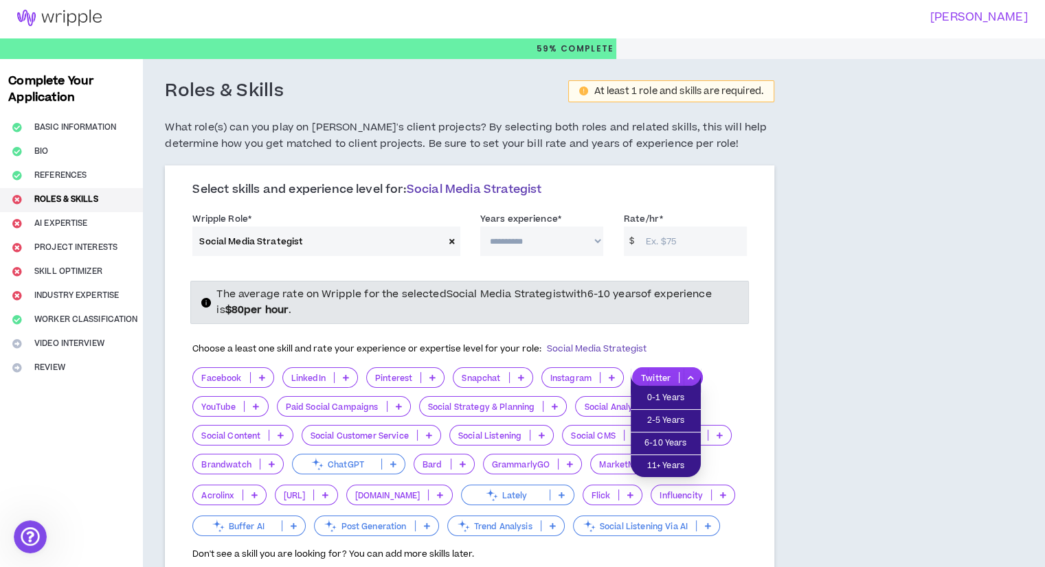
scroll to position [0, 0]
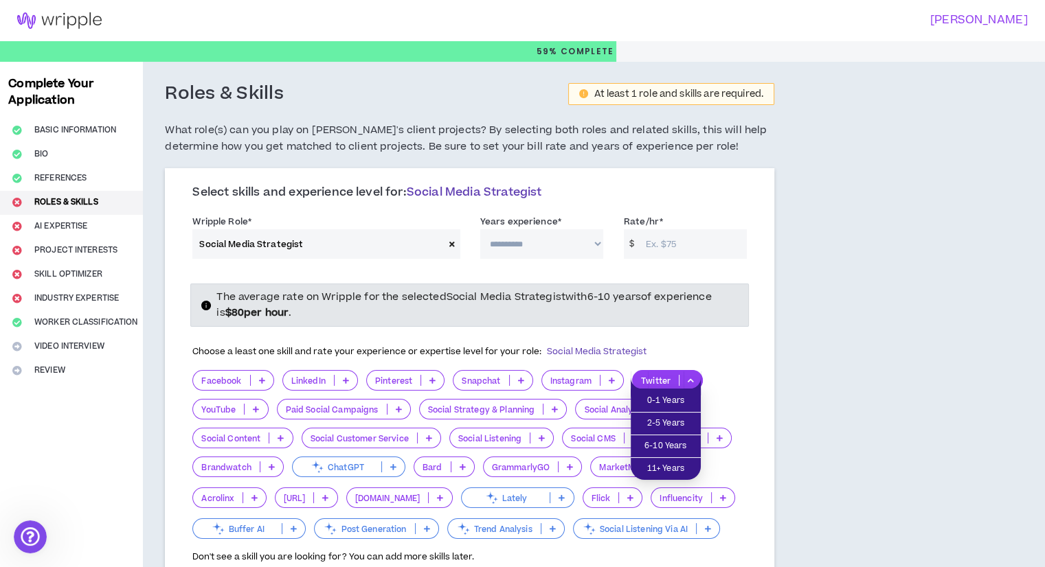
click at [471, 242] on div "**********" at bounding box center [542, 236] width 144 height 45
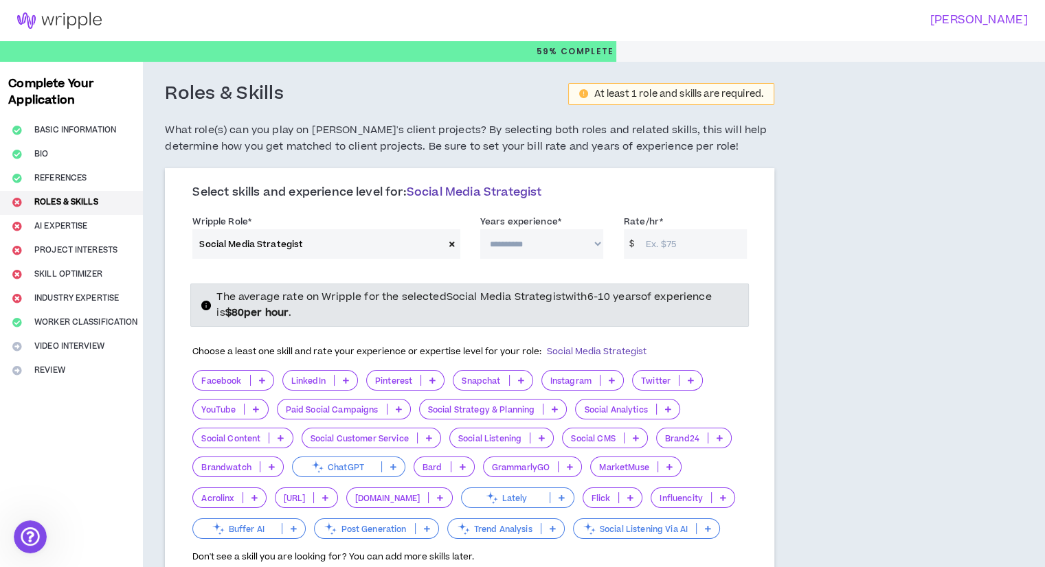
click at [448, 245] on span at bounding box center [452, 244] width 16 height 30
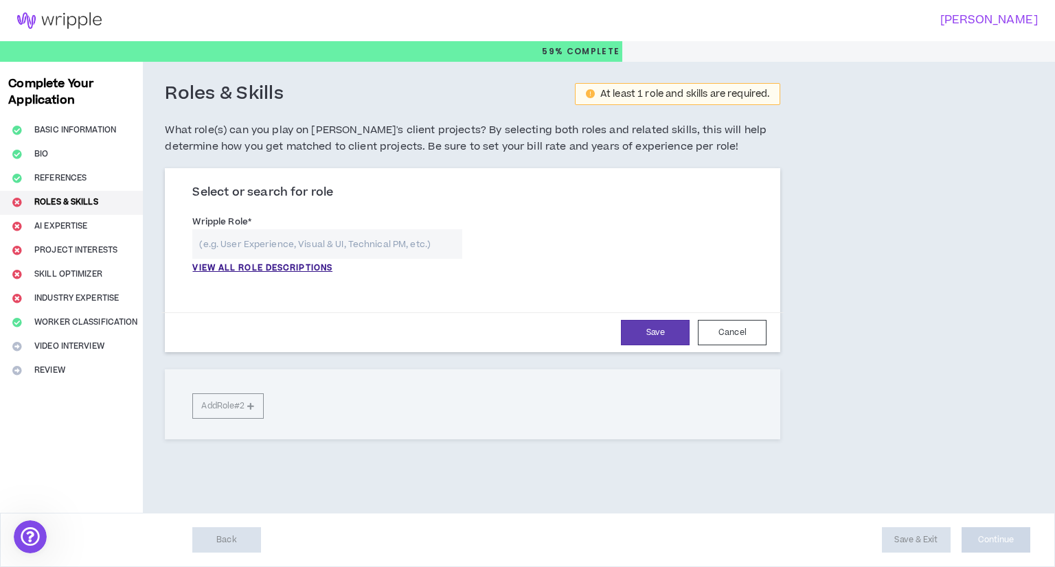
click at [414, 243] on input "text" at bounding box center [327, 244] width 270 height 30
type input "B"
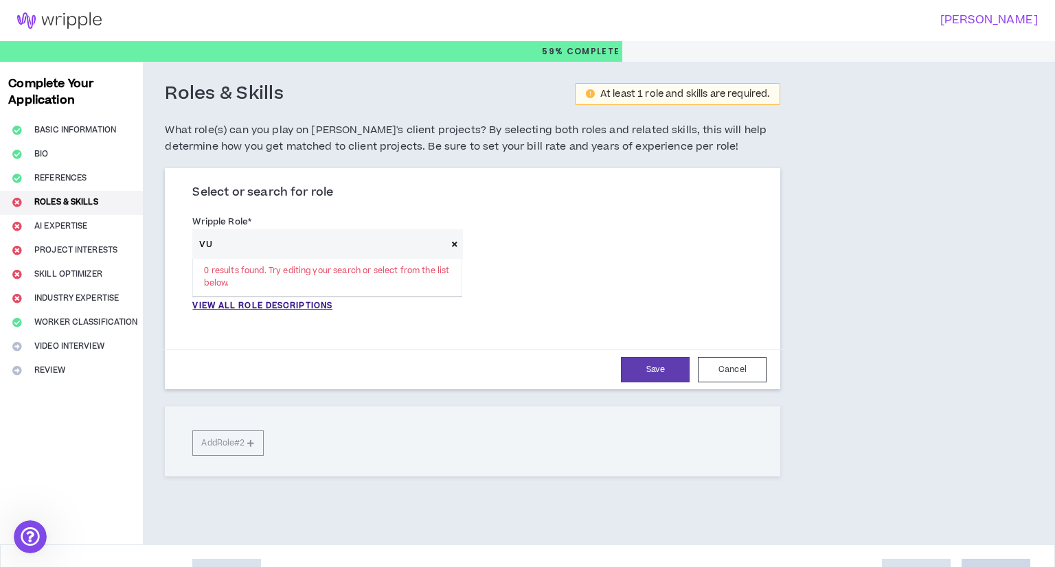
type input "V"
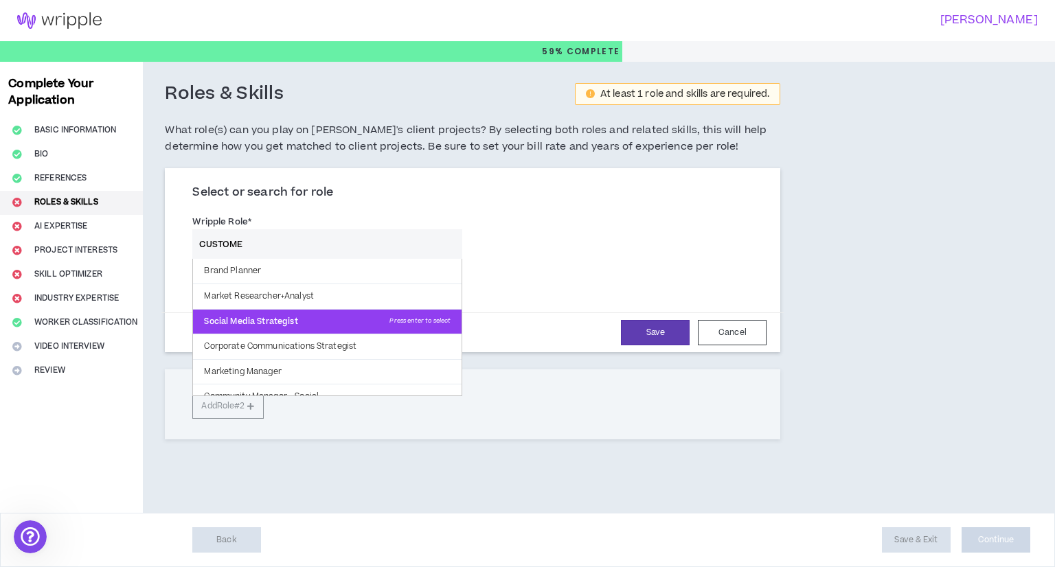
click at [341, 329] on p "Social Media Strategist Press enter to select" at bounding box center [327, 322] width 269 height 25
type input "Social Media Strategist"
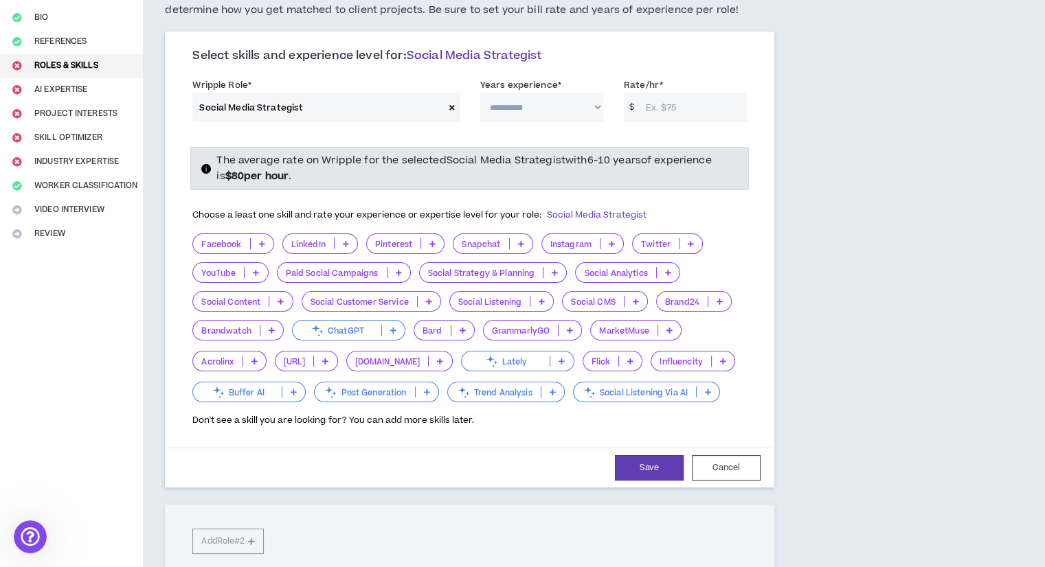
scroll to position [137, 0]
click at [404, 242] on p "Pinterest" at bounding box center [394, 243] width 54 height 10
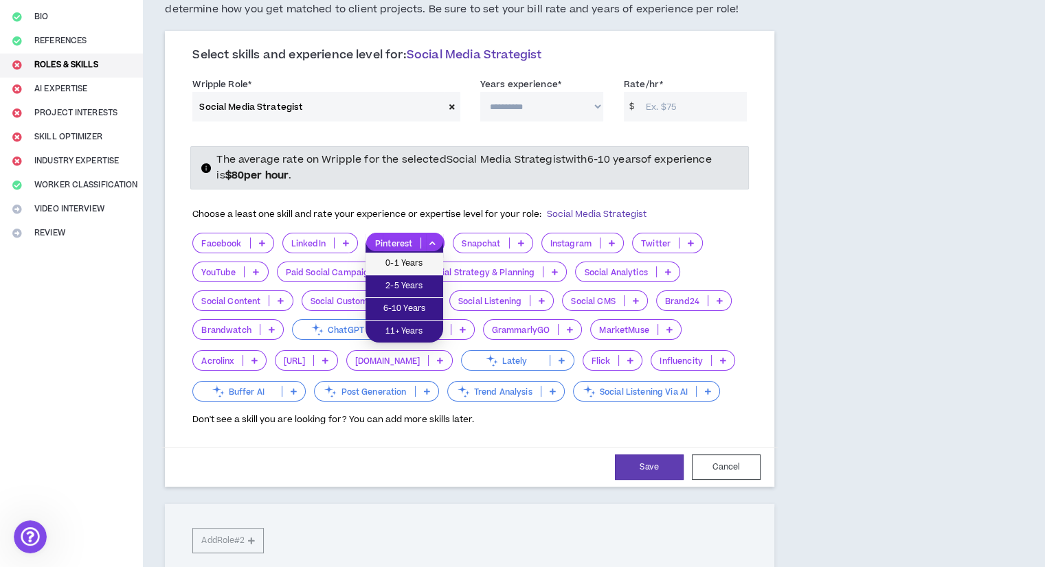
click at [422, 261] on span "0-1 Years" at bounding box center [404, 263] width 61 height 15
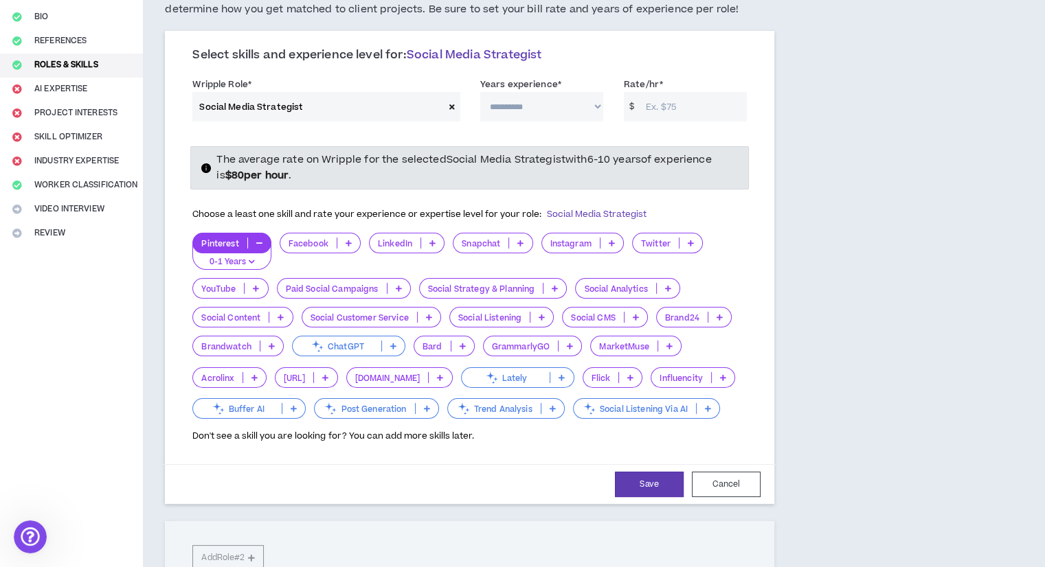
click at [319, 244] on p "Facebook" at bounding box center [308, 243] width 56 height 10
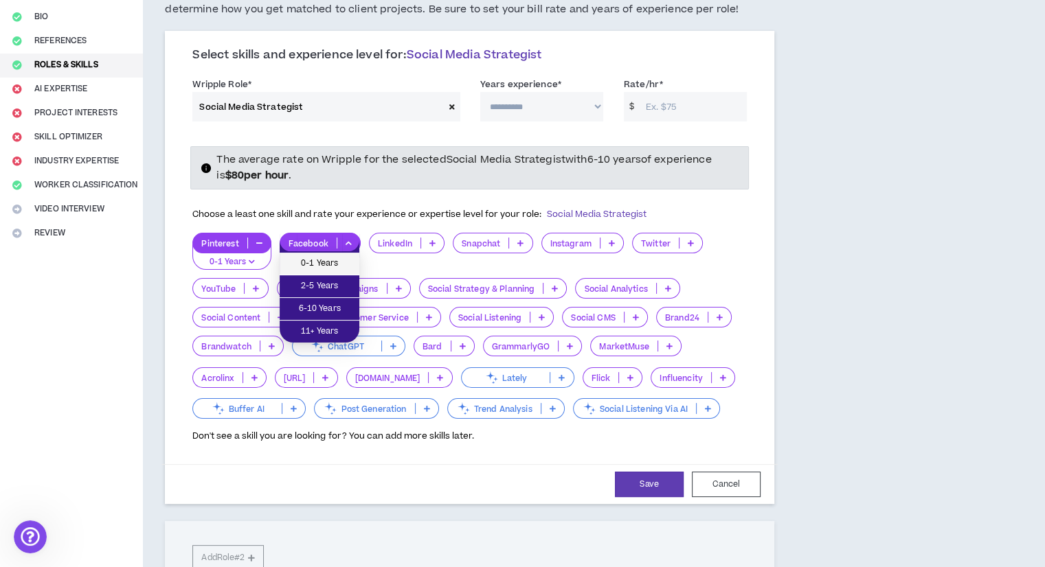
click at [328, 262] on span "0-1 Years" at bounding box center [319, 263] width 63 height 15
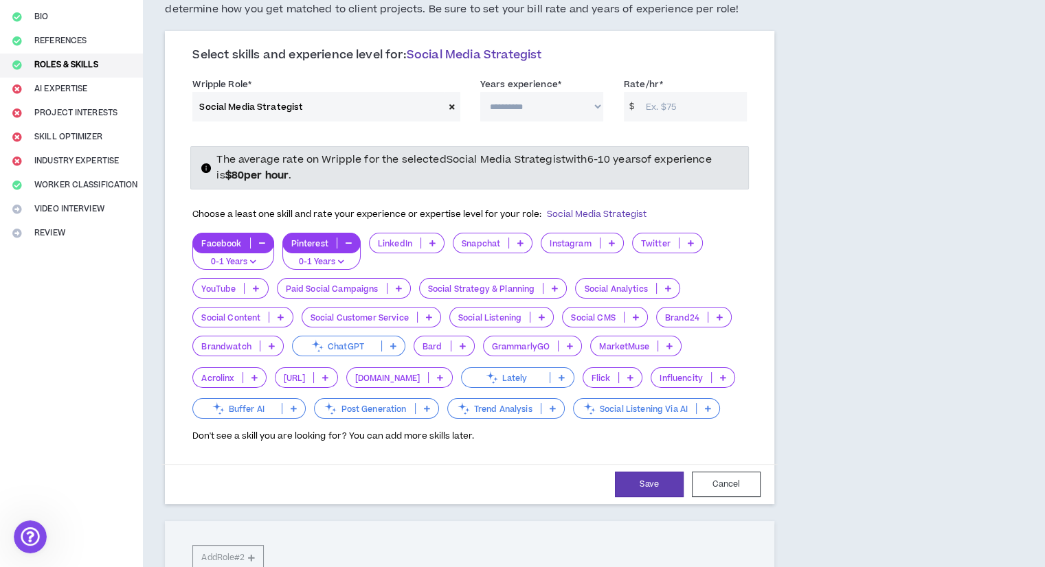
click at [396, 242] on p "LinkedIn" at bounding box center [394, 243] width 51 height 10
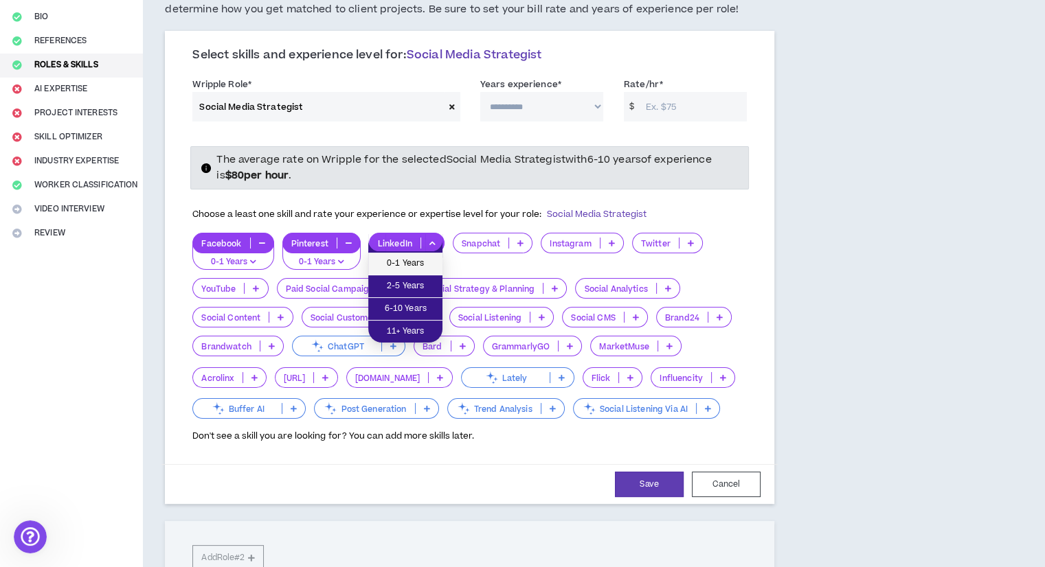
click at [403, 266] on span "0-1 Years" at bounding box center [405, 263] width 58 height 15
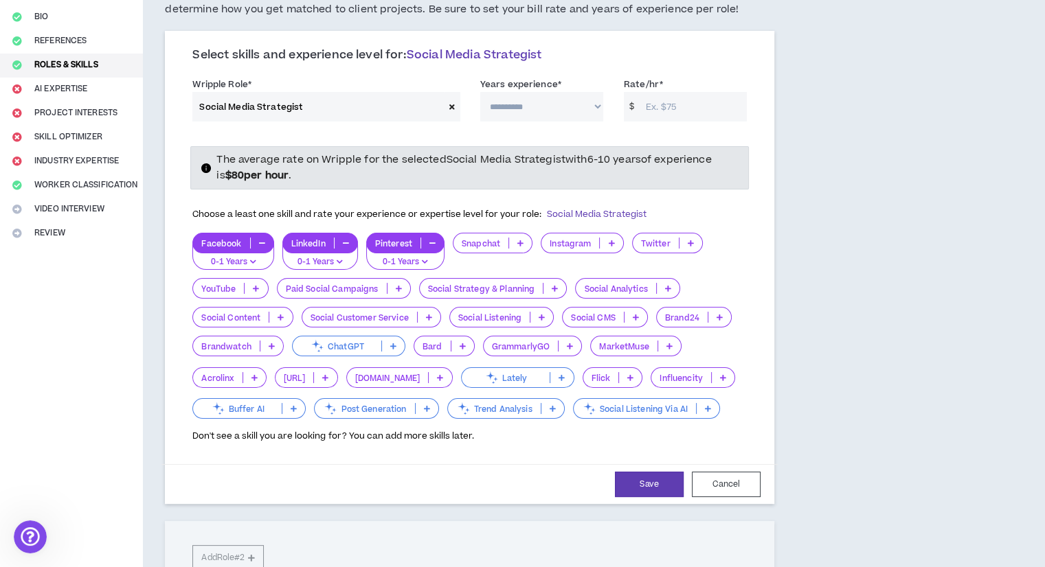
click at [489, 241] on p "Snapchat" at bounding box center [480, 243] width 55 height 10
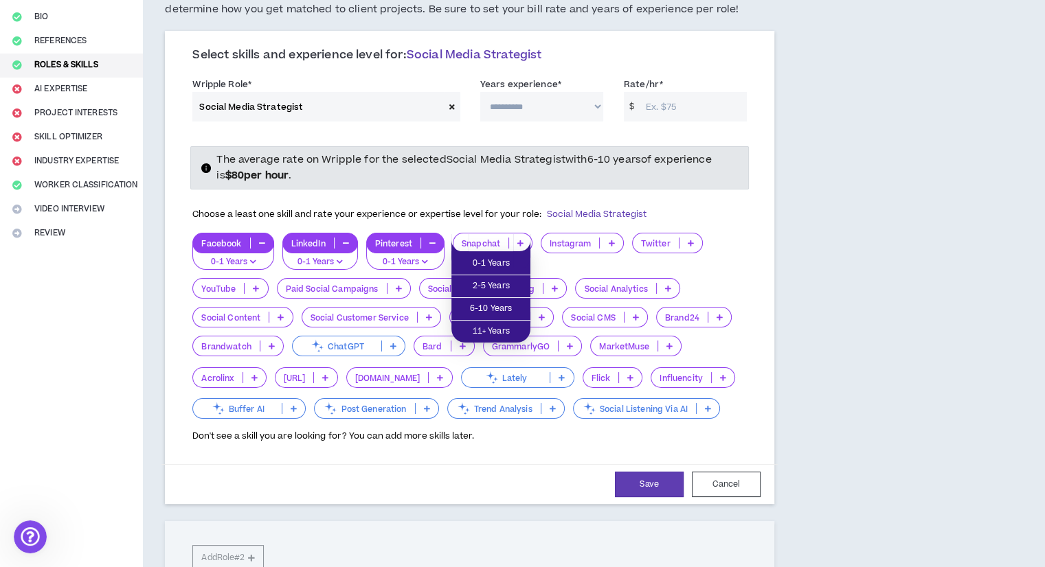
click at [610, 253] on div "Instagram" at bounding box center [582, 252] width 82 height 38
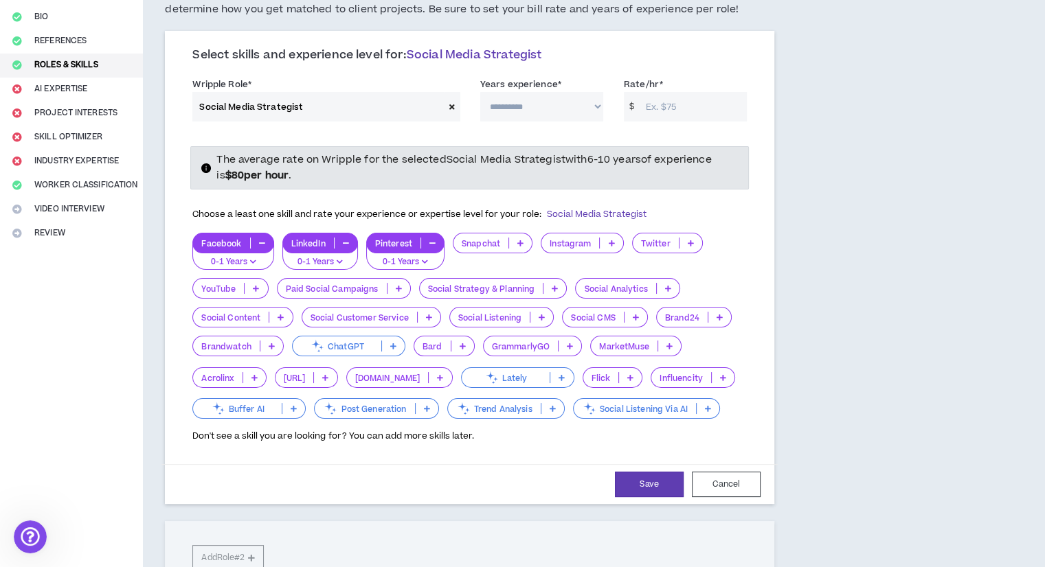
click at [606, 245] on p at bounding box center [611, 243] width 23 height 11
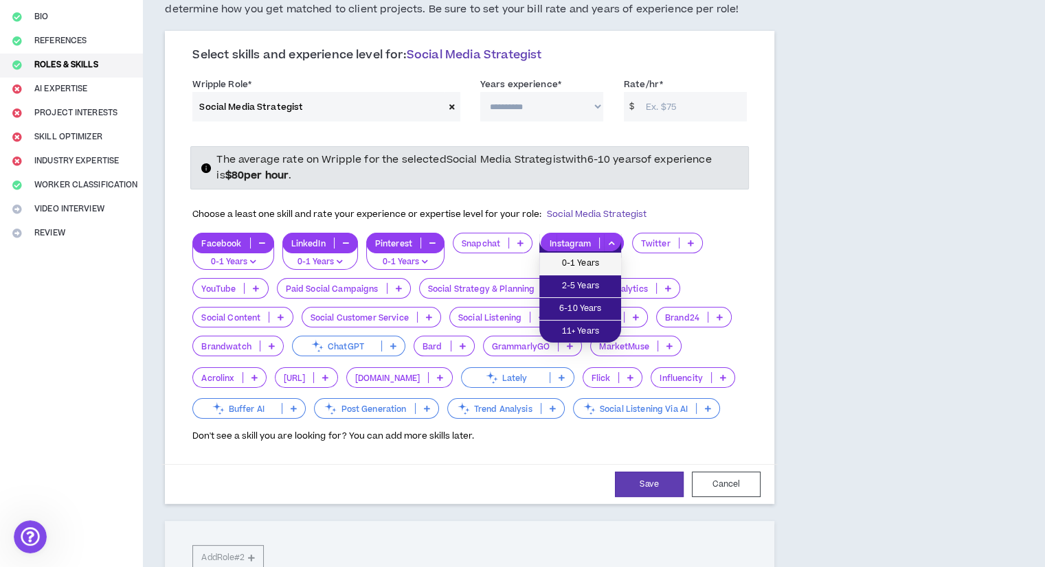
click at [582, 264] on span "0-1 Years" at bounding box center [579, 263] width 65 height 15
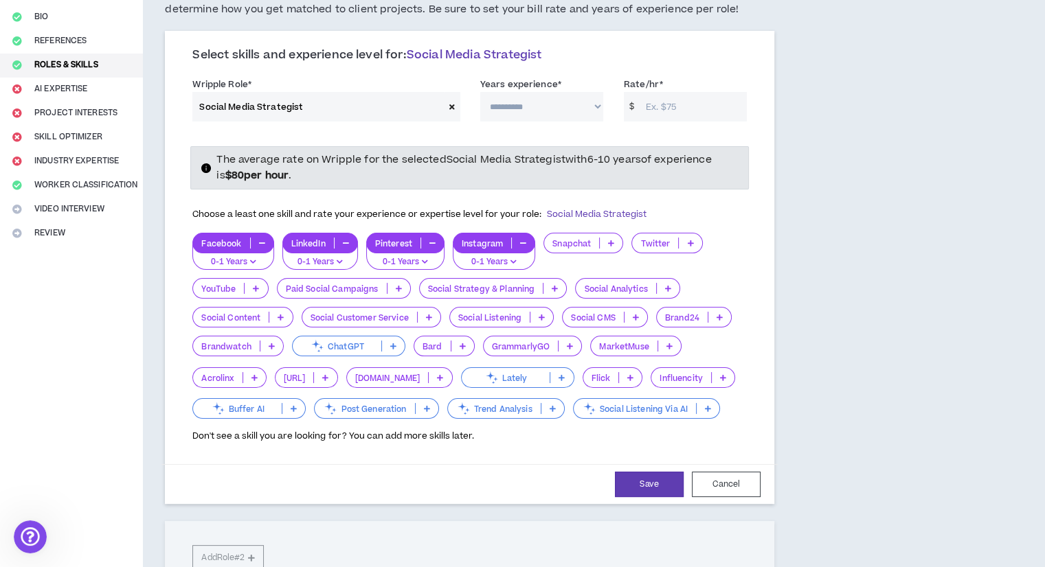
click at [670, 239] on p "Twitter" at bounding box center [655, 243] width 46 height 10
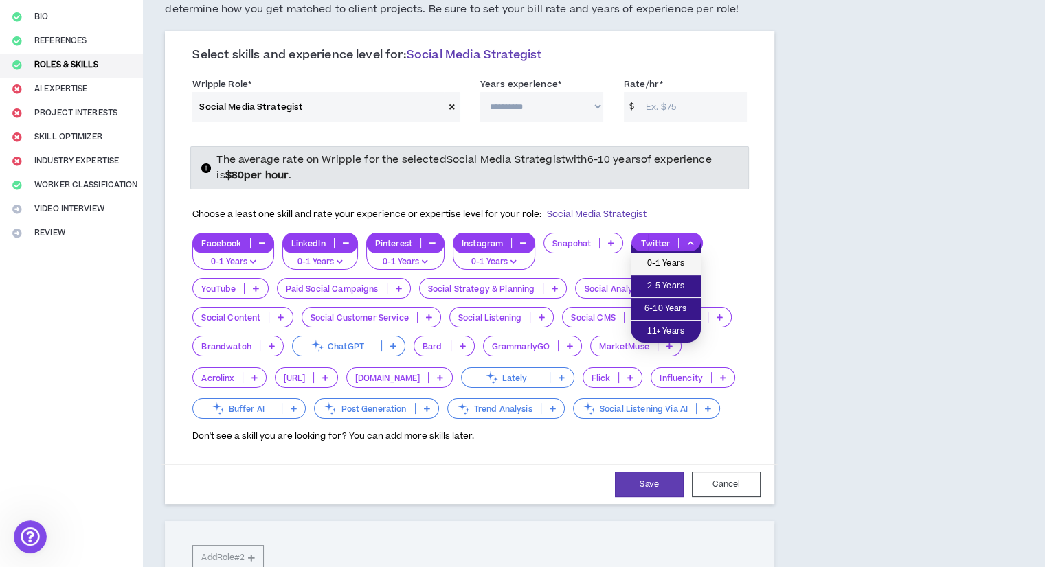
click at [653, 267] on span "0-1 Years" at bounding box center [666, 263] width 54 height 15
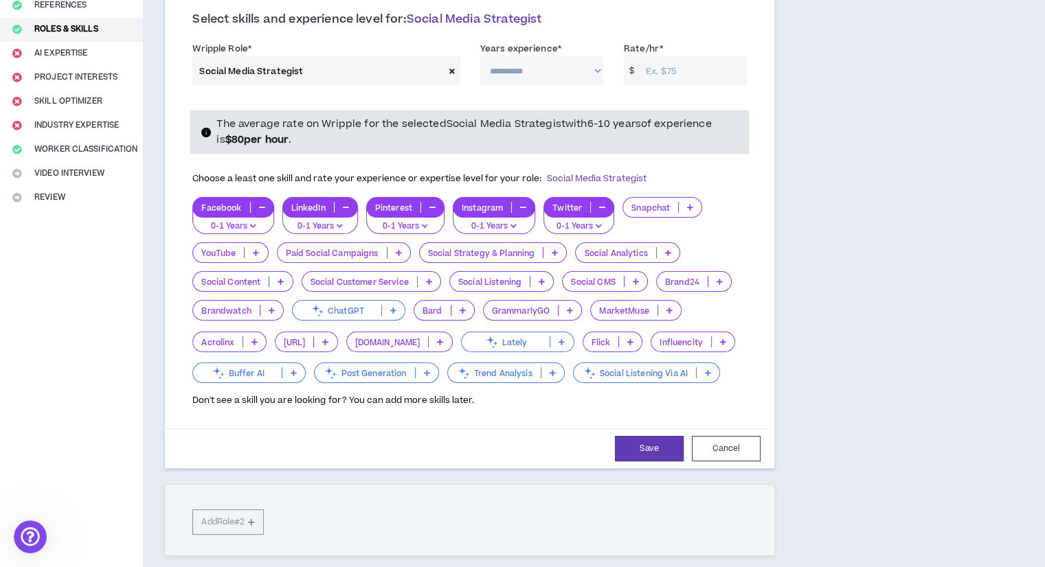
scroll to position [206, 0]
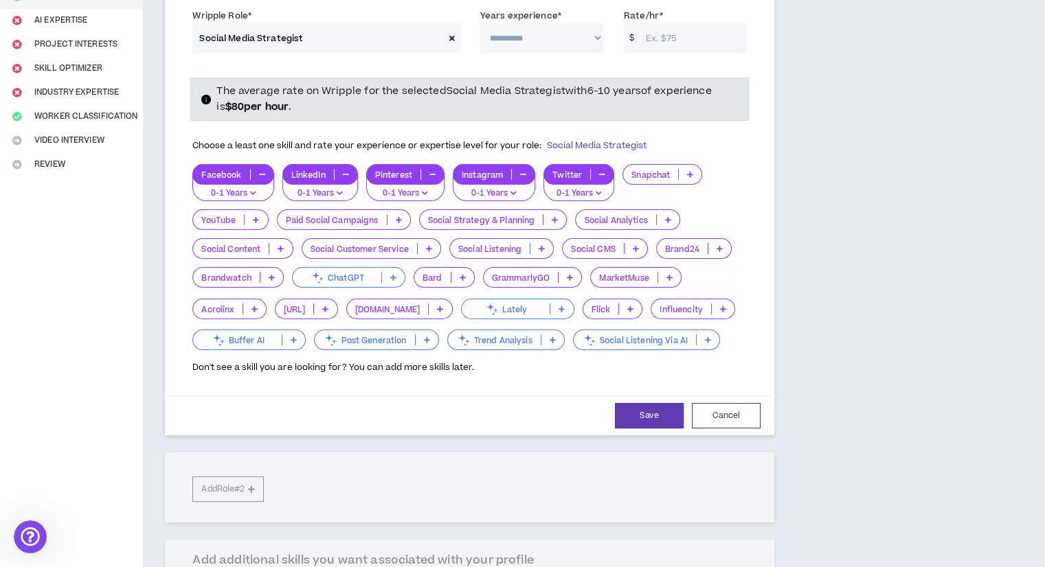
click at [365, 223] on p "Paid Social Campaigns" at bounding box center [331, 220] width 109 height 10
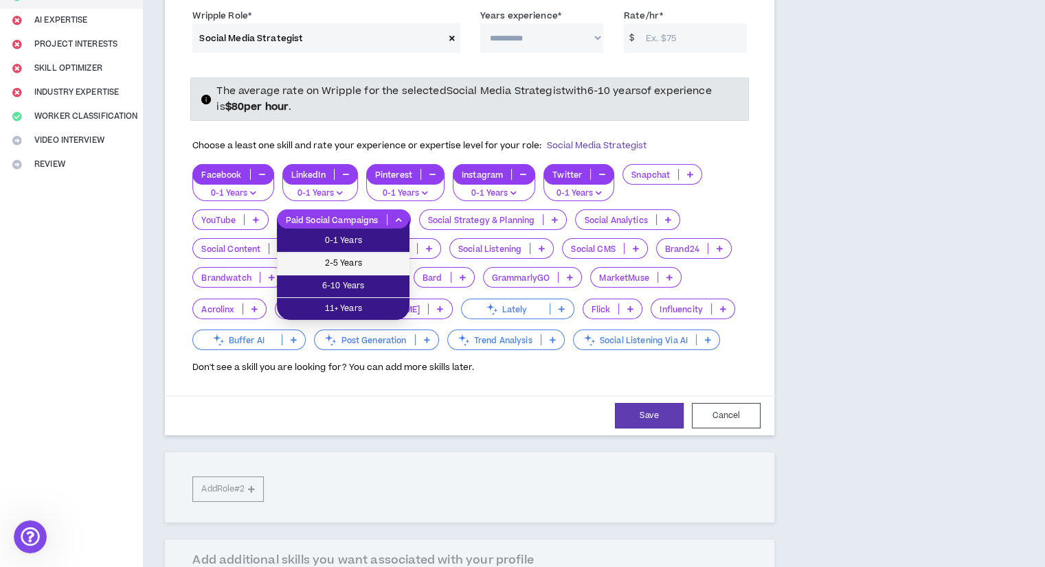
click at [365, 260] on span "2-5 Years" at bounding box center [343, 263] width 116 height 15
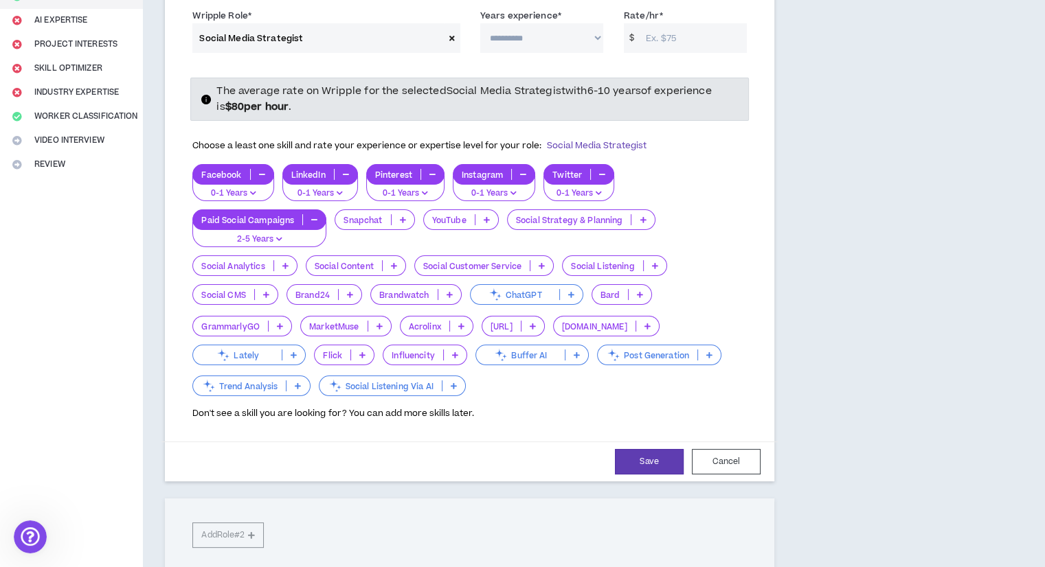
click at [286, 220] on p "Paid Social Campaigns" at bounding box center [247, 220] width 109 height 10
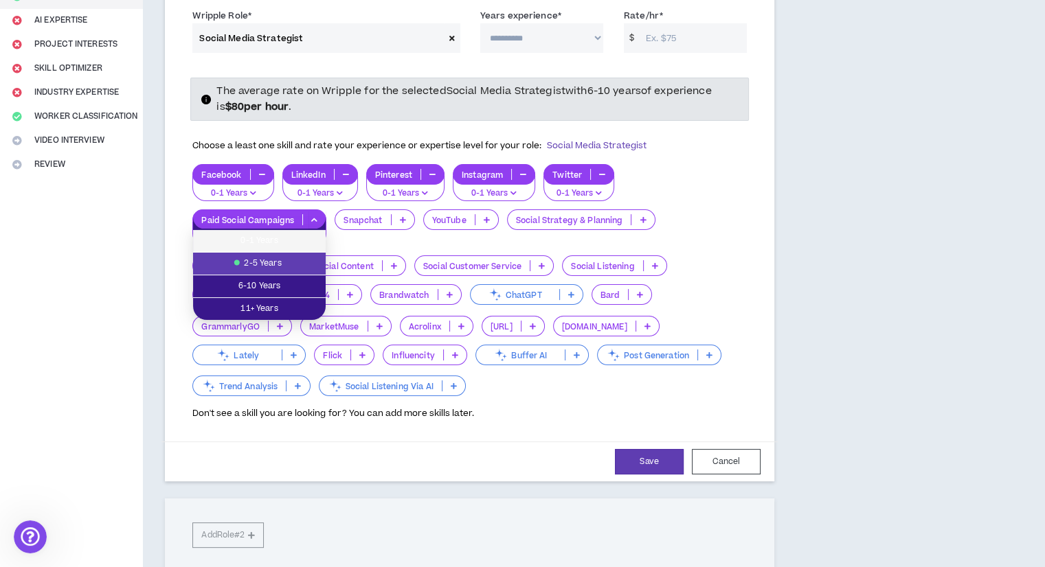
drag, startPoint x: 283, startPoint y: 246, endPoint x: 310, endPoint y: 242, distance: 27.7
click at [283, 245] on span "0-1 Years" at bounding box center [259, 241] width 116 height 15
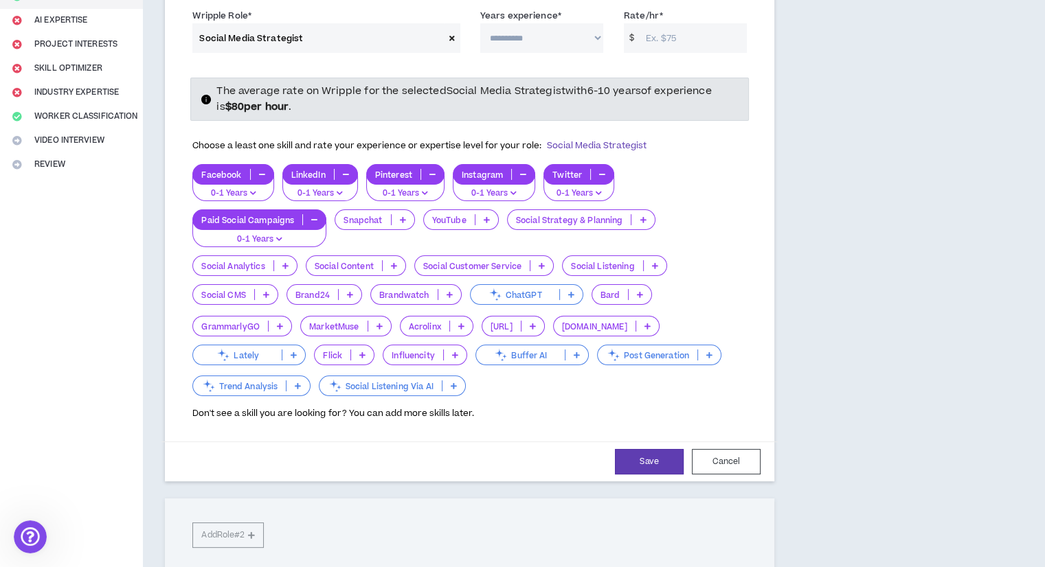
click at [251, 263] on p "Social Analytics" at bounding box center [233, 266] width 80 height 10
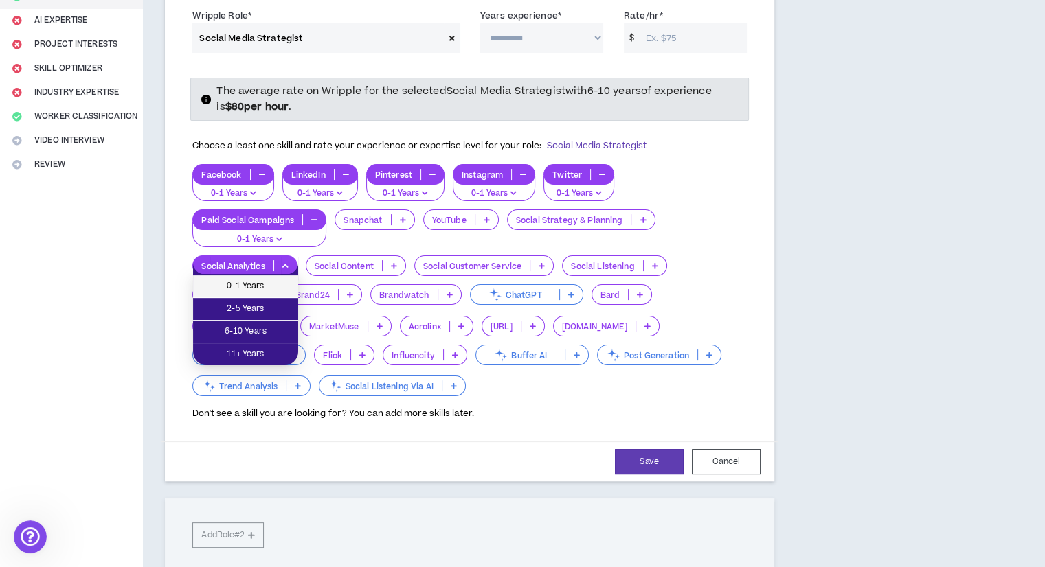
click at [253, 287] on span "0-1 Years" at bounding box center [245, 286] width 89 height 15
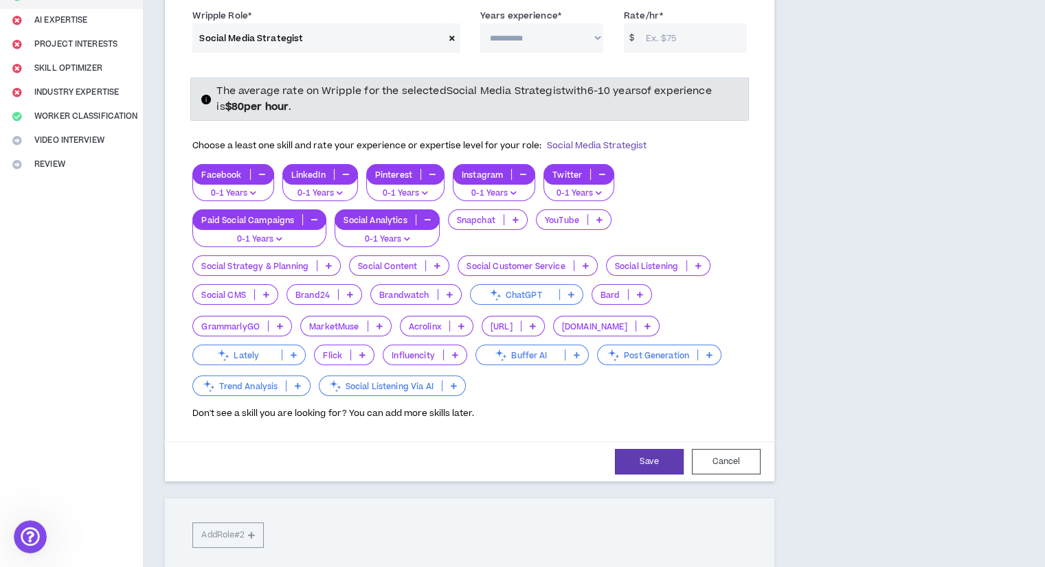
click at [359, 264] on p "Social Content" at bounding box center [388, 266] width 76 height 10
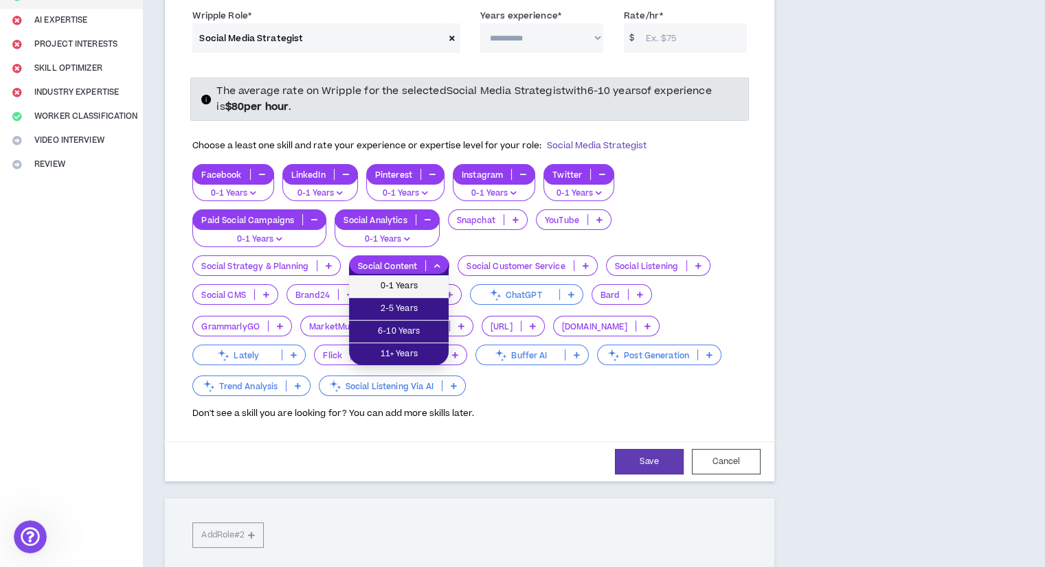
click at [380, 282] on span "0-1 Years" at bounding box center [398, 286] width 83 height 15
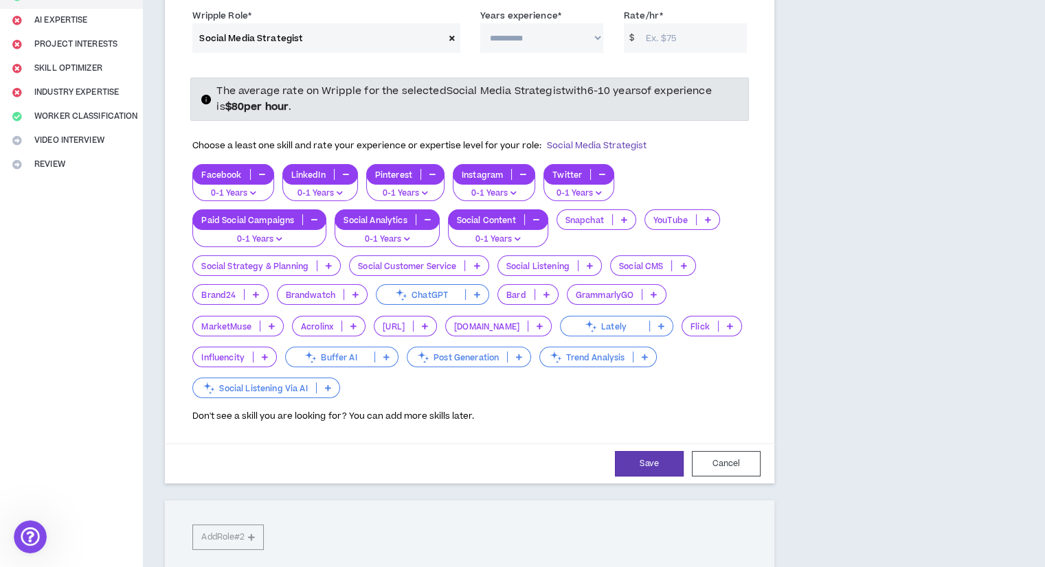
click at [514, 265] on div "Facebook 0-1 Years LinkedIn 0-1 Years Pinterest 0-1 Years Instagram 0-1 Years T…" at bounding box center [469, 282] width 554 height 237
click at [443, 266] on p "Social Customer Service" at bounding box center [407, 266] width 115 height 10
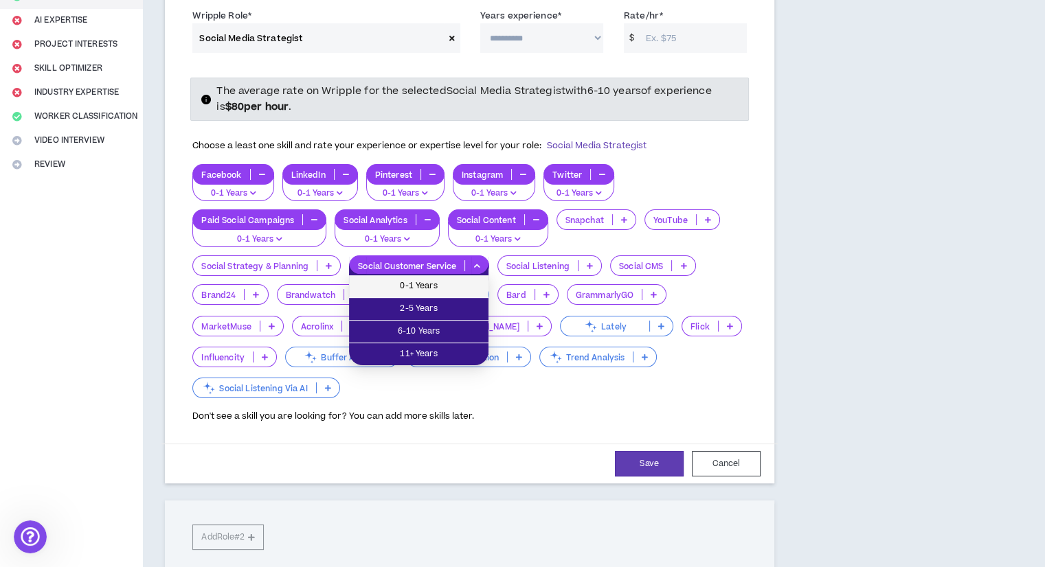
click at [440, 284] on span "0-1 Years" at bounding box center [418, 286] width 123 height 15
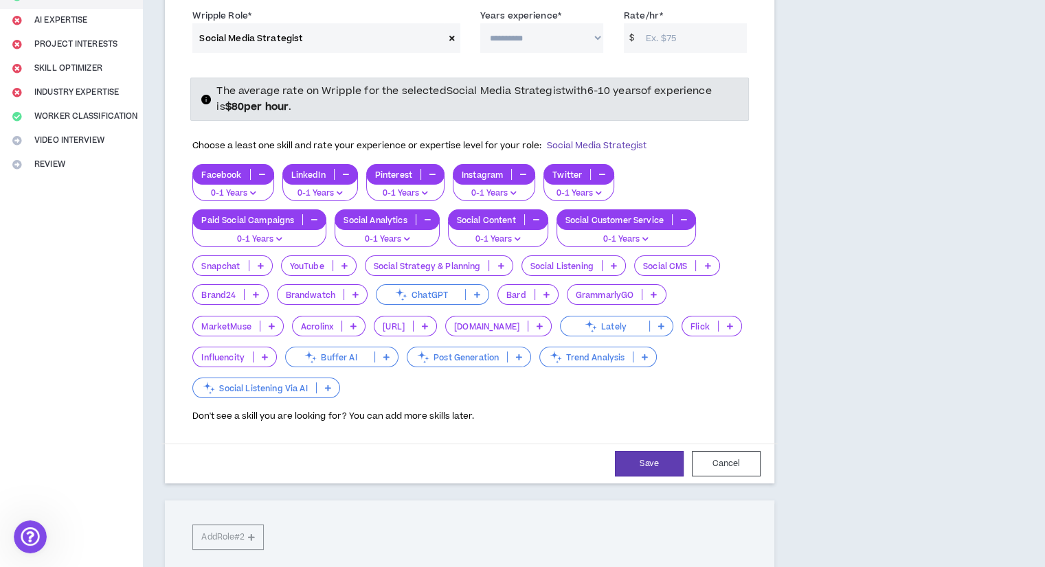
click at [555, 270] on p "Social Listening" at bounding box center [562, 266] width 80 height 10
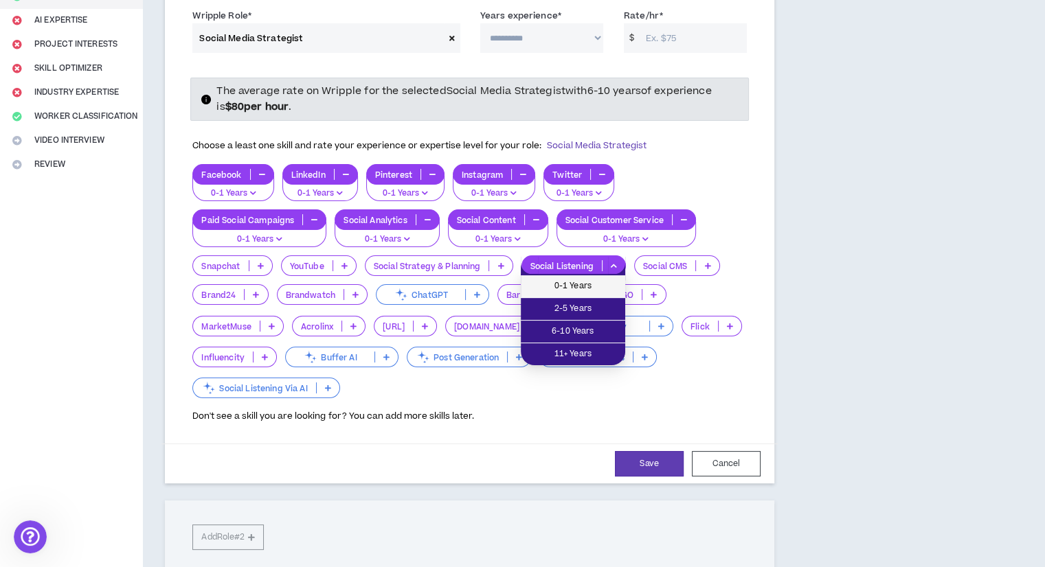
click at [552, 285] on span "0-1 Years" at bounding box center [573, 286] width 88 height 15
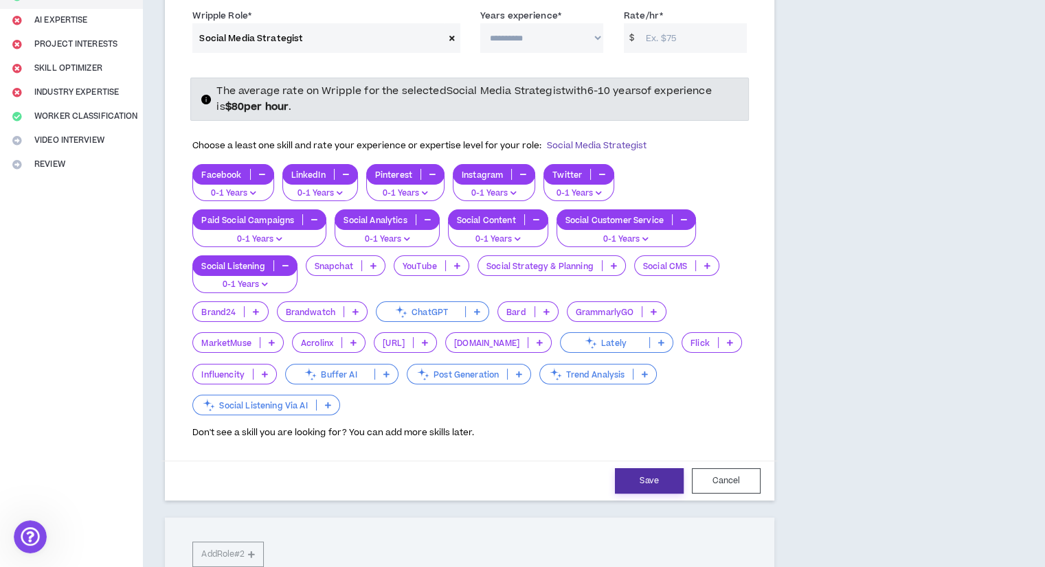
click at [646, 479] on button "Save" at bounding box center [649, 480] width 69 height 25
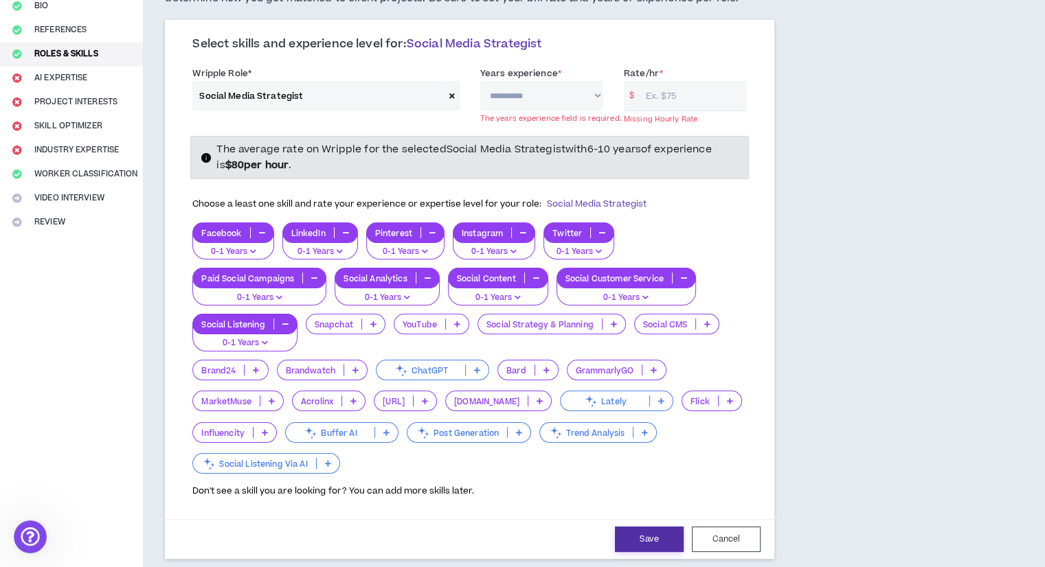
scroll to position [77, 0]
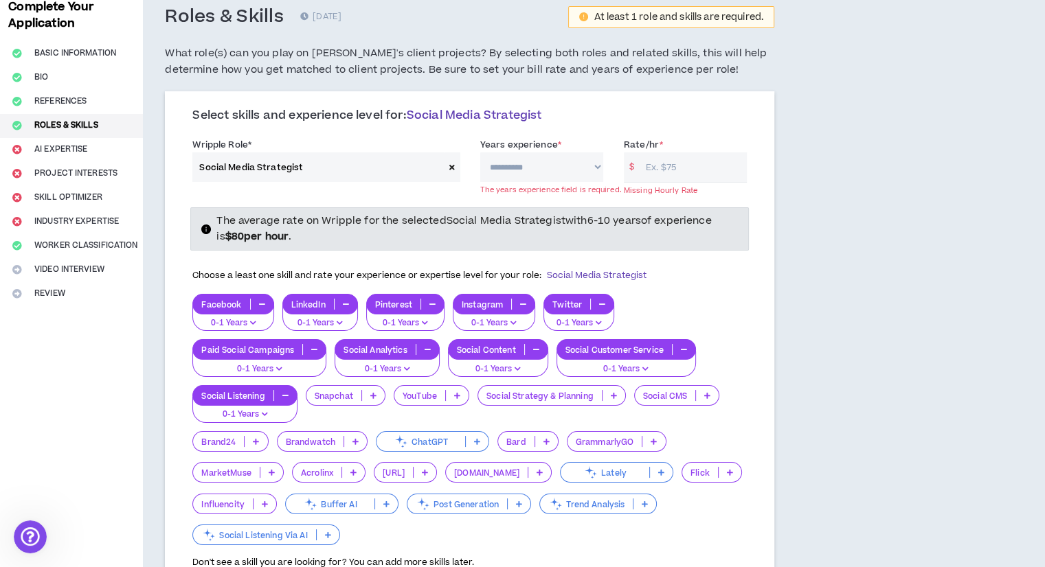
click at [544, 158] on select "**********" at bounding box center [541, 167] width 123 height 30
select select "**"
click at [480, 152] on select "**********" at bounding box center [541, 167] width 123 height 30
click at [655, 174] on input "Rate/hr *" at bounding box center [693, 167] width 108 height 30
type input "25"
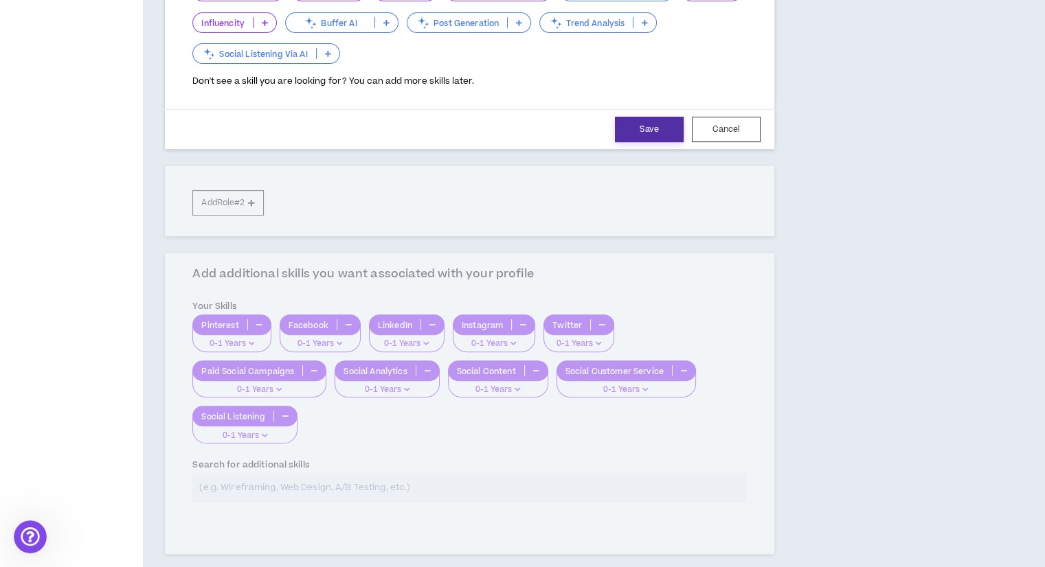
click at [647, 122] on button "Save" at bounding box center [649, 129] width 69 height 25
select select "**"
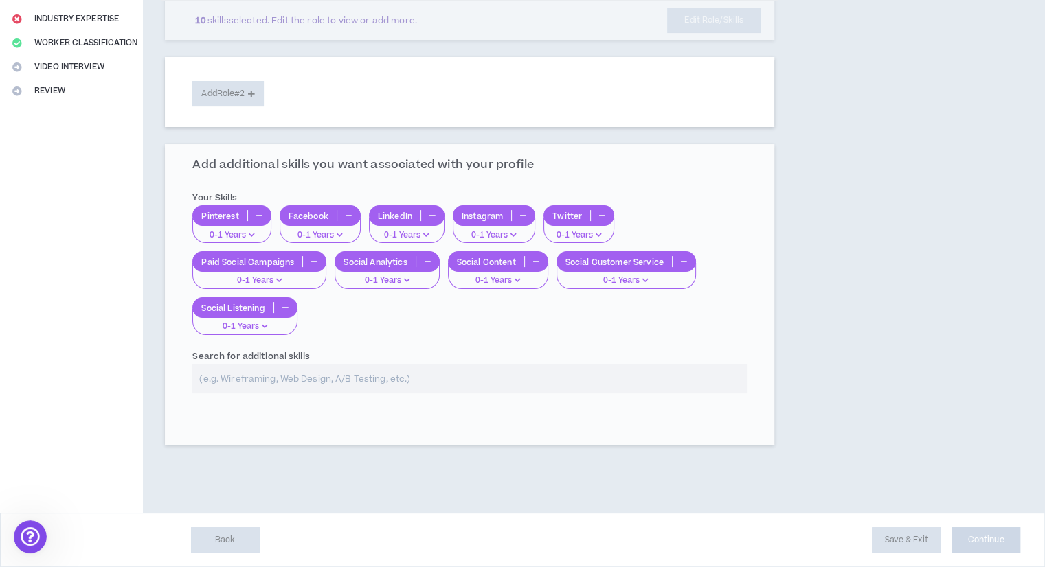
scroll to position [277, 0]
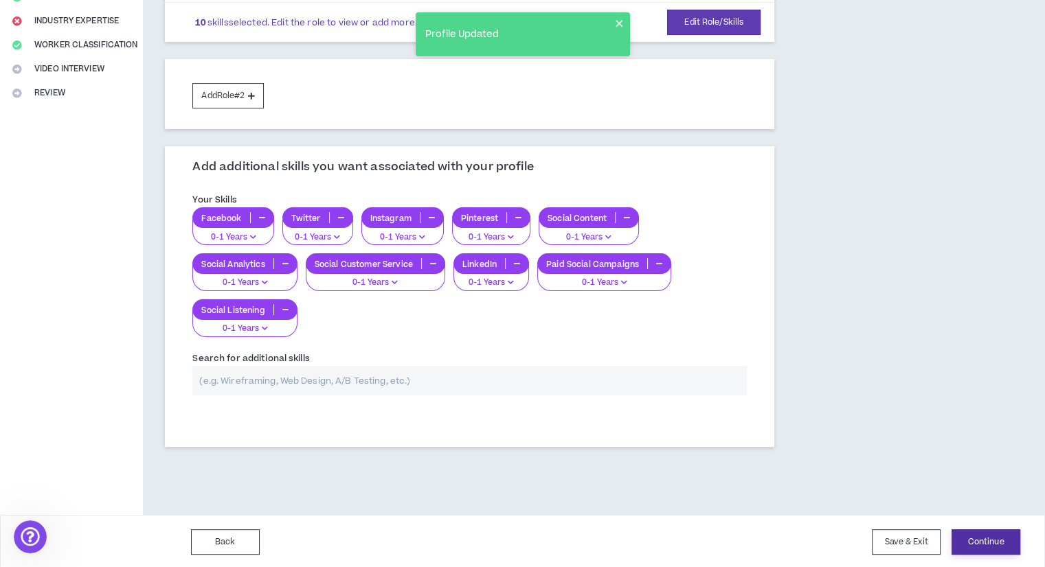
click at [966, 534] on button "Continue" at bounding box center [985, 542] width 69 height 25
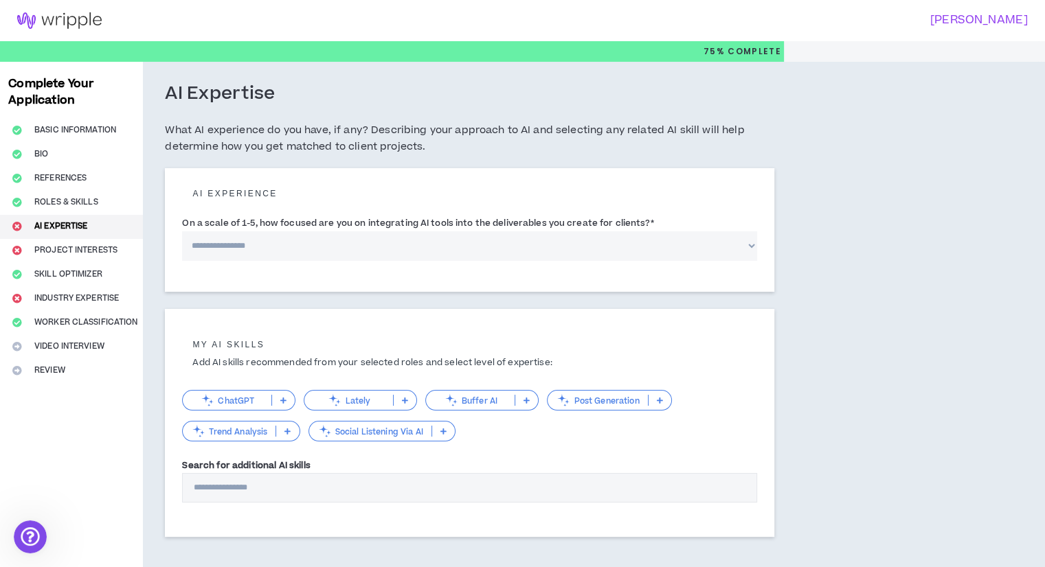
scroll to position [67, 0]
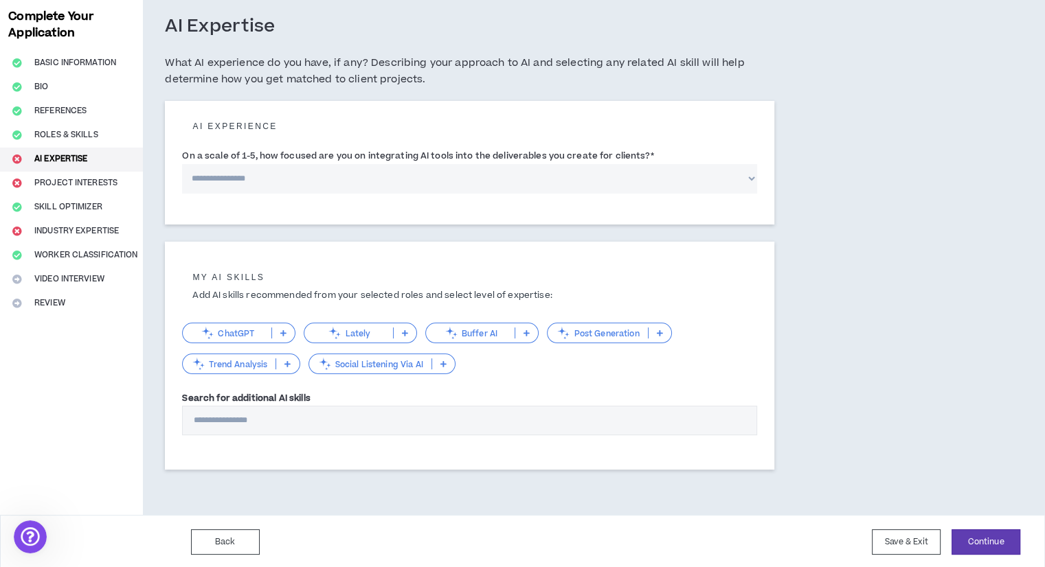
click at [247, 328] on p "ChatGPT" at bounding box center [227, 333] width 89 height 10
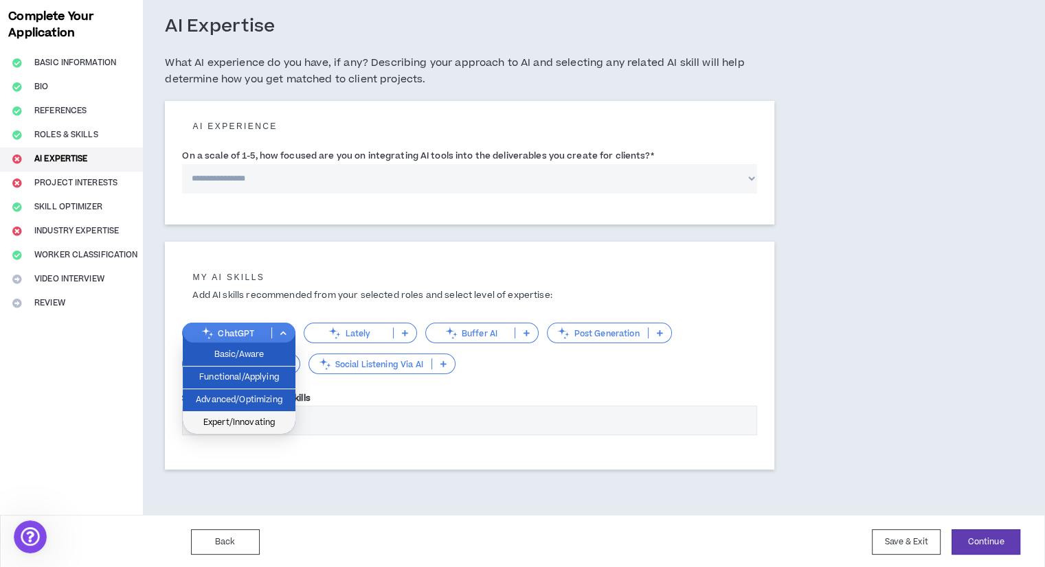
click at [262, 421] on span "Expert/Innovating" at bounding box center [239, 423] width 96 height 15
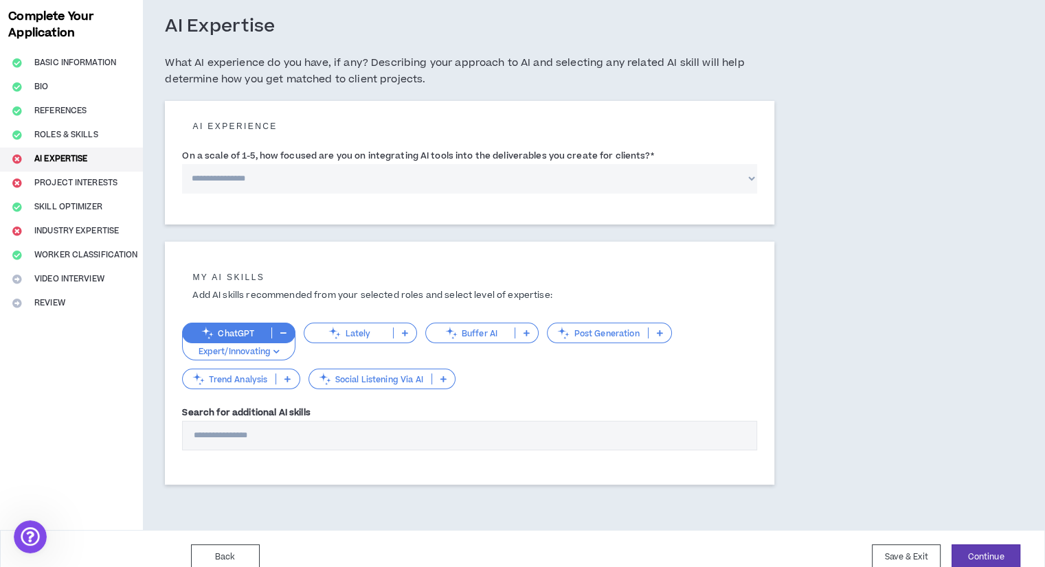
click at [366, 331] on p "Lately" at bounding box center [348, 333] width 89 height 10
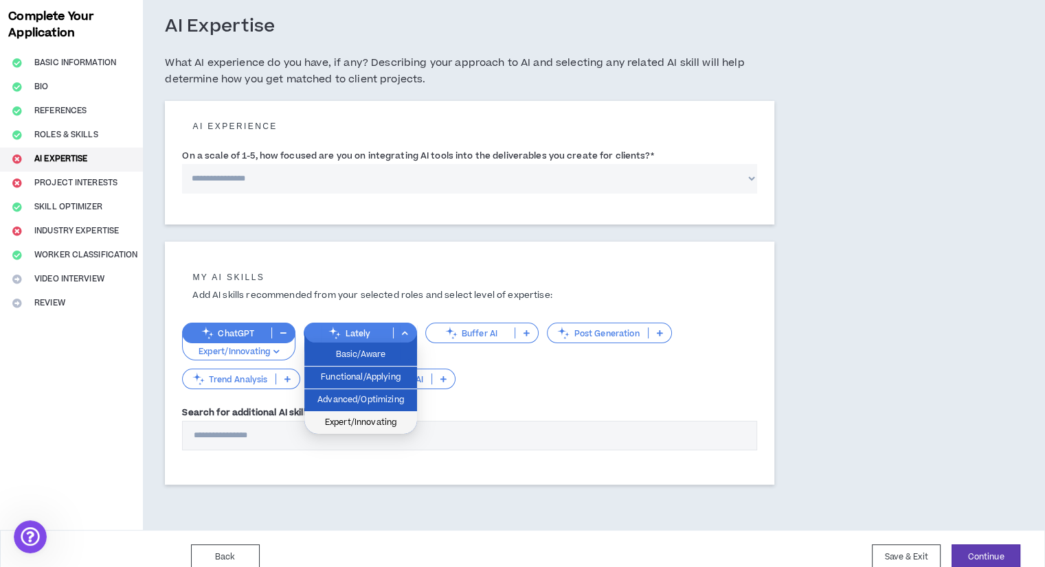
click at [386, 416] on span "Expert/Innovating" at bounding box center [360, 423] width 96 height 15
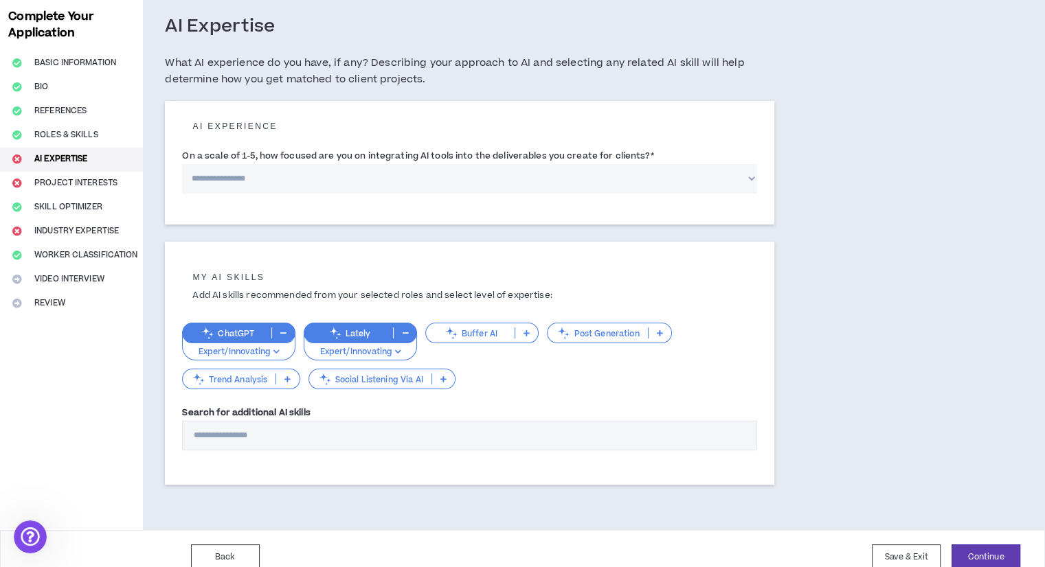
click at [502, 339] on div "Buffer AI" at bounding box center [481, 333] width 113 height 21
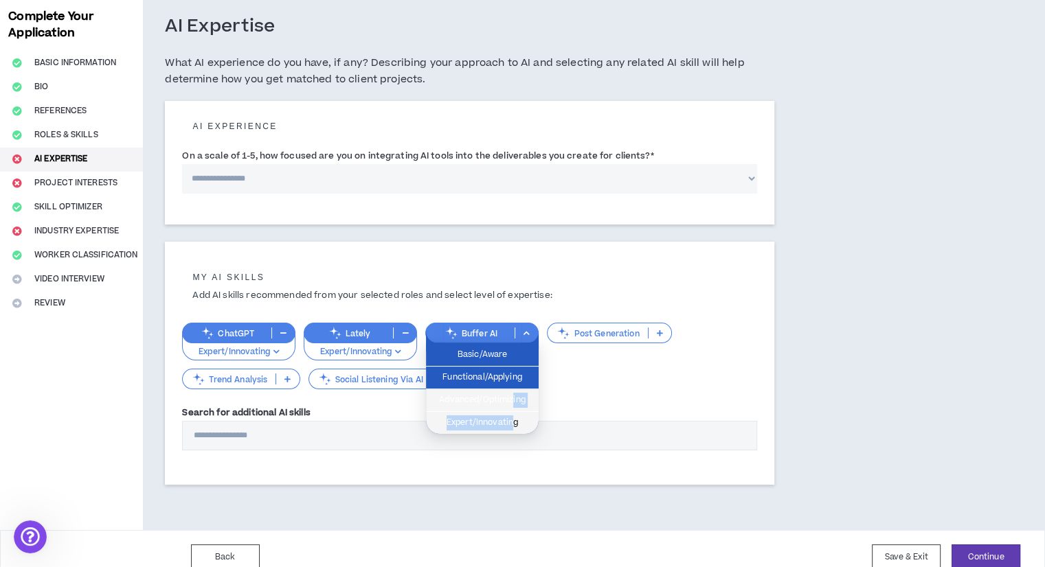
click at [514, 411] on ul "Basic/Aware Functional/Applying Advanced/Optimizing Expert/Innovating" at bounding box center [482, 388] width 113 height 91
click at [516, 433] on div "Basic/Aware Functional/Applying Advanced/Optimizing Expert/Innovating" at bounding box center [481, 390] width 113 height 88
click at [514, 421] on span "Expert/Innovating" at bounding box center [482, 423] width 96 height 15
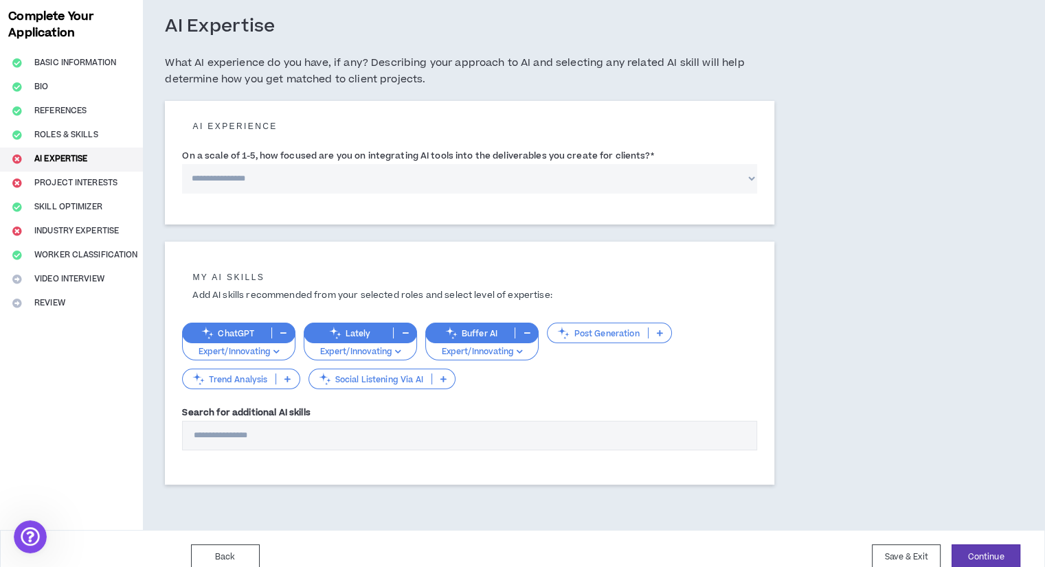
click at [629, 321] on div "ChatGPT Expert/Innovating Lately Expert/Innovating Buffer AI Expert/Innovating …" at bounding box center [469, 350] width 575 height 82
click at [631, 337] on p "Post Generation" at bounding box center [597, 333] width 100 height 10
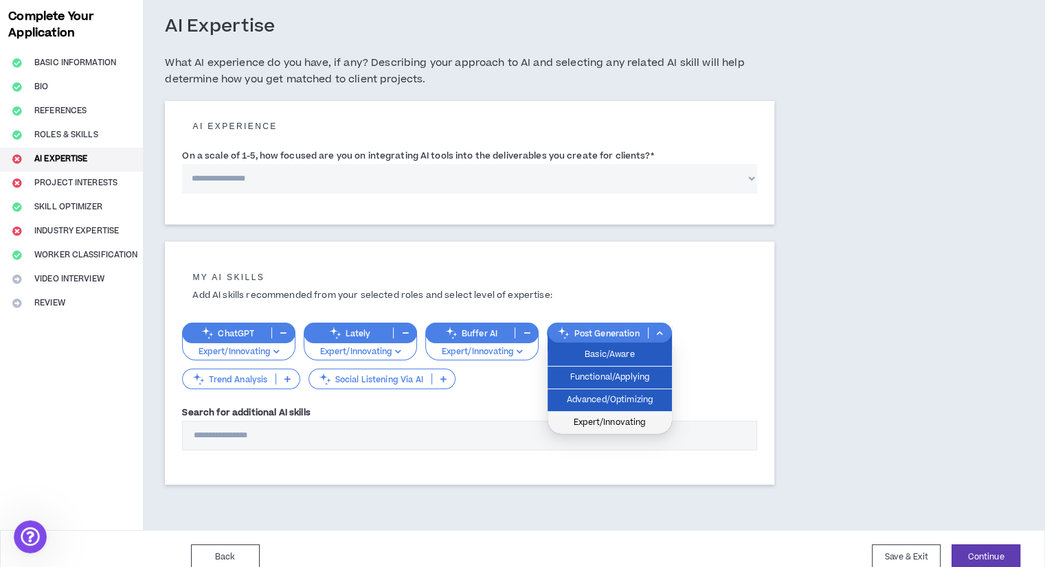
click at [627, 428] on span "Expert/Innovating" at bounding box center [610, 423] width 108 height 15
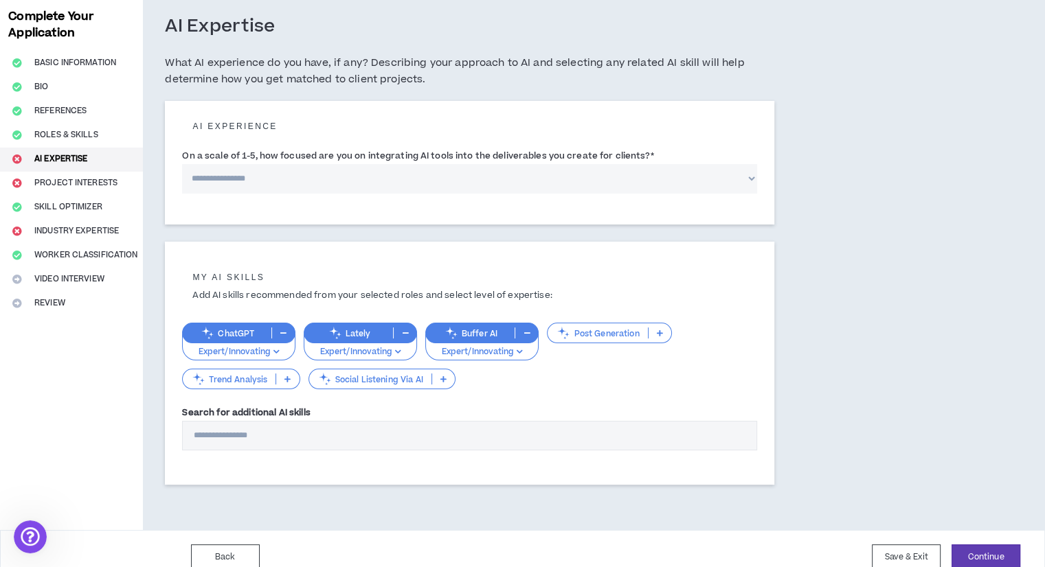
click at [625, 427] on input "Search for additional AI skills" at bounding box center [469, 436] width 575 height 30
click at [249, 374] on p "Trend Analysis" at bounding box center [229, 379] width 93 height 10
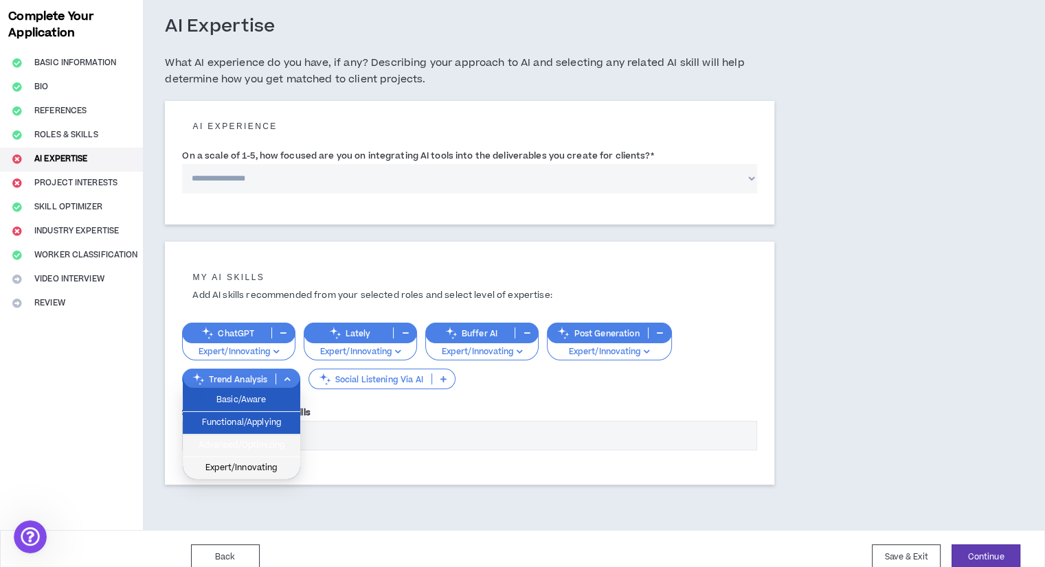
click at [271, 459] on li "Expert/Innovating" at bounding box center [241, 468] width 117 height 22
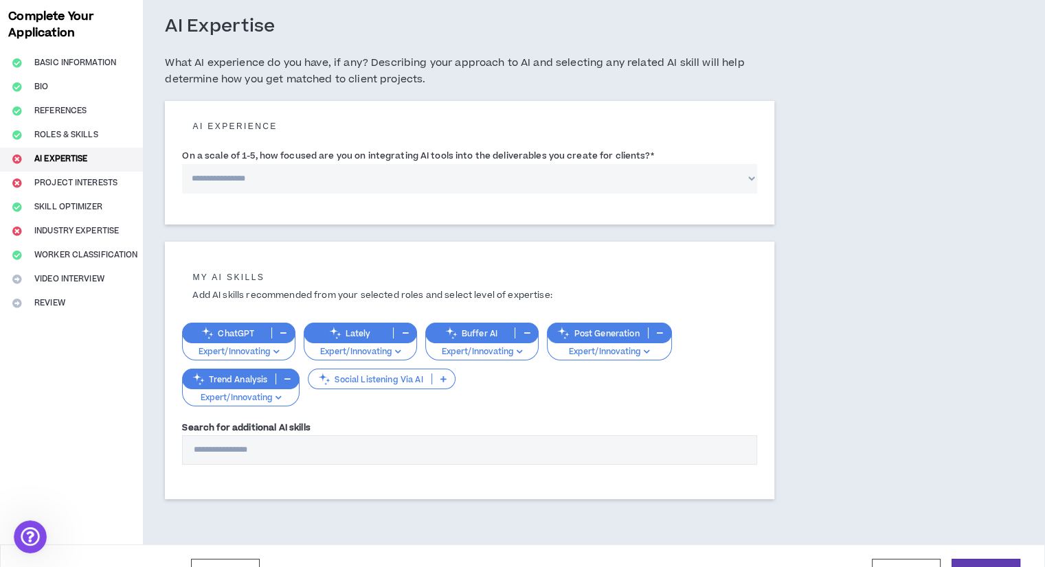
click at [379, 374] on p "Social Listening Via AI" at bounding box center [369, 379] width 122 height 10
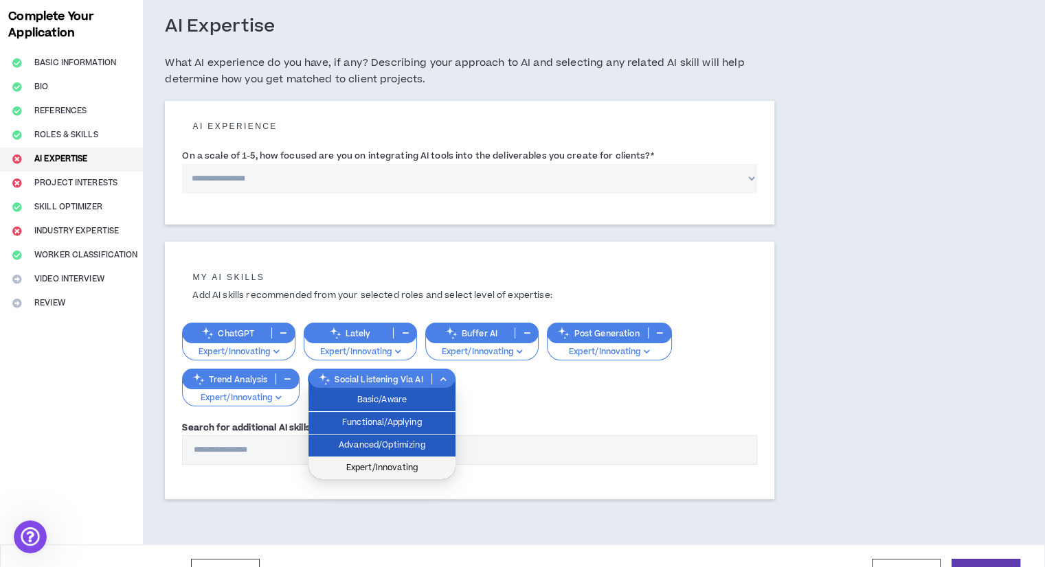
click at [380, 470] on span "Expert/Innovating" at bounding box center [382, 468] width 130 height 15
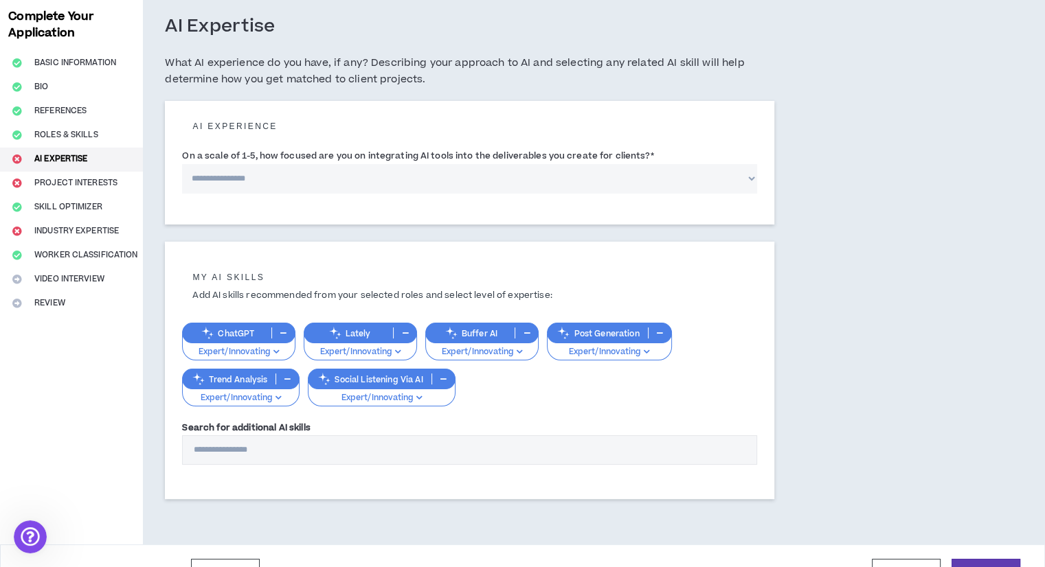
drag, startPoint x: 323, startPoint y: 176, endPoint x: 322, endPoint y: 183, distance: 7.0
click at [323, 175] on select "**********" at bounding box center [469, 179] width 575 height 30
select select "*"
click at [182, 164] on select "**********" at bounding box center [469, 179] width 575 height 30
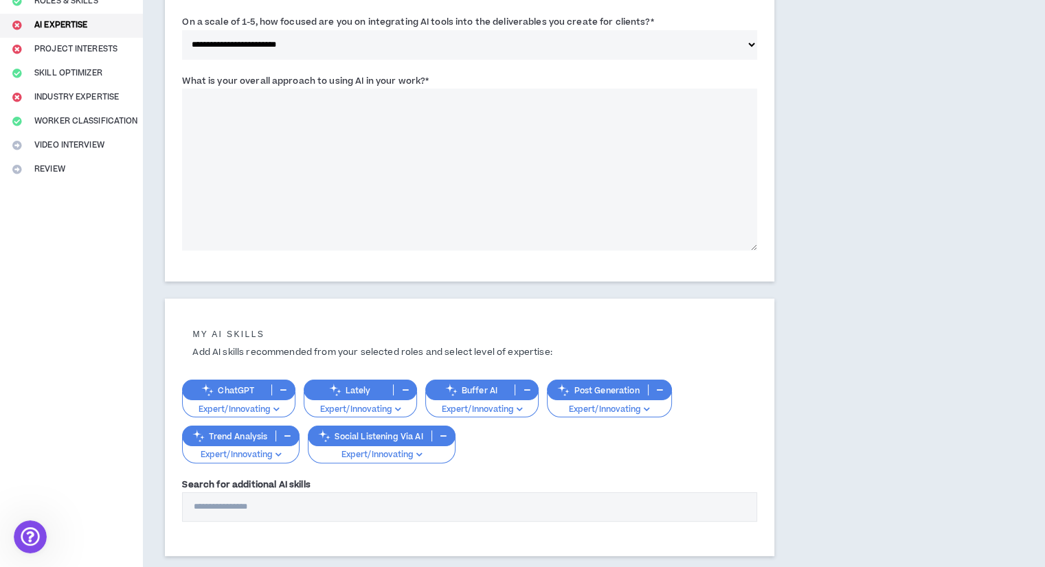
scroll to position [82, 0]
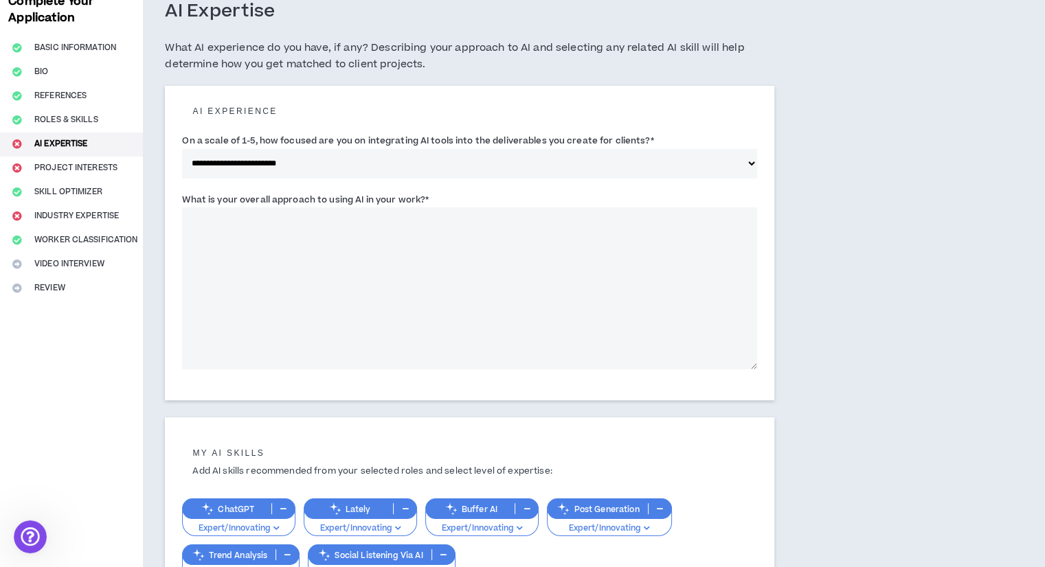
drag, startPoint x: 181, startPoint y: 203, endPoint x: 475, endPoint y: 202, distance: 294.0
click at [474, 202] on div "**********" at bounding box center [469, 243] width 609 height 315
copy label "What is your overall approach to using AI in your work? *"
click at [464, 203] on div "What is your overall approach to using AI in your work? *" at bounding box center [469, 280] width 575 height 177
click at [465, 241] on textarea "What is your overall approach to using AI in your work? *" at bounding box center [469, 288] width 575 height 162
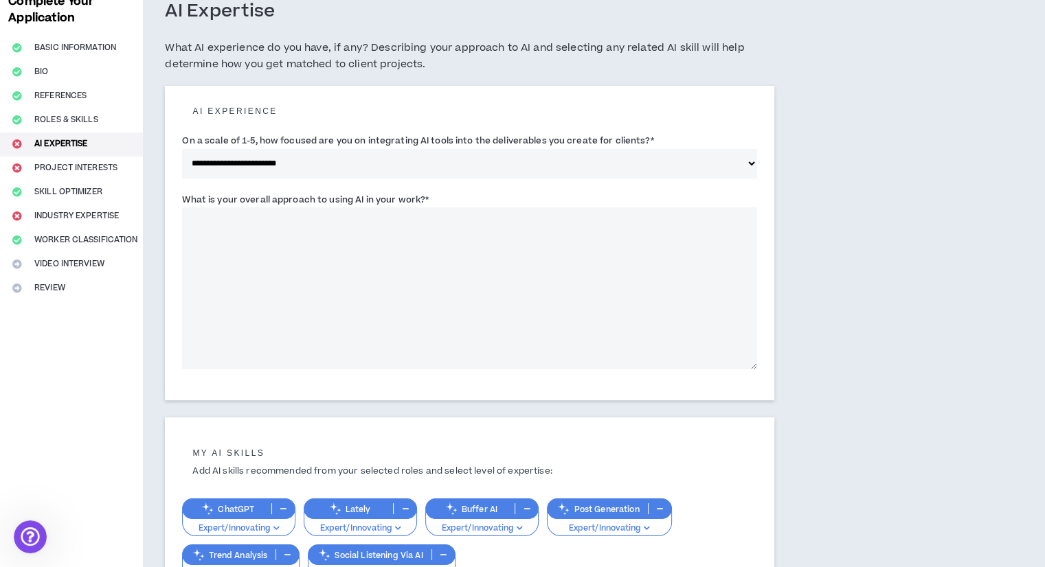
paste textarea "**********"
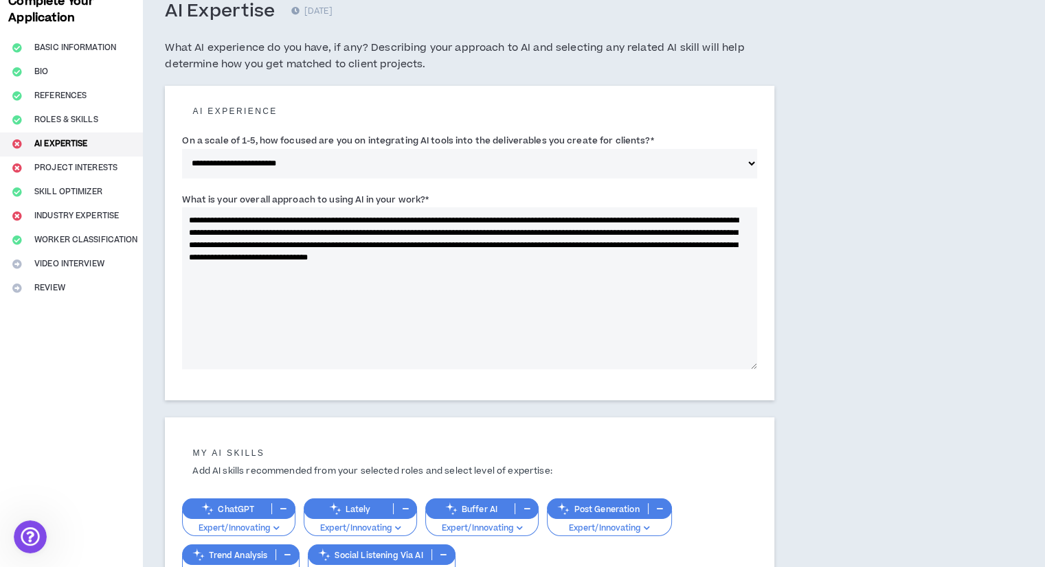
scroll to position [288, 0]
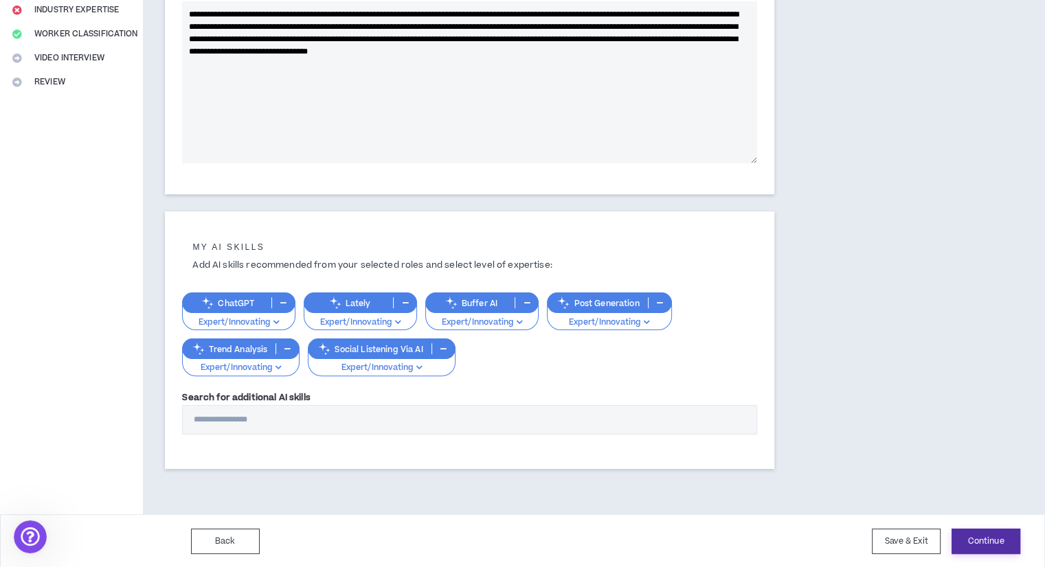
type textarea "**********"
click at [994, 538] on button "Continue" at bounding box center [985, 541] width 69 height 25
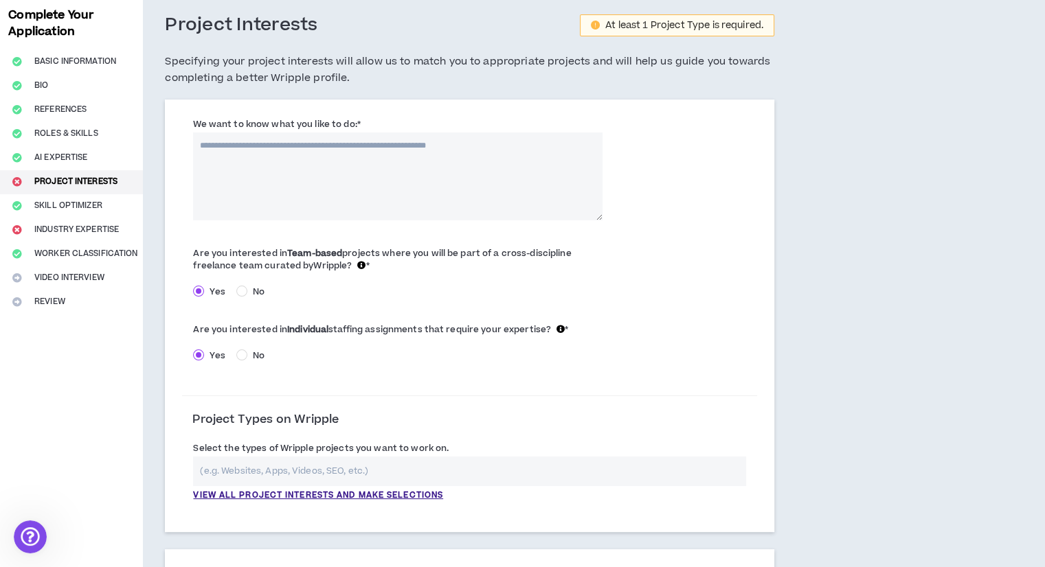
scroll to position [69, 0]
drag, startPoint x: 191, startPoint y: 117, endPoint x: 415, endPoint y: 126, distance: 224.1
click at [410, 127] on div "We want to know what you like to do: *" at bounding box center [397, 168] width 431 height 103
copy label "We want to know what you like to do: *"
click at [431, 214] on textarea "We want to know what you like to do: *" at bounding box center [397, 177] width 409 height 88
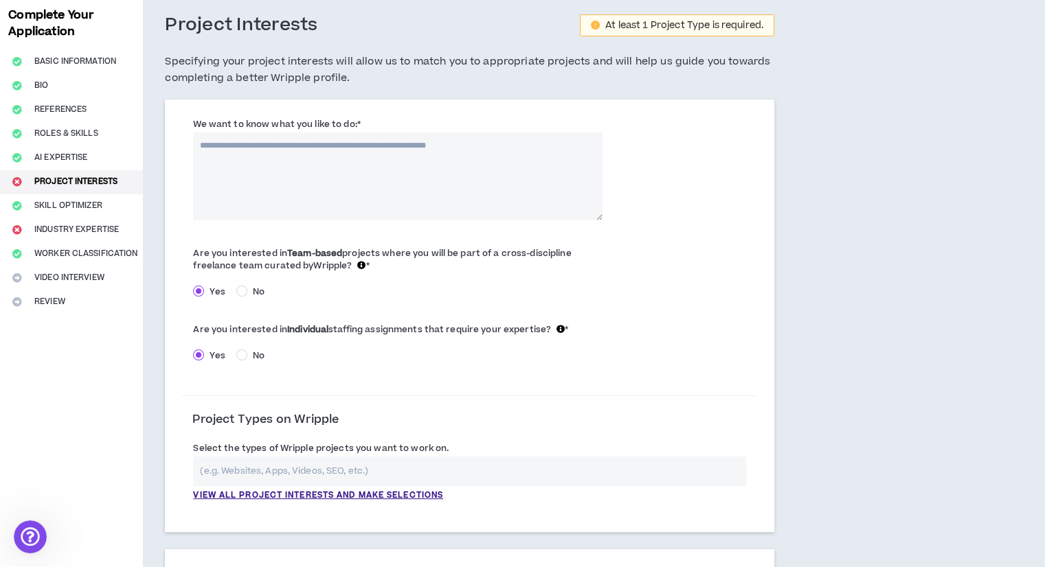
paste textarea "**********"
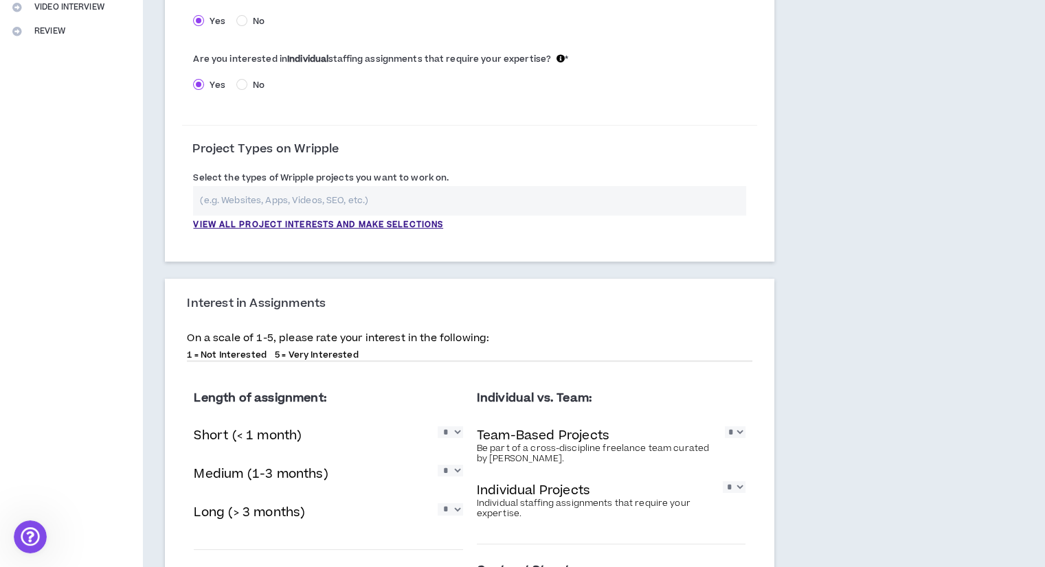
scroll to position [412, 0]
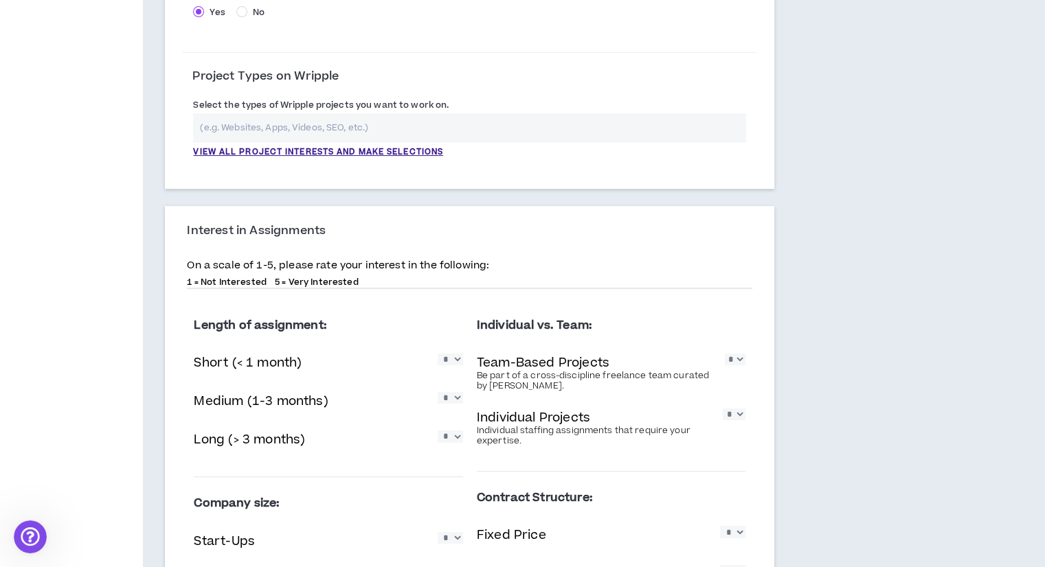
type textarea "**********"
click at [295, 127] on input "text" at bounding box center [469, 128] width 553 height 30
drag, startPoint x: 190, startPoint y: 106, endPoint x: 498, endPoint y: 111, distance: 308.4
click at [498, 111] on div "Select the types of Wripple projects you want to work on. View all project inte…" at bounding box center [469, 128] width 575 height 60
copy label "Select the types of Wripple projects you want to work on."
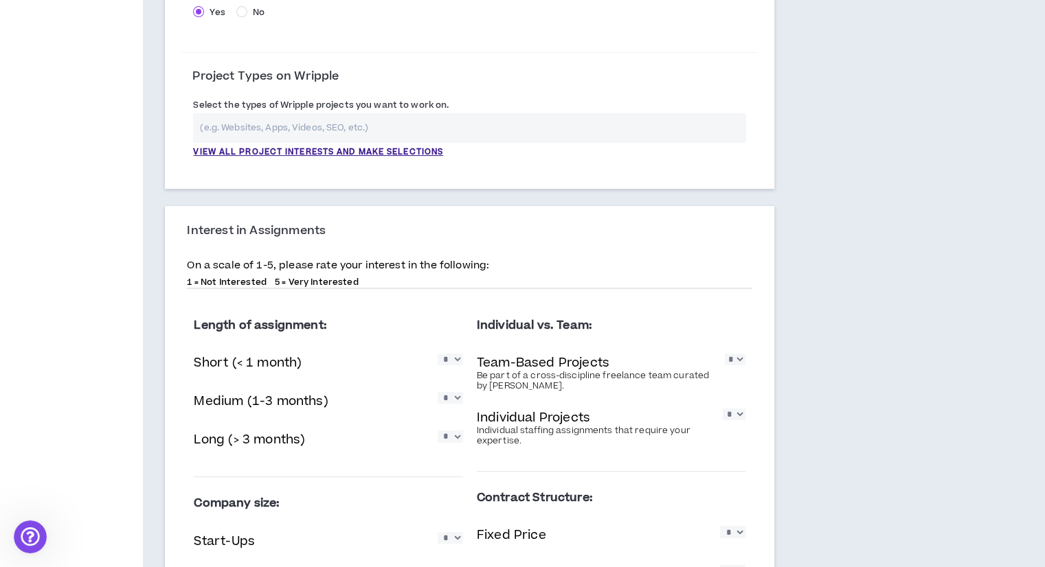
click at [343, 123] on input "text" at bounding box center [469, 128] width 553 height 30
paste input "I'm interested in working on projects related to: AI and automation Digital str…"
type input "I'm interested in working on projects related to: AI and automation Digital str…"
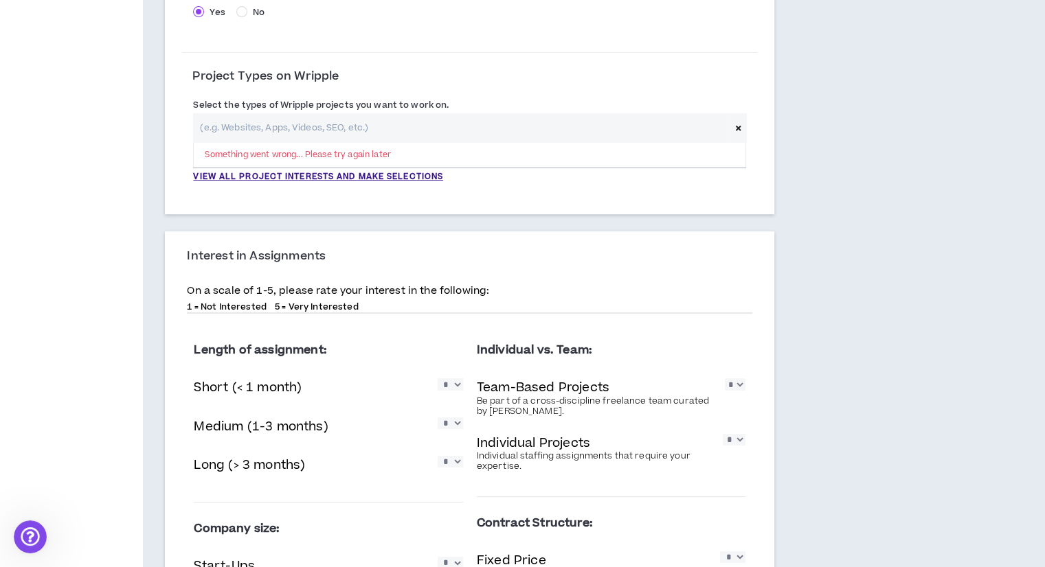
scroll to position [0, 0]
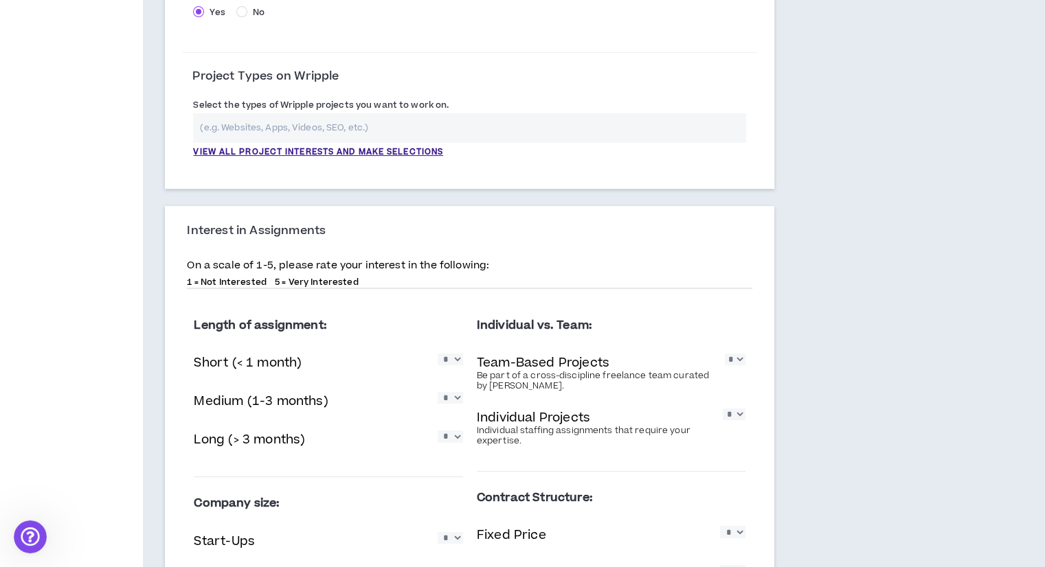
click at [398, 133] on input "text" at bounding box center [469, 128] width 553 height 30
paste input "AI and automation"
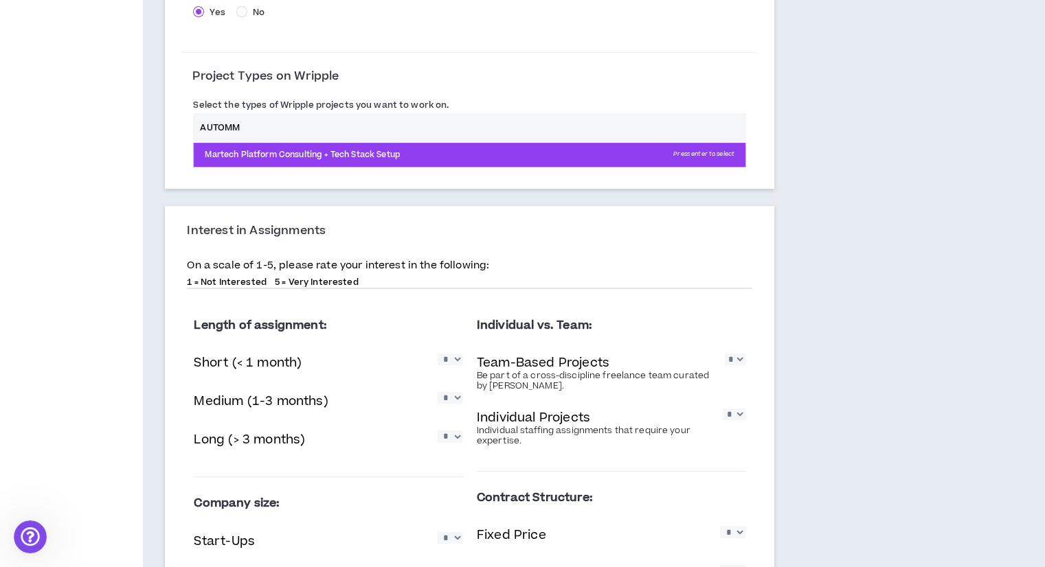
type input "AUTOMM"
click at [368, 161] on p "Martech Platform Consulting + Tech Stack Setup Press enter to select" at bounding box center [470, 155] width 552 height 25
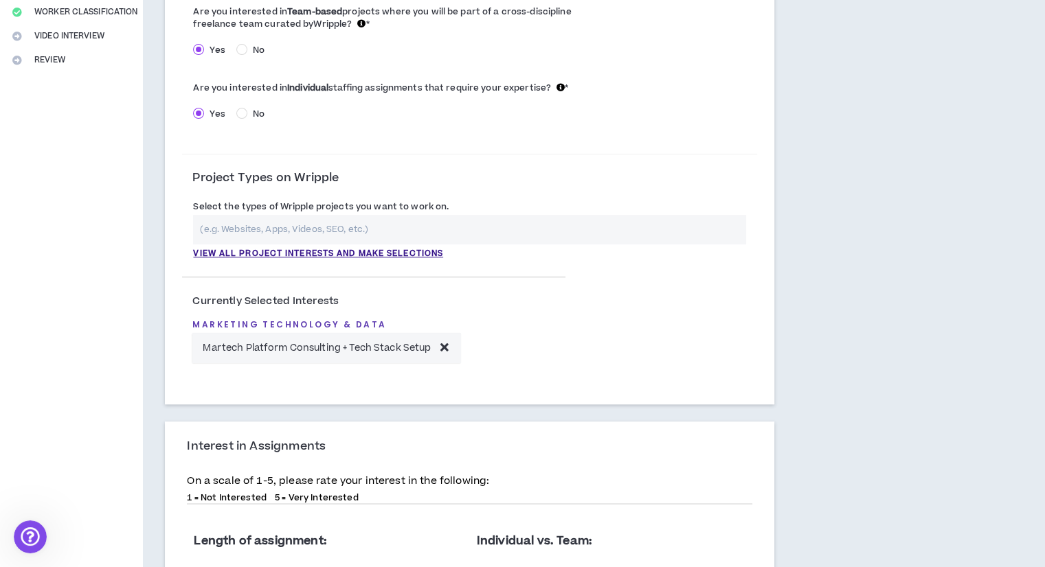
scroll to position [306, 0]
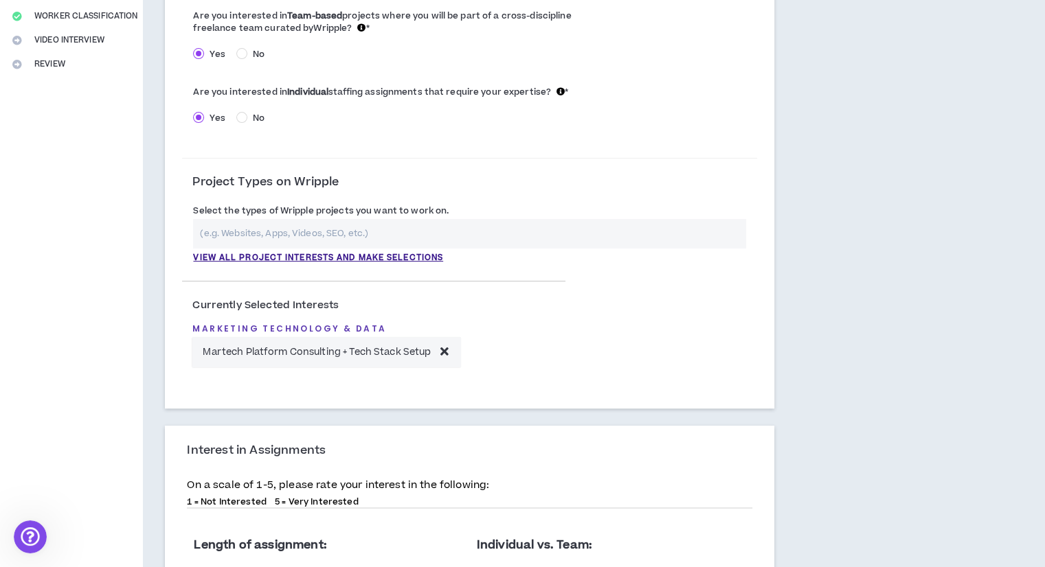
click at [385, 231] on input "text" at bounding box center [469, 234] width 553 height 30
type input "A"
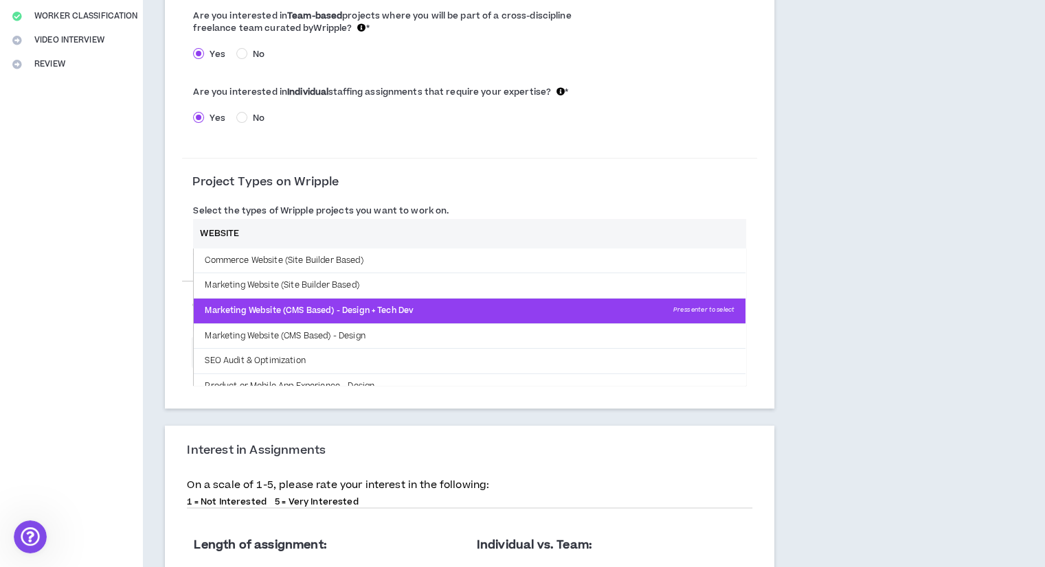
type input "WEBSITE"
click at [382, 310] on p "Marketing Website (CMS Based) - Design + Tech Dev Press enter to select" at bounding box center [470, 311] width 552 height 25
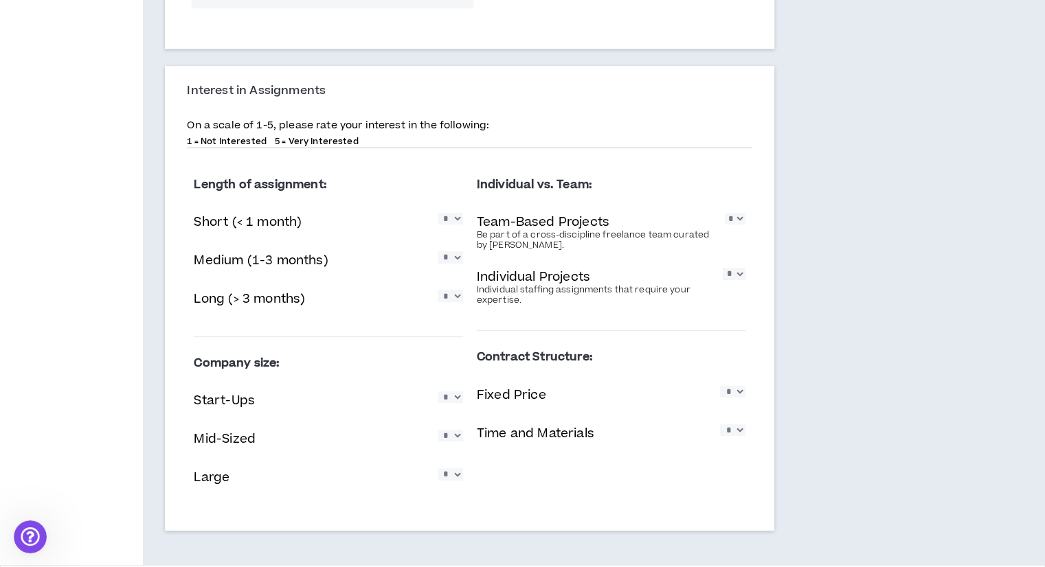
scroll to position [777, 0]
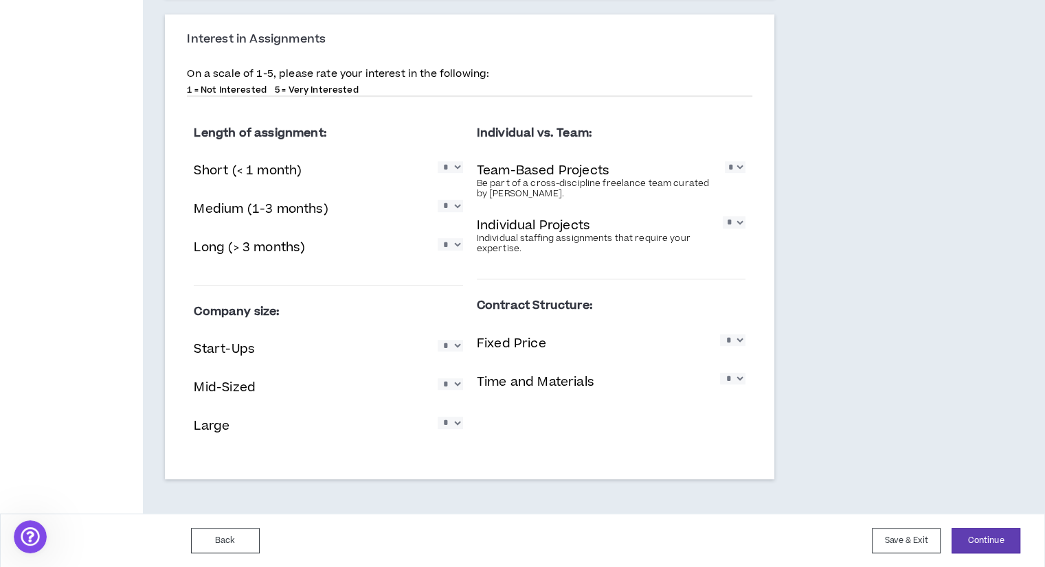
click at [392, 171] on div "Short (< 1 month) * * * * *" at bounding box center [328, 172] width 269 height 28
click at [456, 168] on select "* * * * *" at bounding box center [449, 167] width 25 height 12
click at [437, 161] on select "* * * * *" at bounding box center [449, 167] width 25 height 12
click at [453, 170] on select "* * * * *" at bounding box center [449, 167] width 25 height 12
click at [437, 161] on select "* * * * *" at bounding box center [449, 167] width 25 height 12
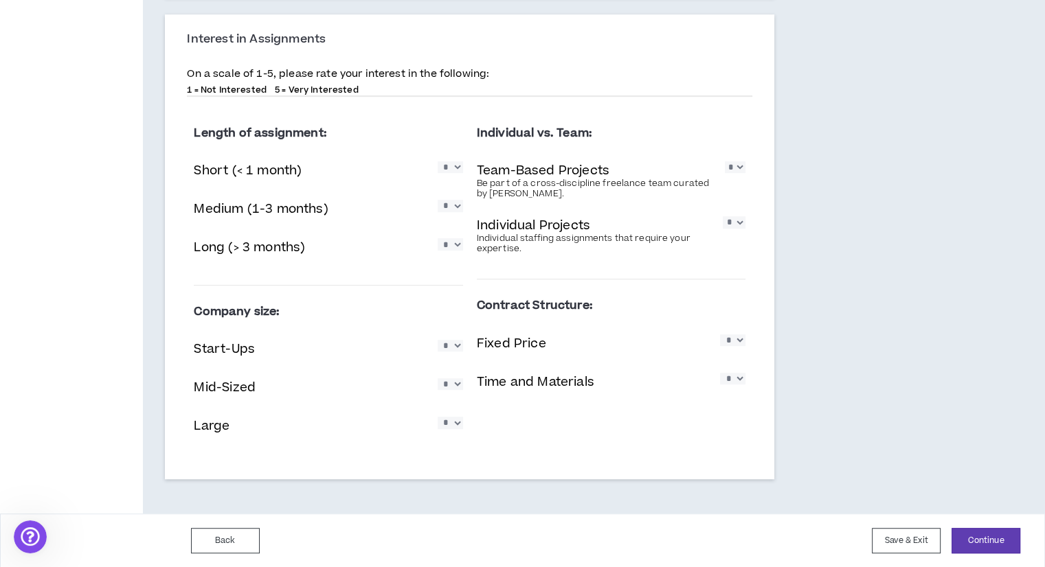
click at [455, 206] on select "* * * * *" at bounding box center [449, 206] width 25 height 12
click at [400, 204] on div "Medium (1-3 months) * * * * *" at bounding box center [328, 210] width 269 height 28
click at [444, 171] on select "* * * * *" at bounding box center [449, 167] width 25 height 12
select select "*"
click at [437, 161] on select "* * * * *" at bounding box center [449, 167] width 25 height 12
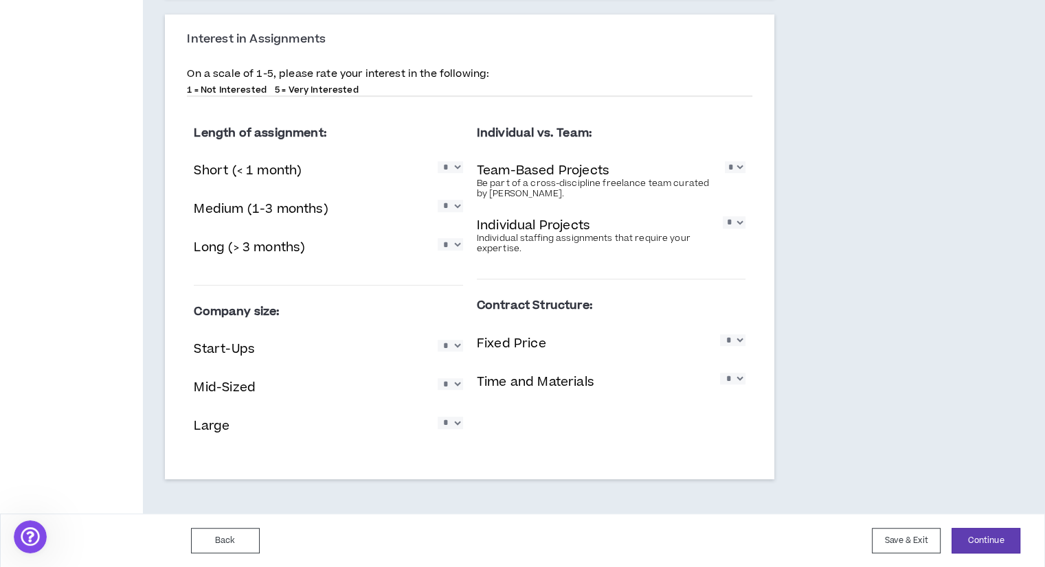
click at [446, 201] on select "* * * * *" at bounding box center [449, 206] width 25 height 12
select select "*"
click at [437, 200] on select "* * * * *" at bounding box center [449, 206] width 25 height 12
click at [453, 247] on select "* * * * *" at bounding box center [449, 244] width 25 height 12
select select "*"
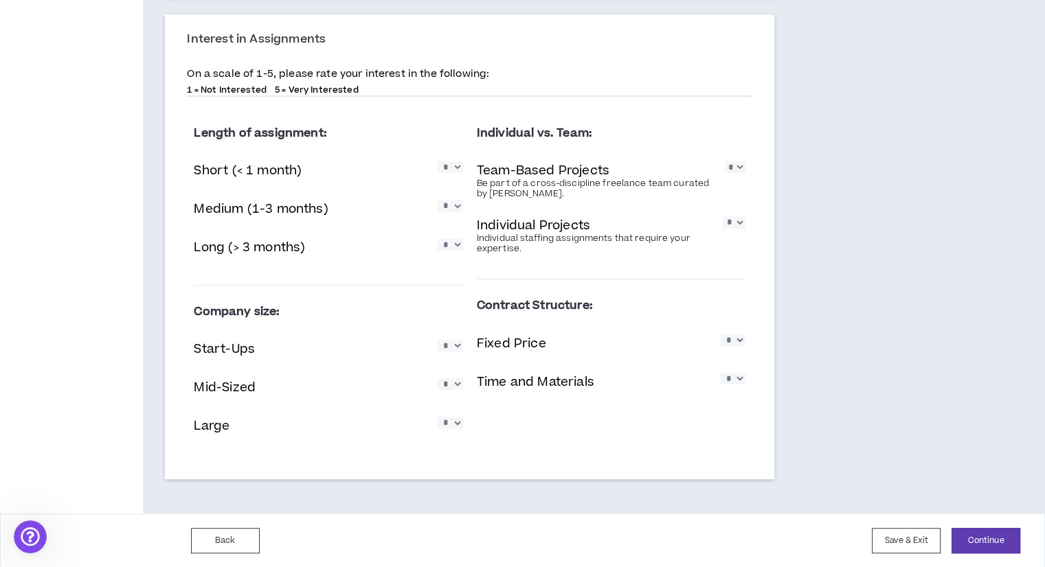
click at [437, 238] on select "* * * * *" at bounding box center [449, 244] width 25 height 12
click at [743, 171] on select "* * * * *" at bounding box center [735, 167] width 21 height 12
click at [743, 273] on div "Individual vs. Team: Team-Based Projects Be part of a cross-discipline freelanc…" at bounding box center [611, 193] width 269 height 173
click at [729, 227] on select "* * * * *" at bounding box center [734, 222] width 23 height 12
select select "*"
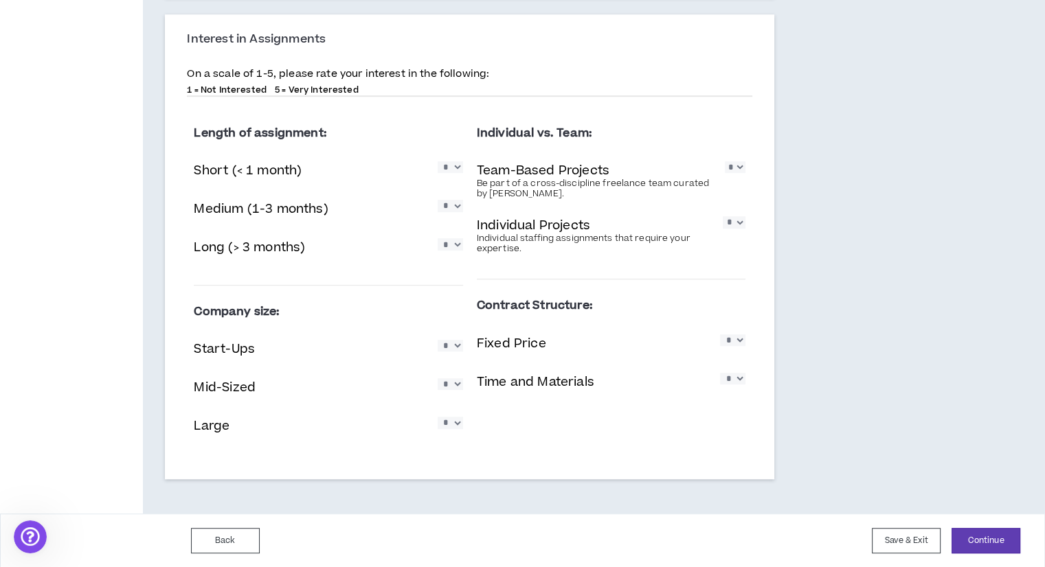
click at [723, 216] on select "* * * * *" at bounding box center [734, 222] width 23 height 12
click at [448, 352] on select "* * * * *" at bounding box center [449, 346] width 25 height 12
click at [455, 350] on select "* * * * *" at bounding box center [449, 346] width 25 height 12
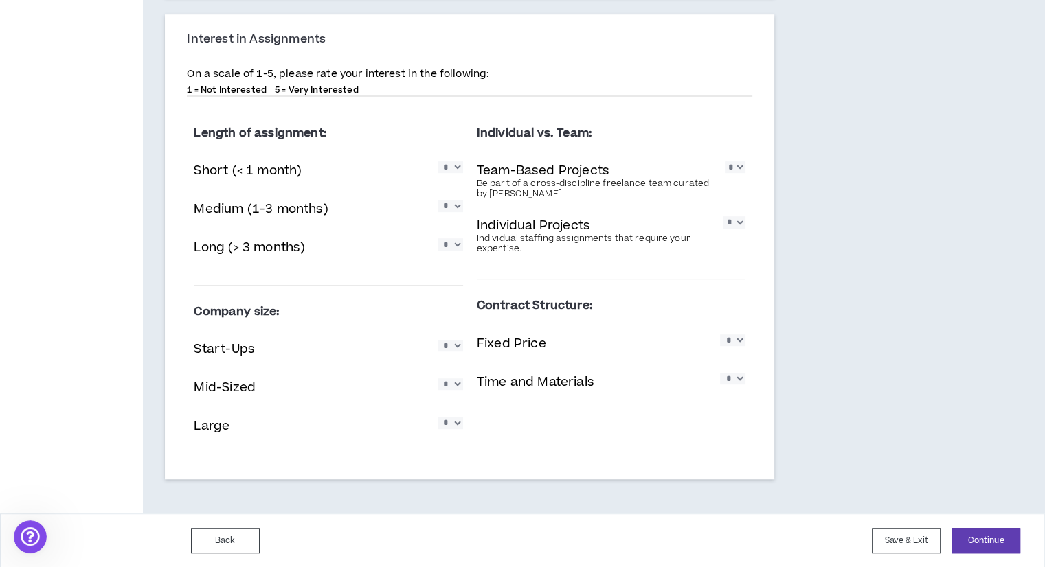
click at [530, 418] on div "Contract Structure: Fixed Price * * * * * Time and Materials * * * * *" at bounding box center [611, 349] width 269 height 139
click at [998, 542] on button "Continue" at bounding box center [985, 540] width 69 height 25
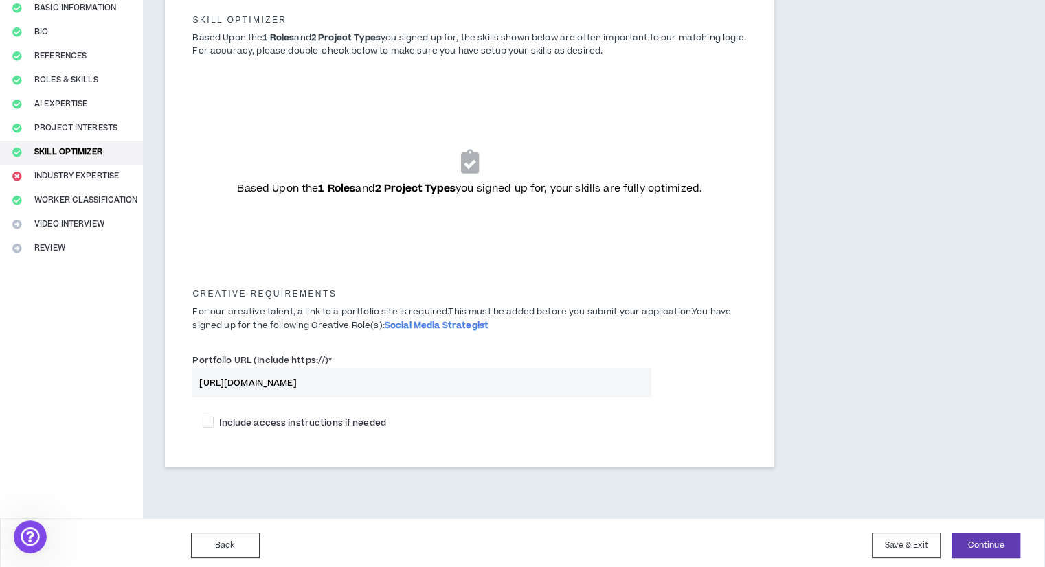
scroll to position [128, 0]
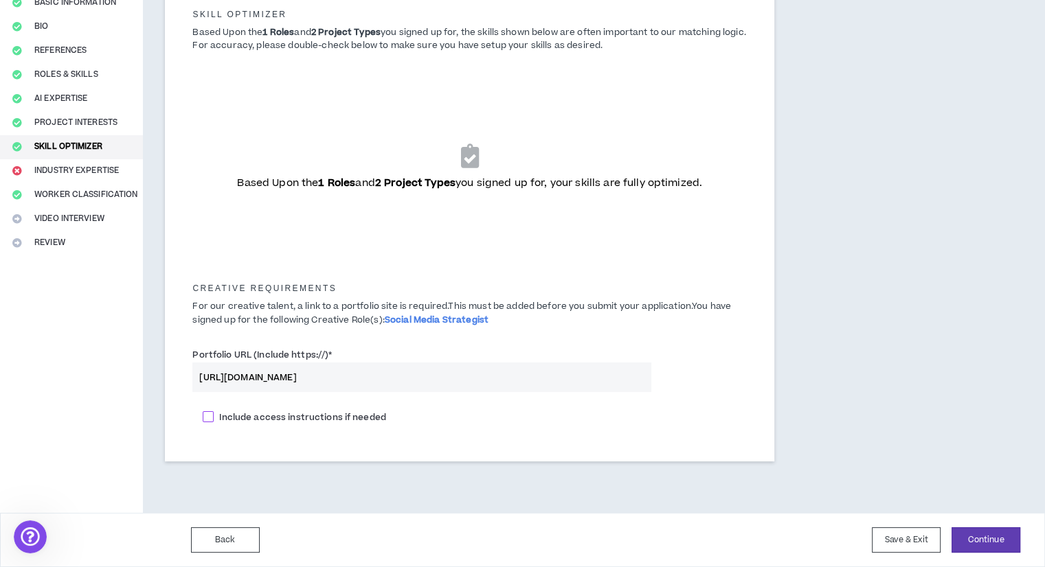
click at [210, 418] on span at bounding box center [208, 416] width 11 height 11
checkbox input "****"
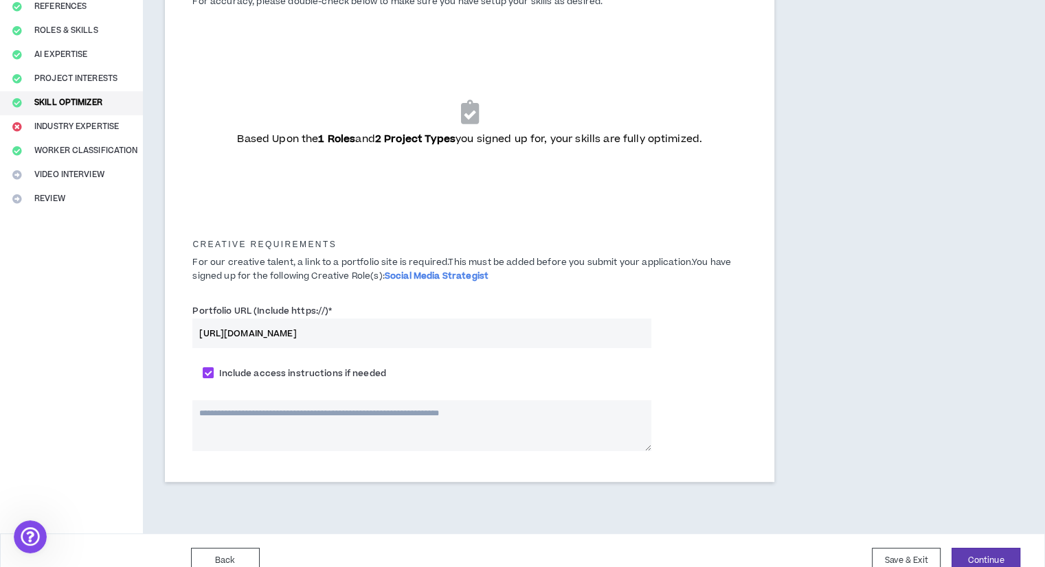
scroll to position [192, 0]
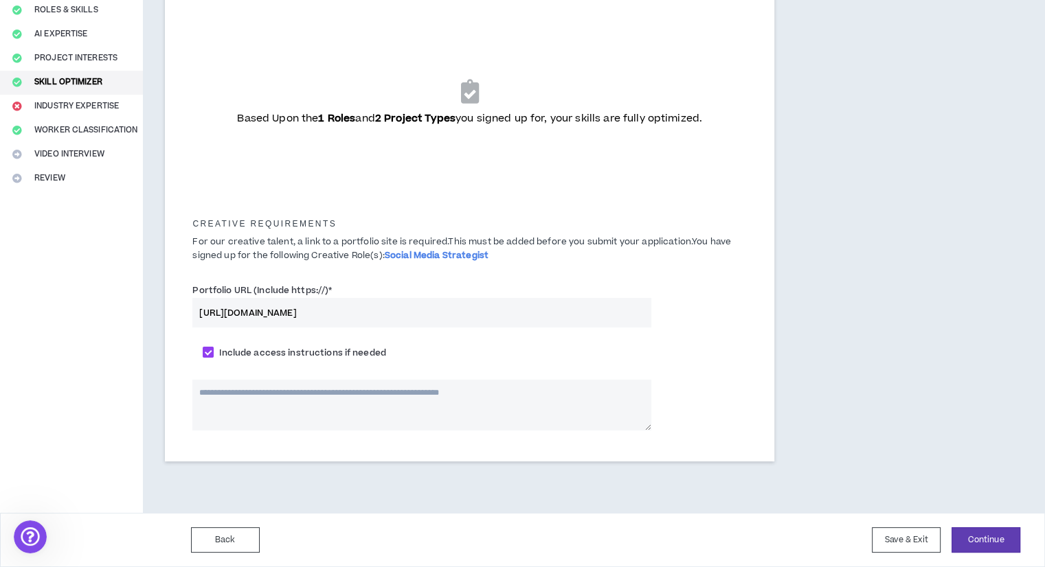
click at [328, 412] on textarea at bounding box center [421, 405] width 458 height 51
type textarea "*"
type textarea "**"
click at [971, 528] on button "Continue" at bounding box center [985, 539] width 69 height 25
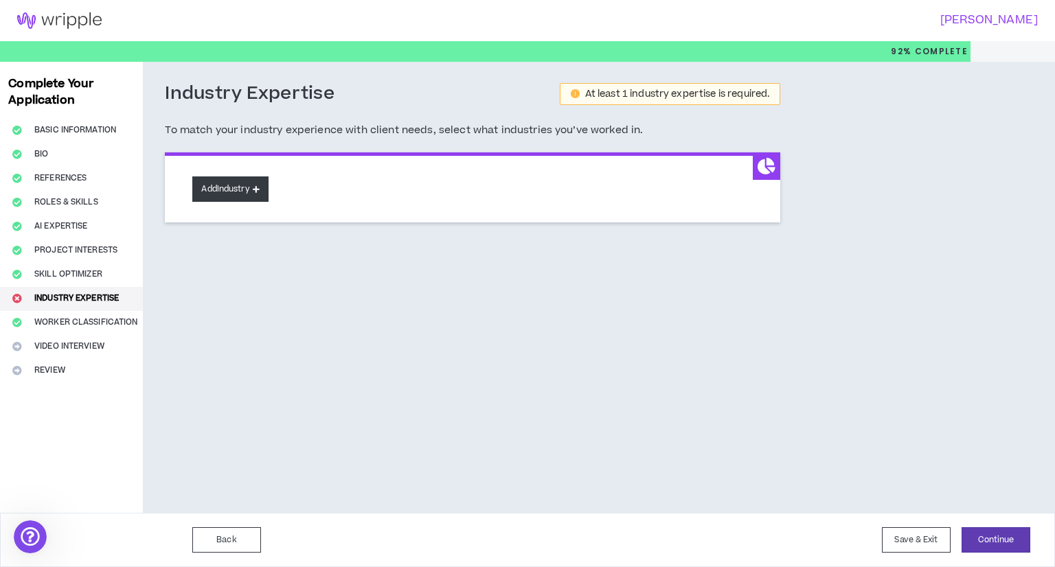
click at [258, 190] on icon at bounding box center [256, 189] width 7 height 8
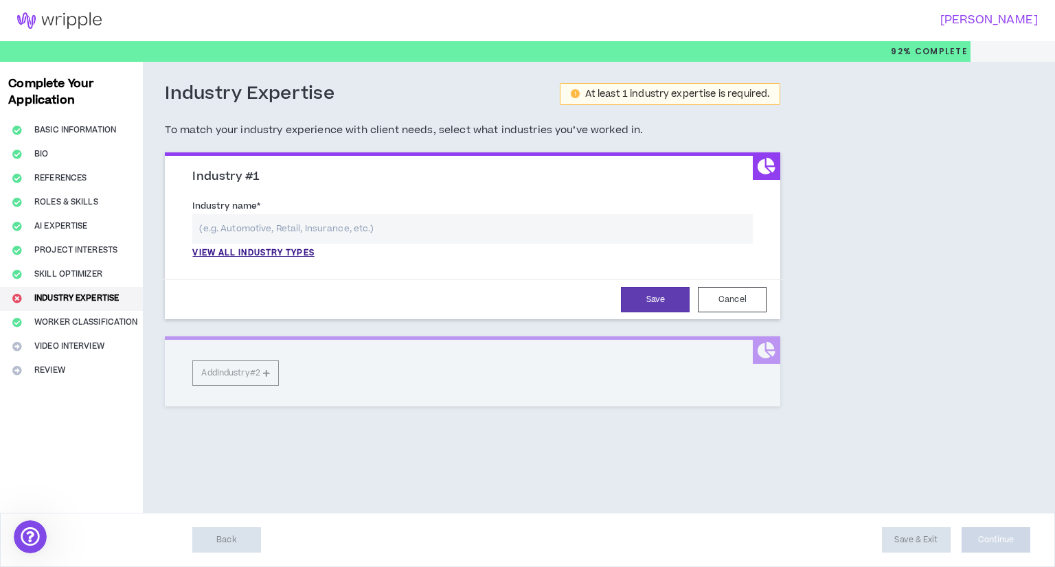
click at [306, 225] on input "text" at bounding box center [472, 229] width 560 height 30
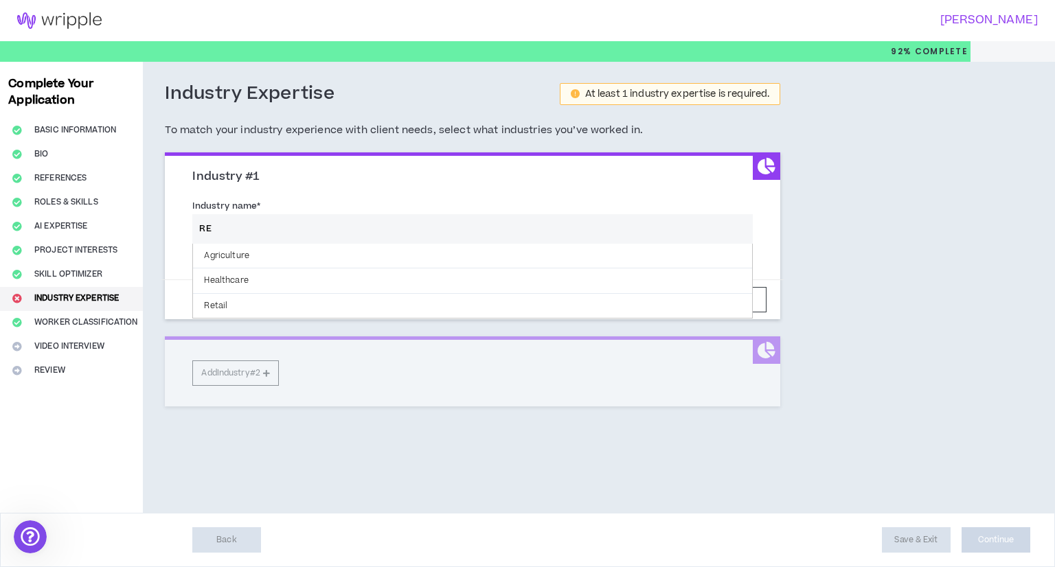
click at [920, 266] on div "Industry Expertise At least 1 industry expertise is required. To match your ind…" at bounding box center [538, 287] width 791 height 451
drag, startPoint x: 264, startPoint y: 236, endPoint x: 272, endPoint y: 248, distance: 14.9
click at [264, 236] on input "RE" at bounding box center [462, 229] width 541 height 30
click at [183, 256] on div "Industry name * RE Agriculture Healthcare Retail View all industry types Please…" at bounding box center [472, 228] width 581 height 60
click at [245, 253] on p "View all industry types" at bounding box center [253, 253] width 122 height 12
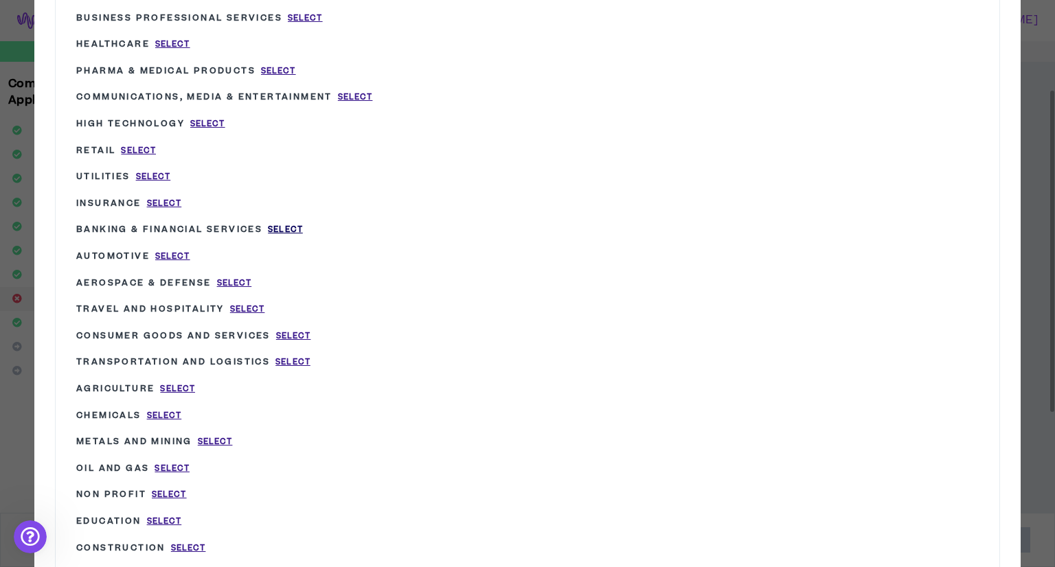
click at [286, 230] on span "Select" at bounding box center [285, 230] width 35 height 12
type input "Banking & Financial Services"
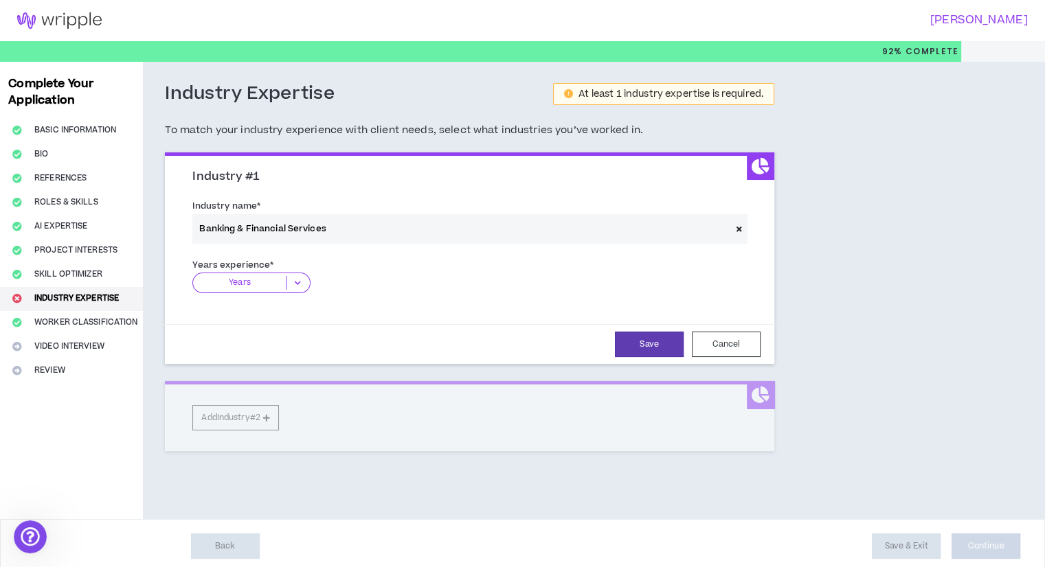
click at [297, 284] on icon at bounding box center [297, 283] width 23 height 14
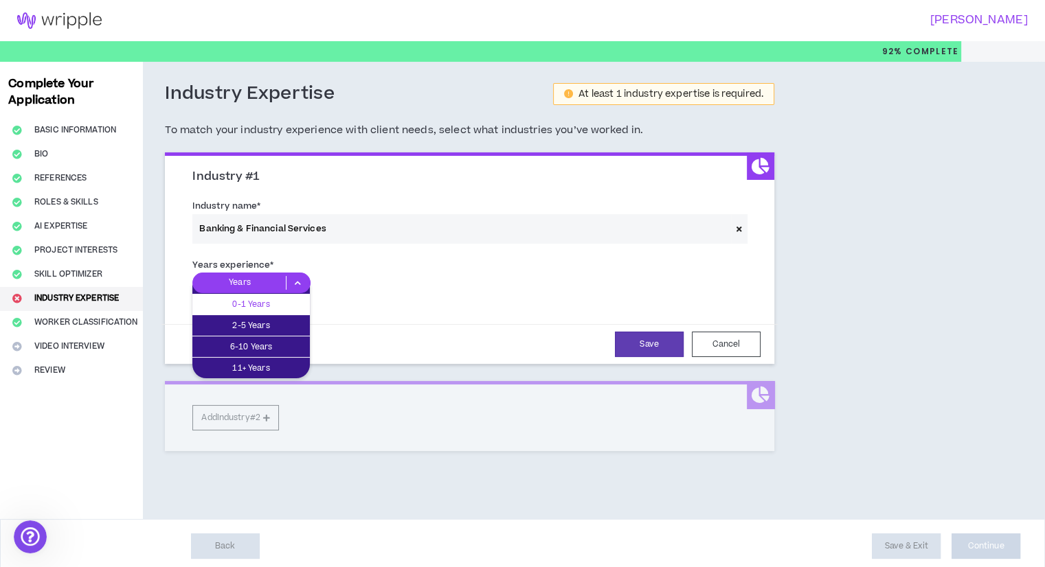
click at [286, 308] on p "0-1 Years" at bounding box center [250, 304] width 117 height 15
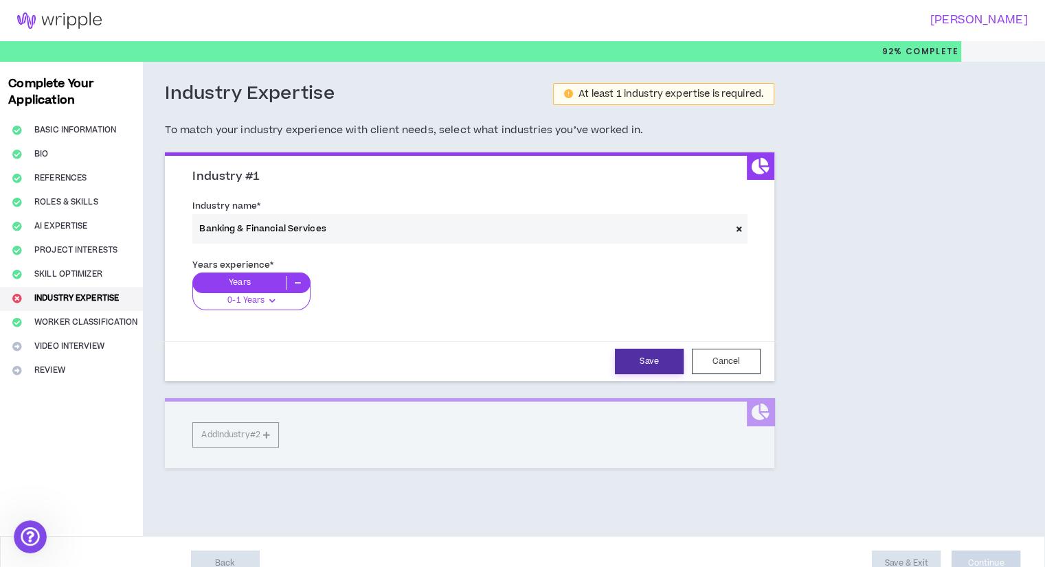
click at [654, 369] on button "Save" at bounding box center [649, 361] width 69 height 25
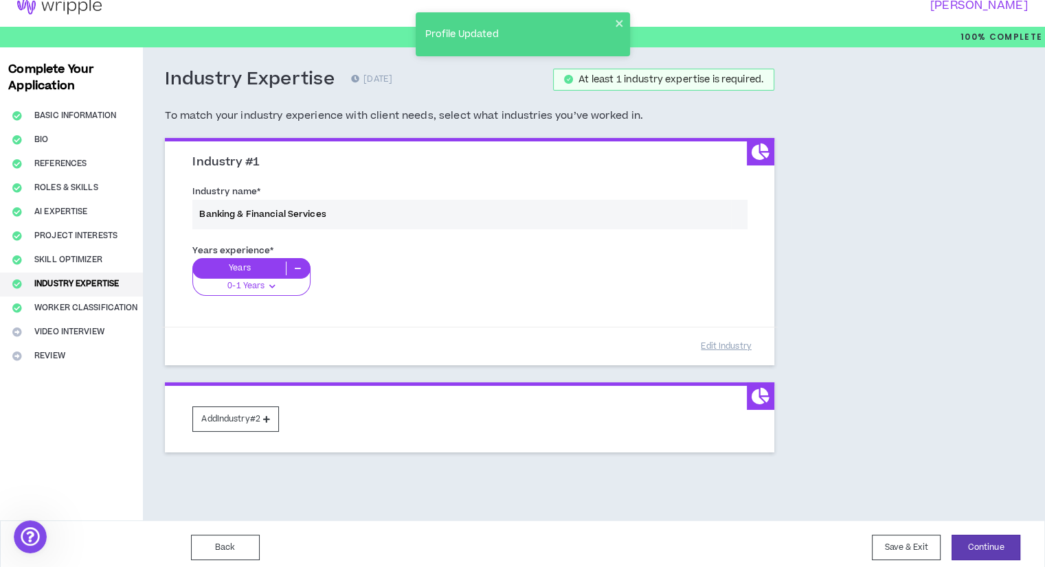
scroll to position [21, 0]
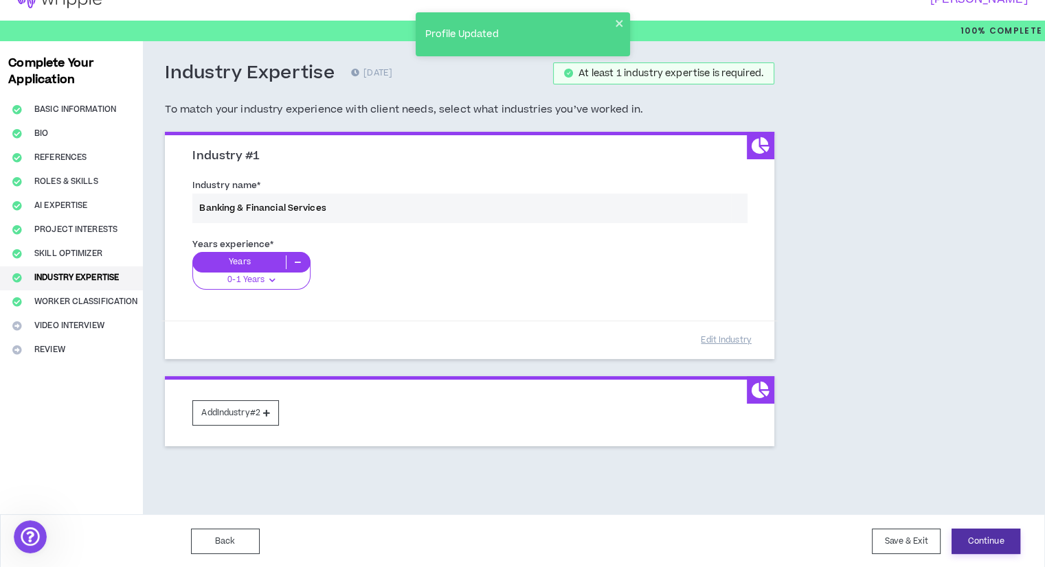
click at [997, 534] on button "Continue" at bounding box center [985, 541] width 69 height 25
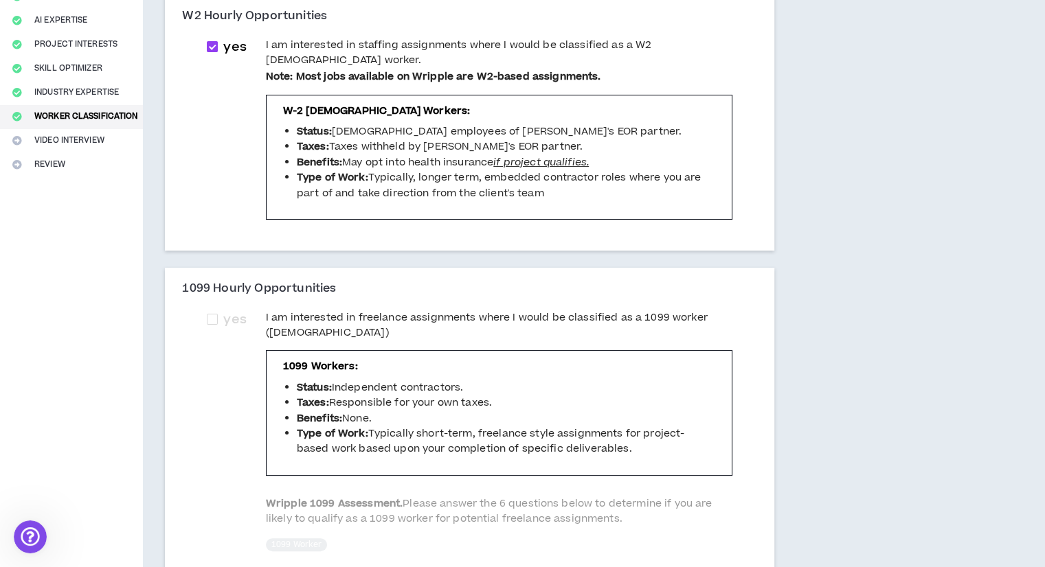
scroll to position [206, 0]
click at [214, 314] on span at bounding box center [212, 319] width 11 height 11
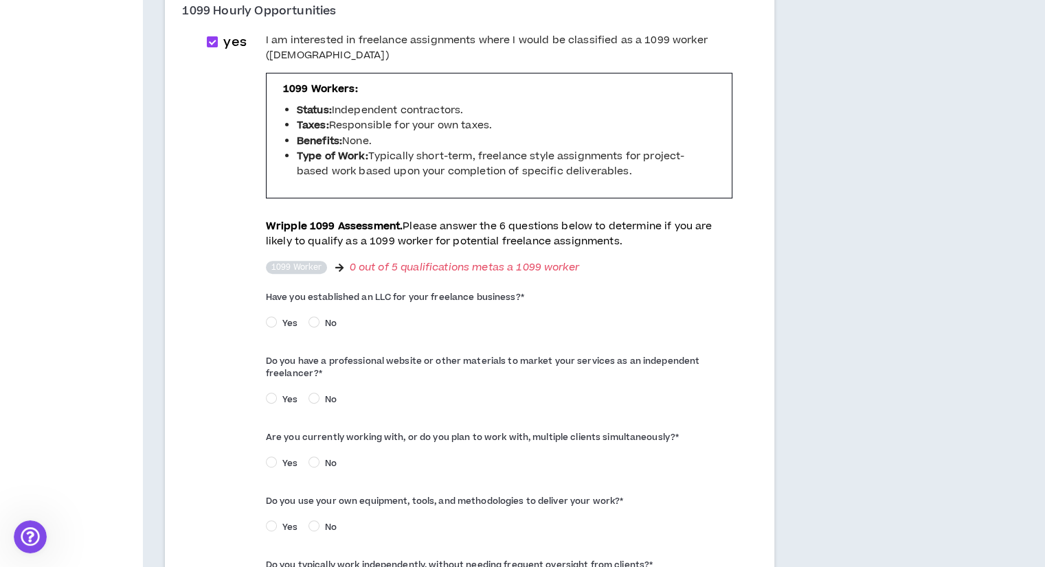
scroll to position [481, 0]
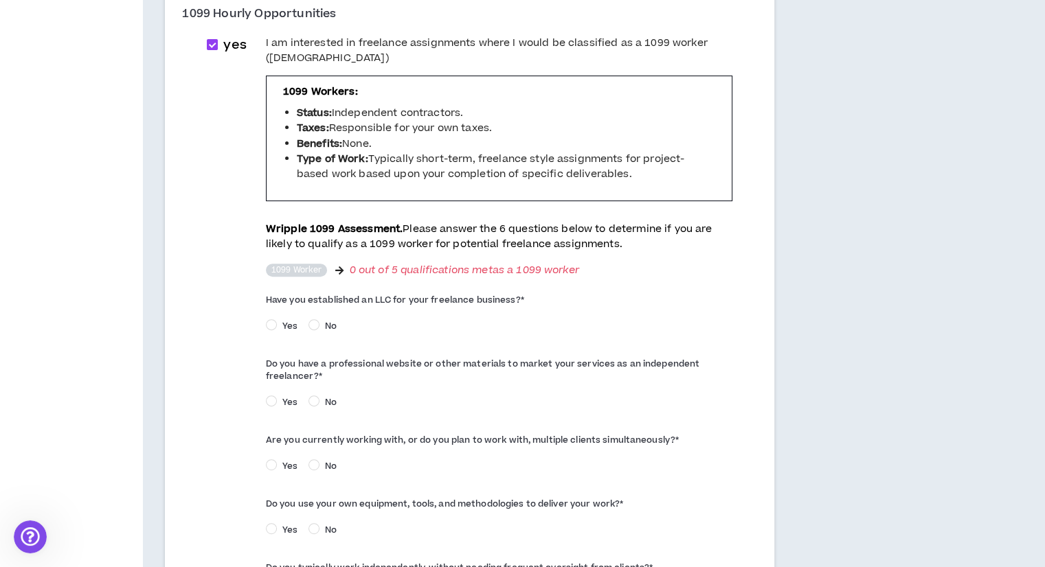
drag, startPoint x: 317, startPoint y: 165, endPoint x: 619, endPoint y: 225, distance: 308.2
click at [623, 222] on p "Wripple 1099 Assessment. Please answer the 6 questions below to determine if yo…" at bounding box center [499, 237] width 466 height 31
drag, startPoint x: 374, startPoint y: 264, endPoint x: 392, endPoint y: 264, distance: 18.5
click at [391, 289] on label "Have you established an LLC for your freelance business? *" at bounding box center [499, 300] width 466 height 22
drag, startPoint x: 265, startPoint y: 269, endPoint x: 514, endPoint y: 269, distance: 248.6
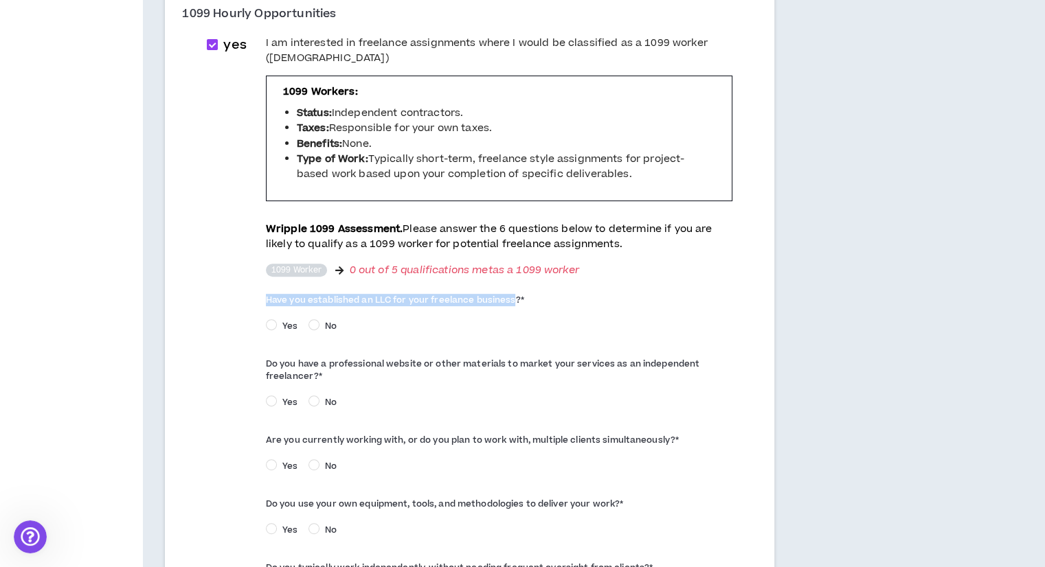
click at [514, 289] on label "Have you established an LLC for your freelance business? *" at bounding box center [499, 300] width 466 height 22
copy label "Have you established an LLC for your freelance business"
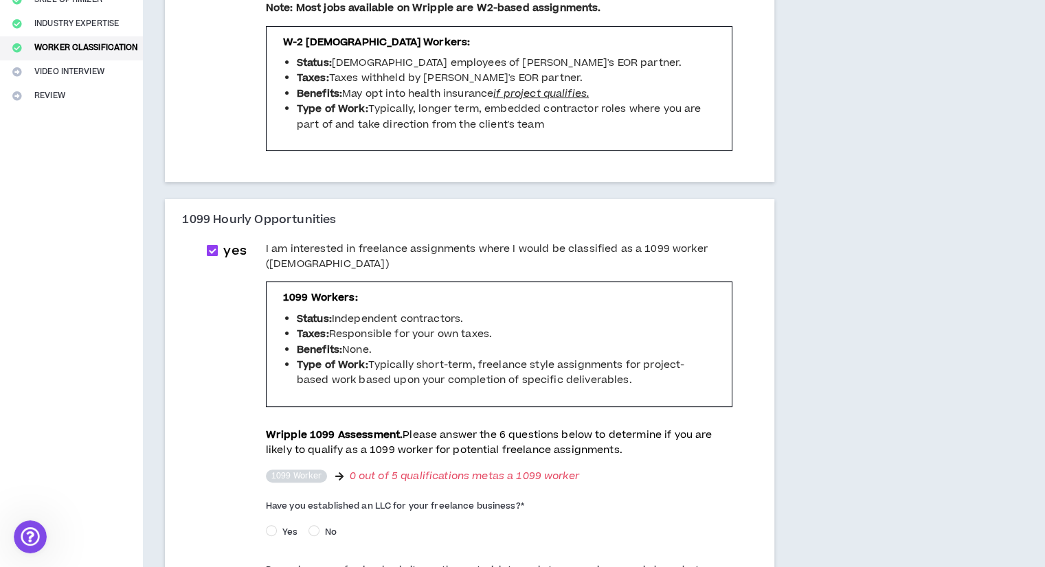
click at [214, 245] on span at bounding box center [212, 250] width 11 height 11
checkbox input "*****"
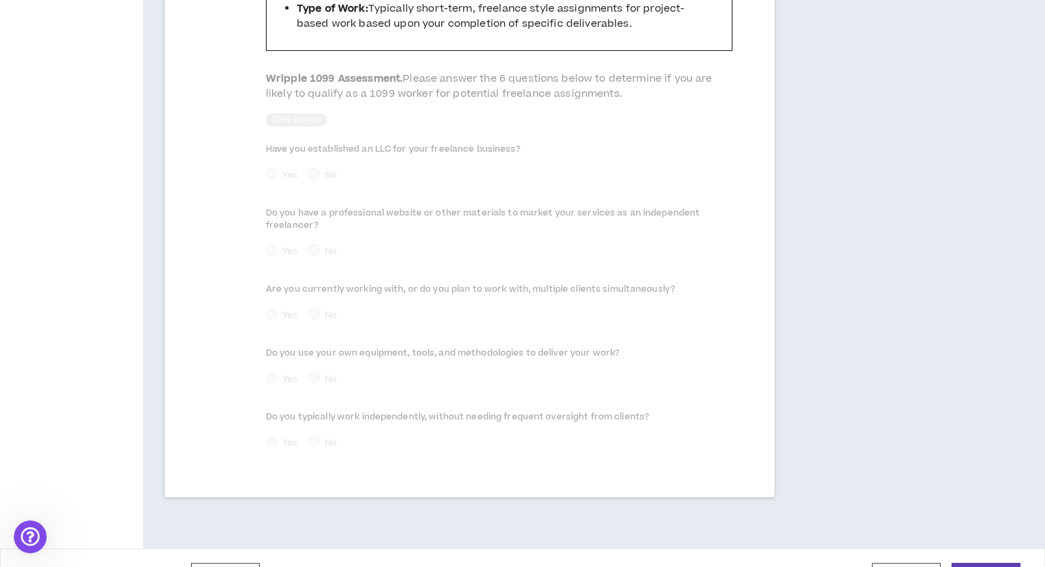
scroll to position [635, 0]
click at [1008, 560] on button "Continue" at bounding box center [985, 572] width 69 height 25
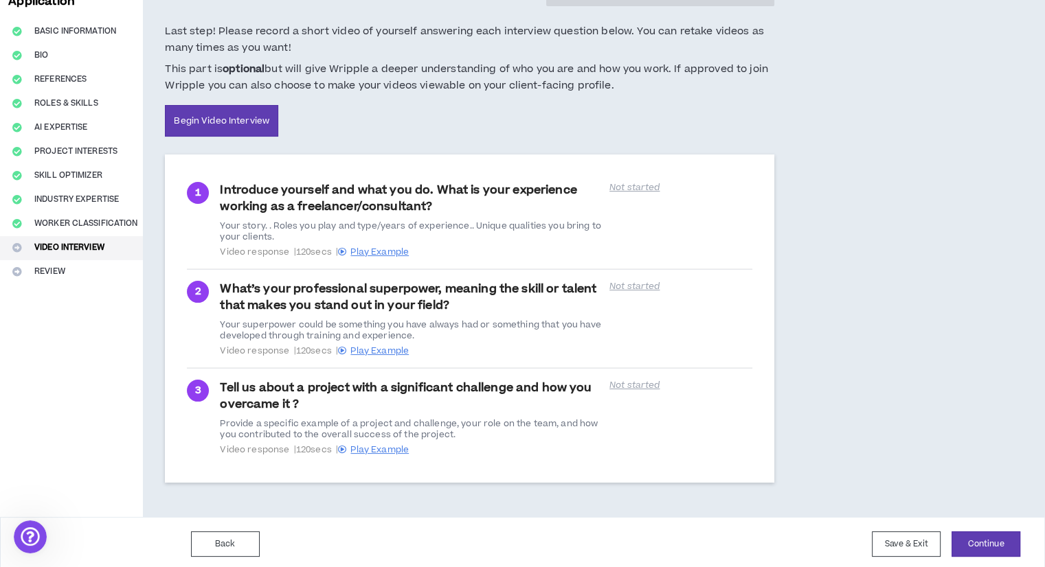
scroll to position [102, 0]
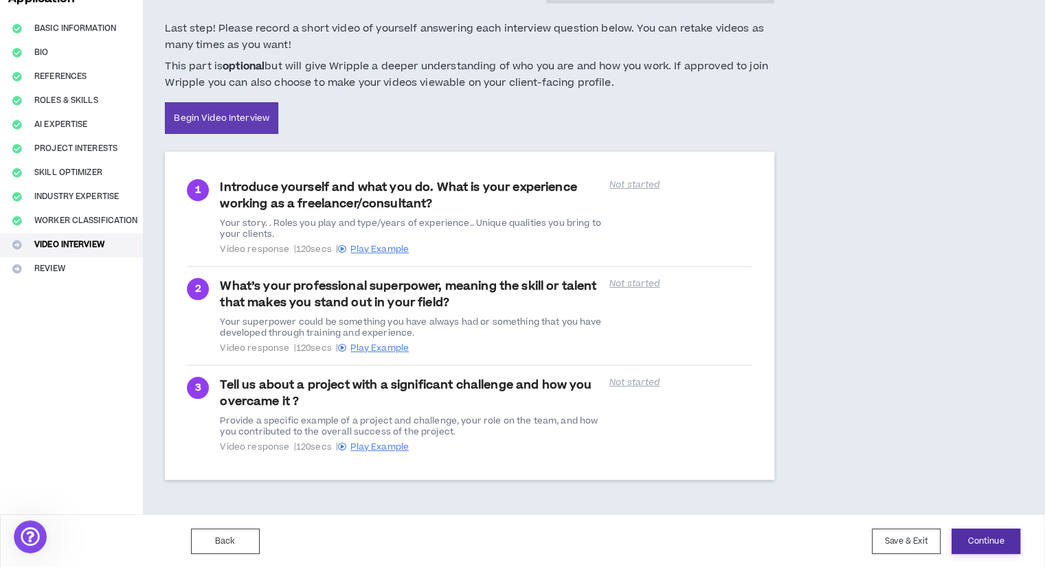
click at [1012, 539] on button "Continue" at bounding box center [985, 541] width 69 height 25
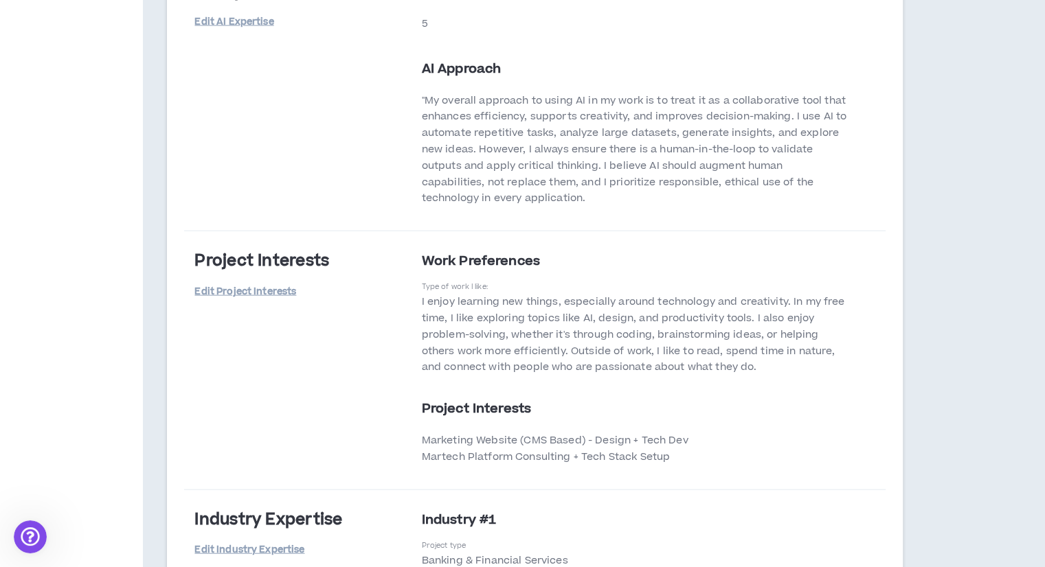
scroll to position [3184, 0]
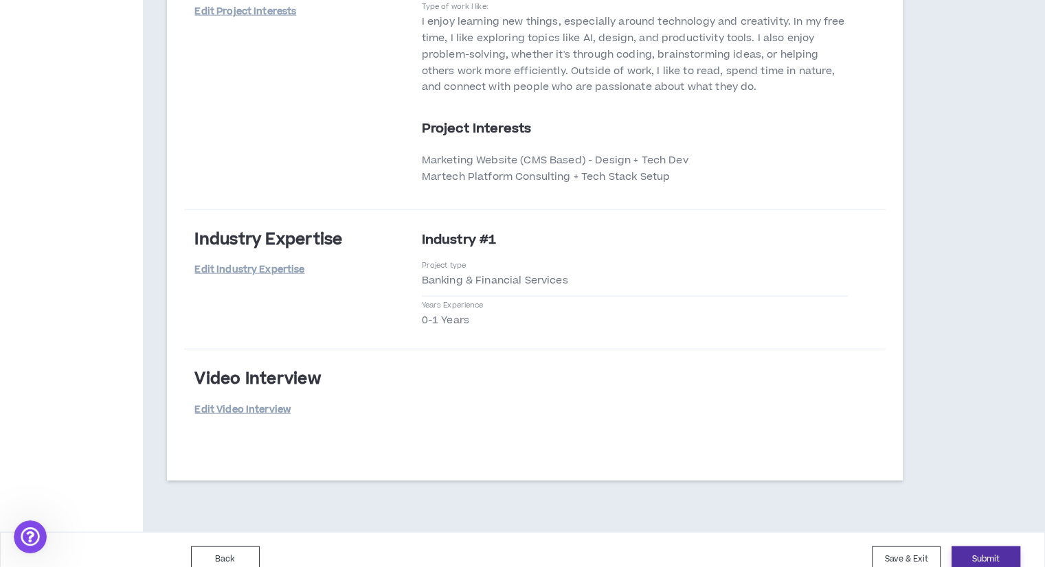
click at [989, 547] on button "Submit" at bounding box center [985, 559] width 69 height 25
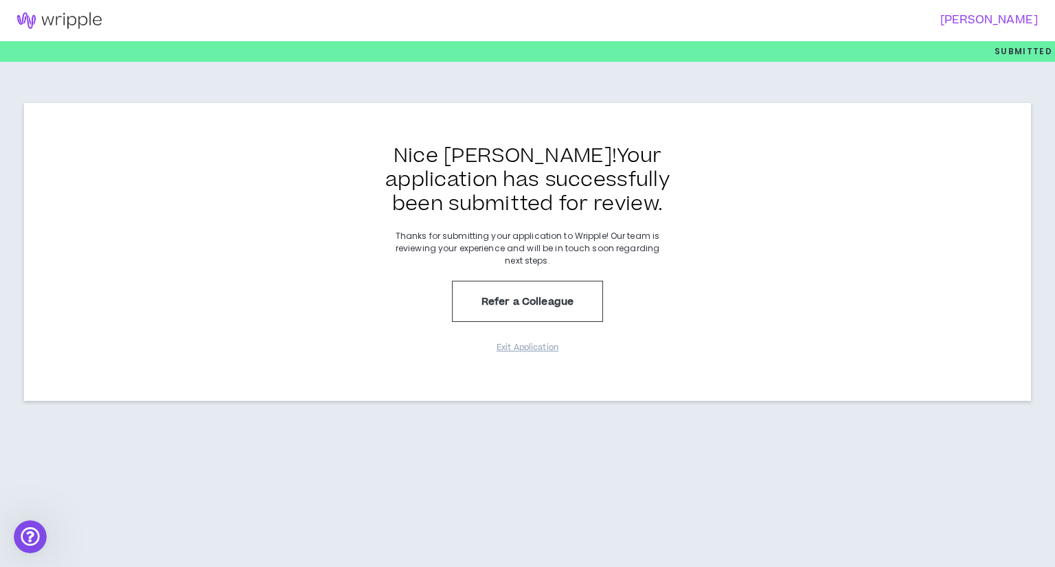
click at [87, 19] on img at bounding box center [59, 20] width 119 height 16
